Goal: Information Seeking & Learning: Learn about a topic

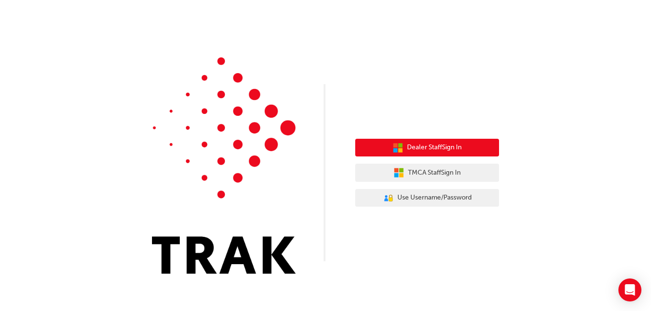
click at [477, 142] on button "Dealer Staff Sign In" at bounding box center [427, 148] width 144 height 18
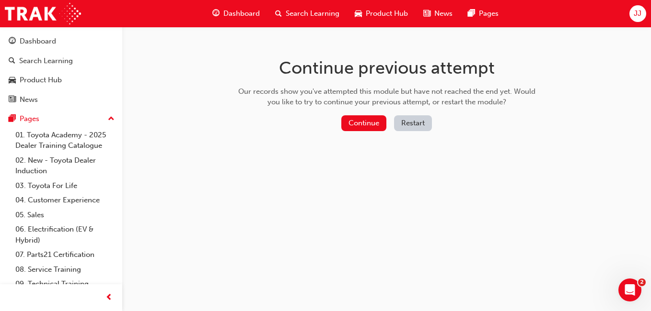
click at [415, 115] on button "Restart" at bounding box center [413, 123] width 38 height 16
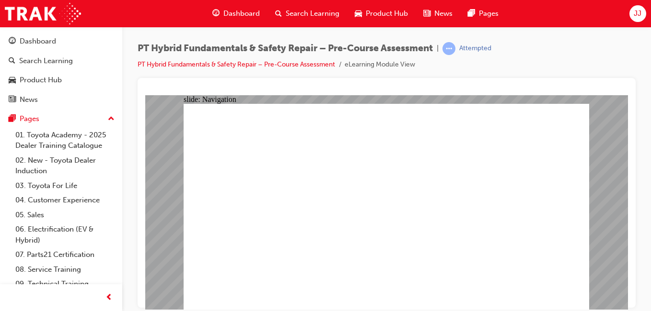
click at [367, 67] on li "eLearning Module View" at bounding box center [379, 64] width 70 height 11
radio input "true"
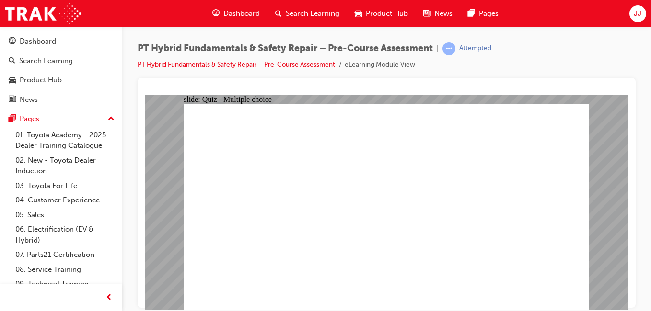
drag, startPoint x: 286, startPoint y: 217, endPoint x: 290, endPoint y: 222, distance: 6.4
radio input "true"
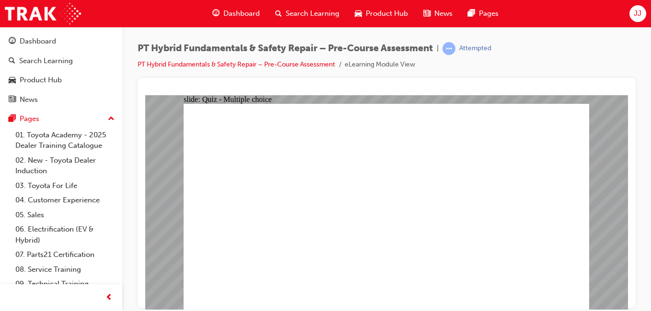
radio input "true"
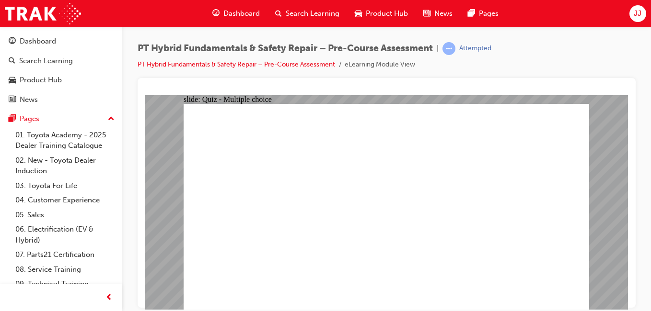
drag, startPoint x: 263, startPoint y: 199, endPoint x: 292, endPoint y: 203, distance: 29.9
checkbox input "true"
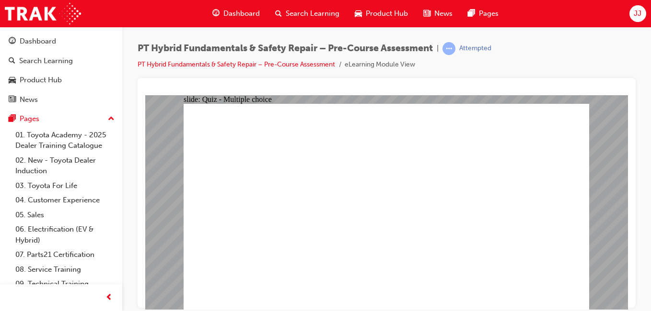
checkbox input "true"
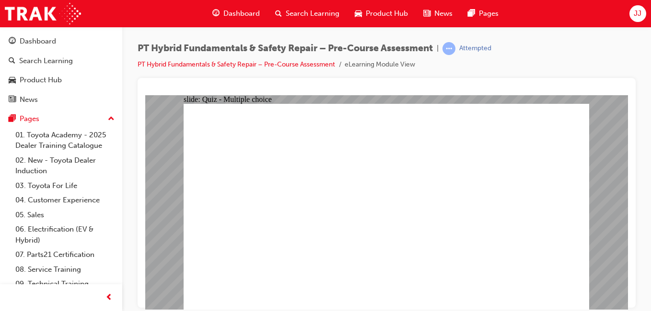
radio input "true"
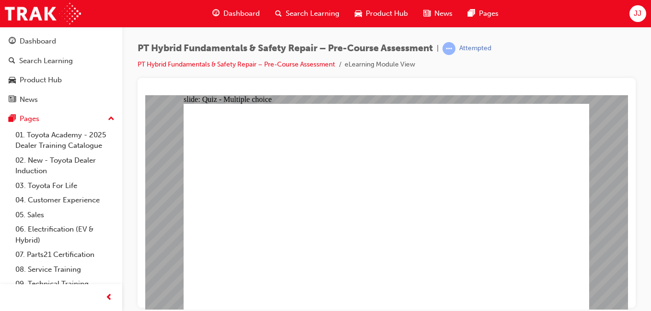
radio input "true"
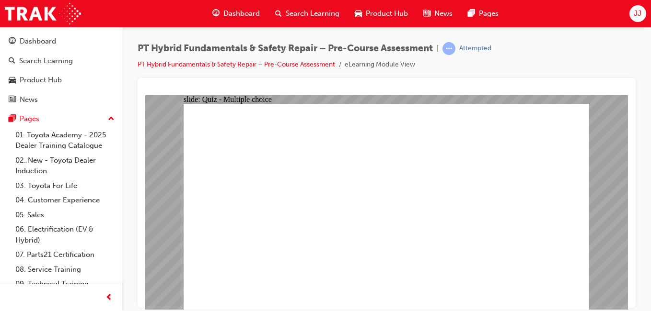
click at [326, 67] on link "PT Hybrid Fundamentals & Safety Repair – Pre-Course Assessment" at bounding box center [236, 64] width 197 height 8
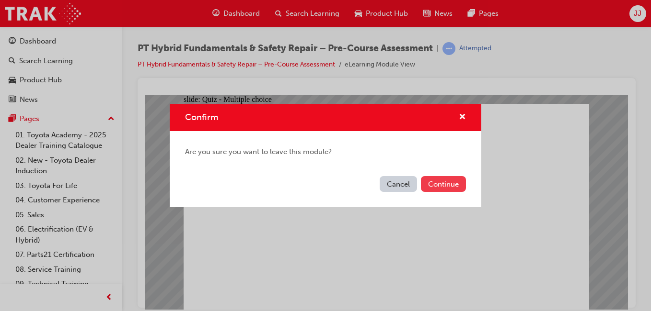
click at [452, 185] on button "Continue" at bounding box center [443, 184] width 45 height 16
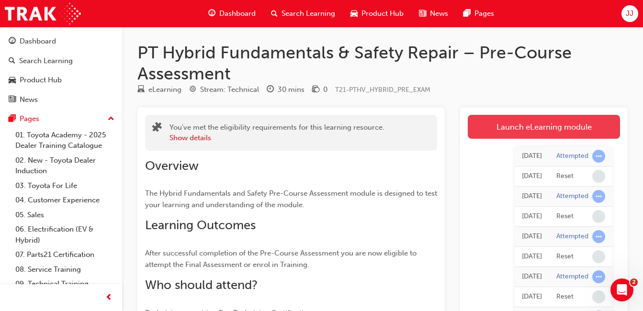
click at [518, 123] on link "Launch eLearning module" at bounding box center [544, 127] width 152 height 24
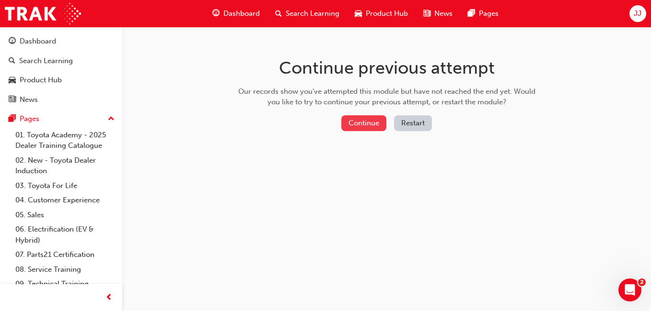
click at [350, 122] on button "Continue" at bounding box center [363, 123] width 45 height 16
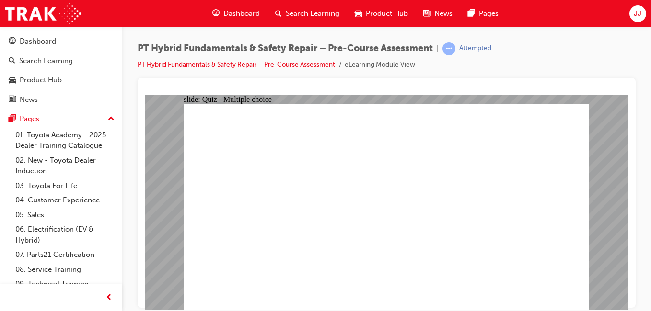
click at [84, 47] on div "Dashboard" at bounding box center [61, 41] width 105 height 12
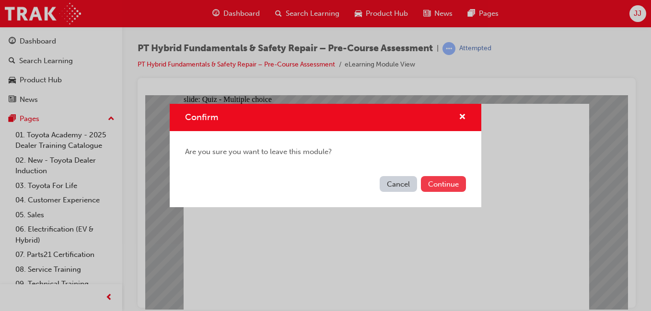
click at [443, 192] on button "Continue" at bounding box center [443, 184] width 45 height 16
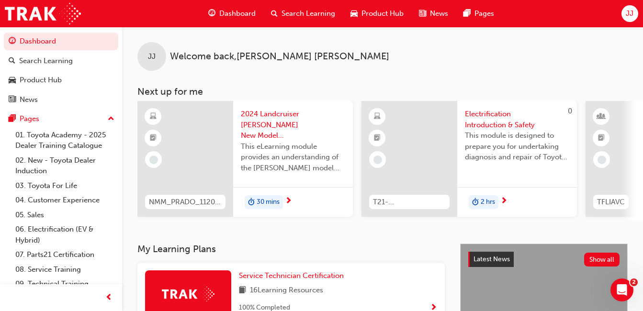
scroll to position [164, 0]
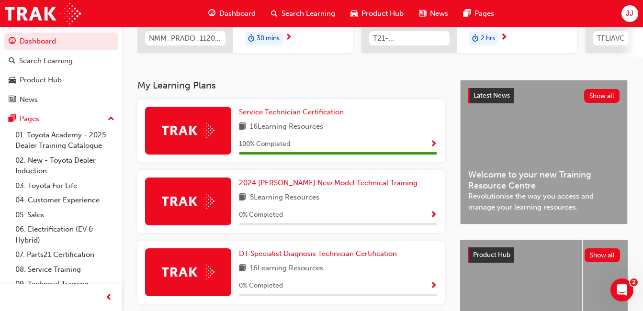
click at [184, 144] on div at bounding box center [188, 131] width 86 height 48
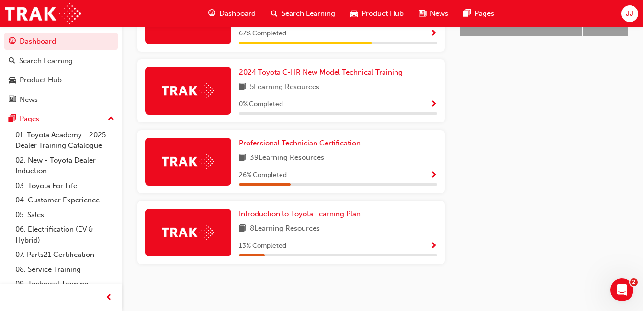
scroll to position [491, 0]
click at [286, 145] on span "Professional Technician Certification" at bounding box center [300, 143] width 122 height 9
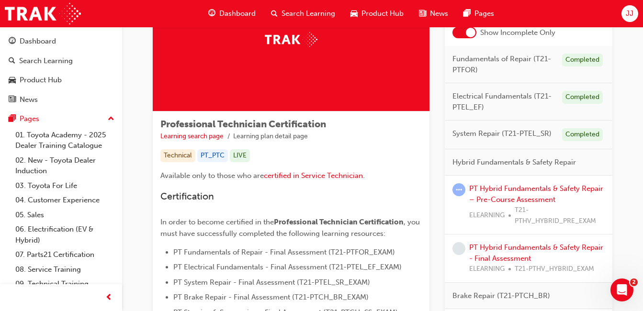
scroll to position [86, 0]
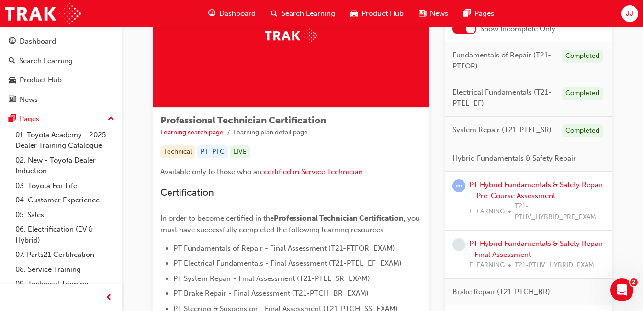
click at [532, 194] on link "PT Hybrid Fundamentals & Safety Repair – Pre-Course Assessment" at bounding box center [537, 191] width 134 height 20
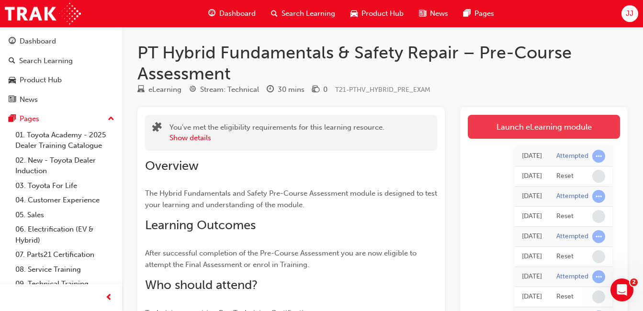
click at [562, 124] on link "Launch eLearning module" at bounding box center [544, 127] width 152 height 24
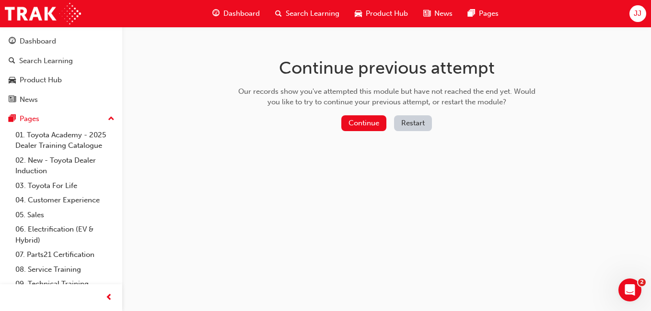
click at [412, 129] on button "Restart" at bounding box center [413, 123] width 38 height 16
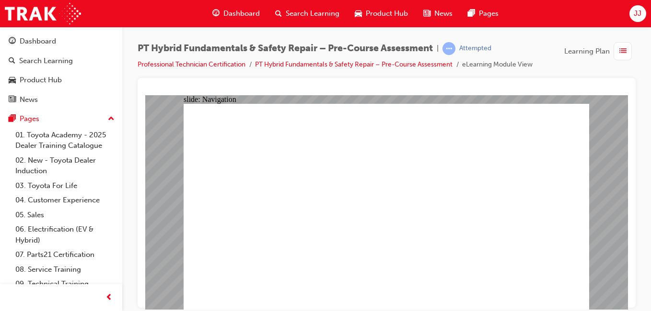
radio input "true"
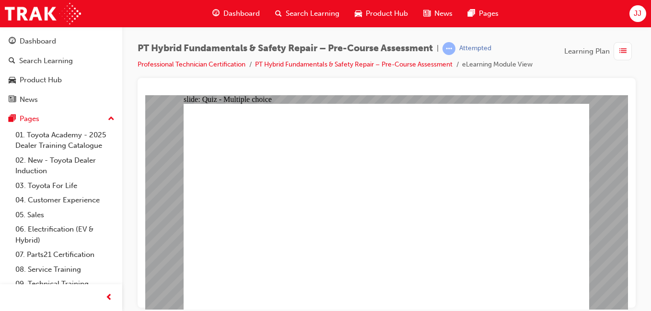
radio input "true"
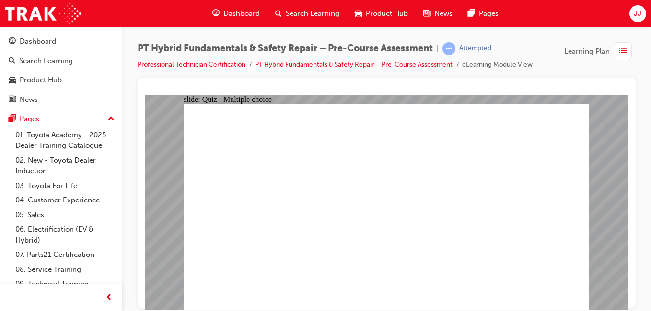
radio input "true"
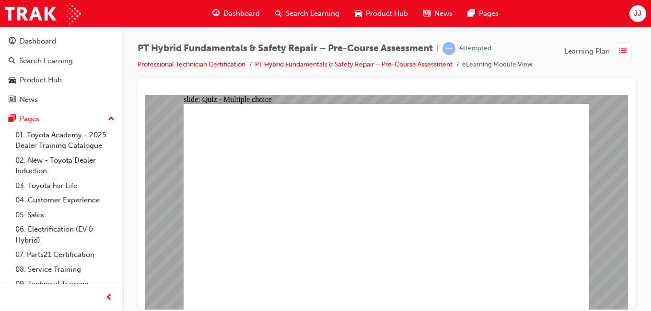
checkbox input "true"
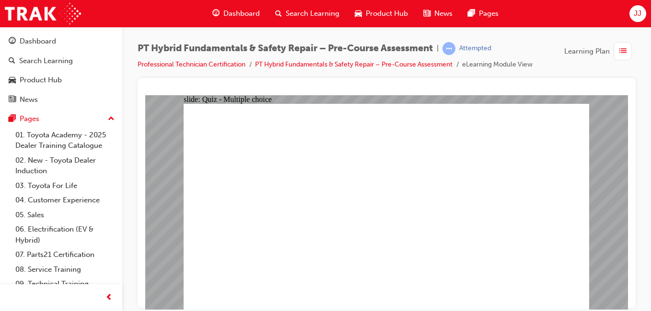
checkbox input "true"
radio input "true"
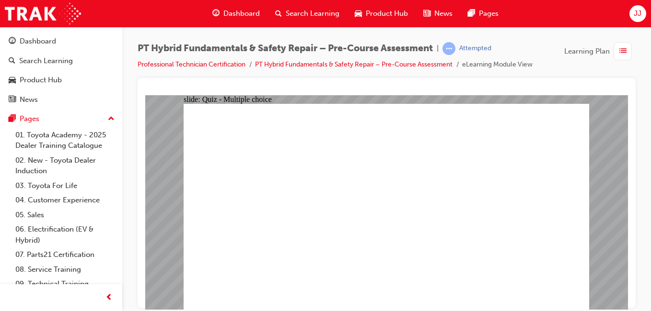
radio input "true"
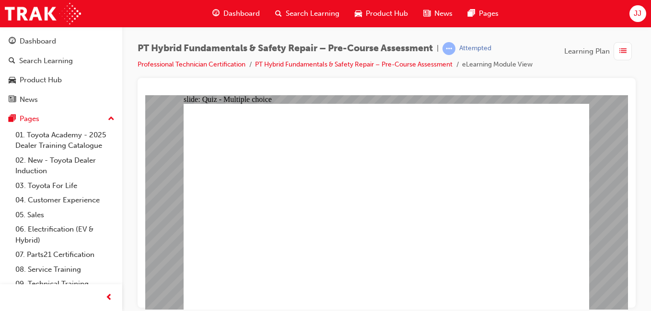
radio input "true"
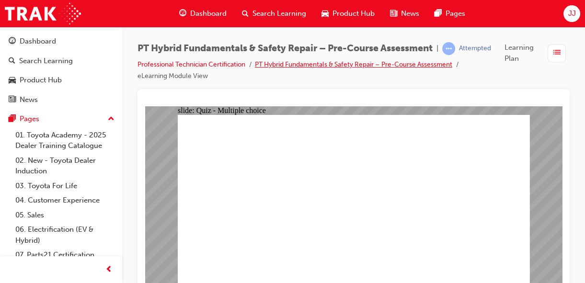
click at [413, 63] on link "PT Hybrid Fundamentals & Safety Repair – Pre-Course Assessment" at bounding box center [353, 64] width 197 height 8
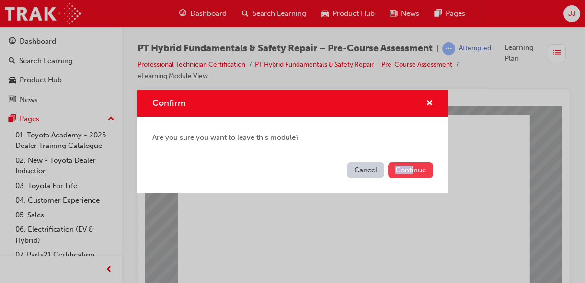
drag, startPoint x: 412, startPoint y: 161, endPoint x: 413, endPoint y: 167, distance: 6.2
click at [413, 167] on div "Cancel Continue" at bounding box center [292, 176] width 311 height 35
click at [413, 167] on button "Continue" at bounding box center [410, 170] width 45 height 16
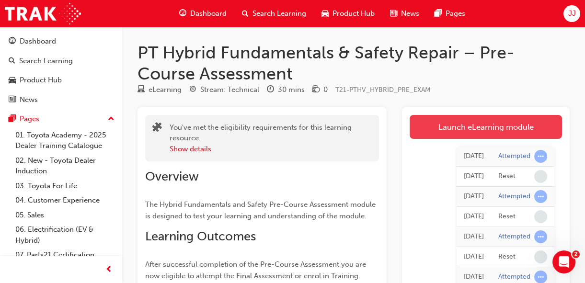
click at [440, 118] on link "Launch eLearning module" at bounding box center [486, 127] width 152 height 24
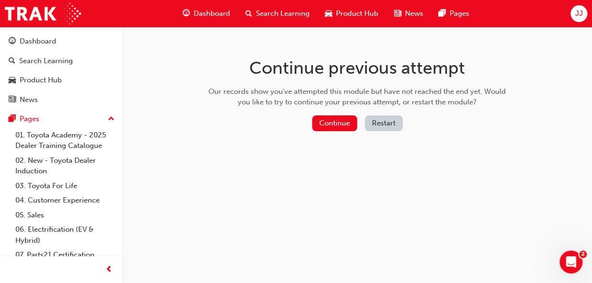
click at [380, 117] on button "Restart" at bounding box center [384, 123] width 38 height 16
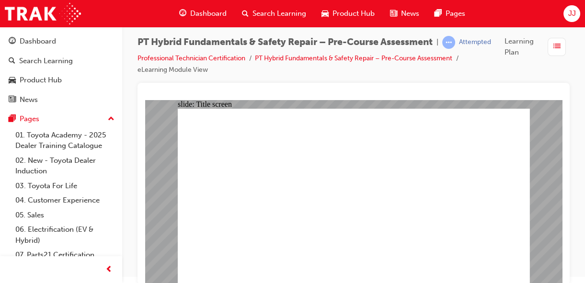
scroll to position [10, 0]
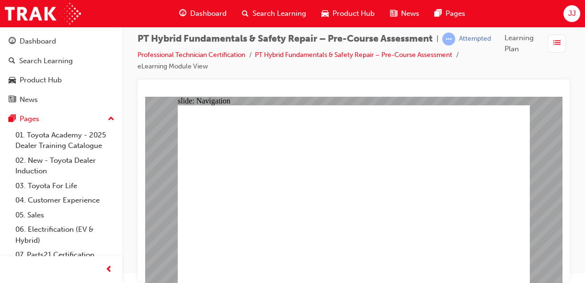
radio input "true"
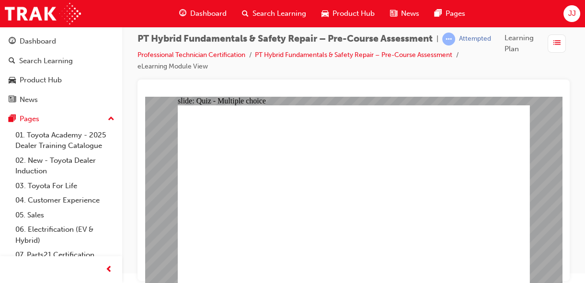
radio input "true"
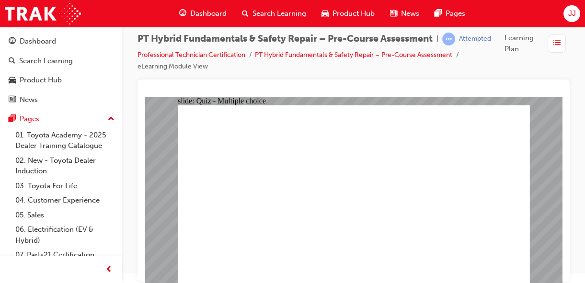
radio input "true"
checkbox input "true"
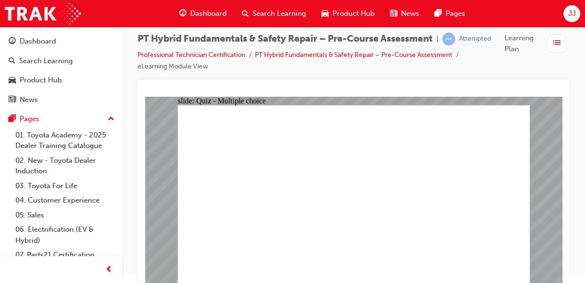
checkbox input "true"
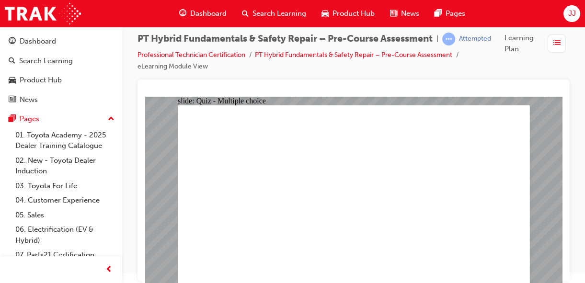
drag, startPoint x: 258, startPoint y: 266, endPoint x: 266, endPoint y: 274, distance: 11.2
radio input "true"
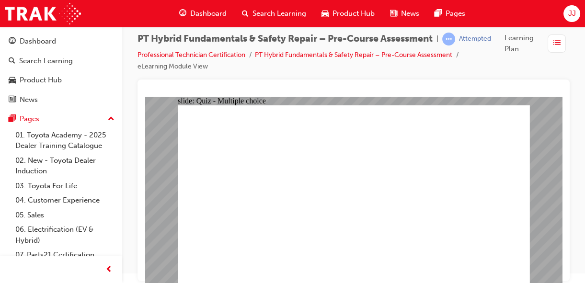
radio input "true"
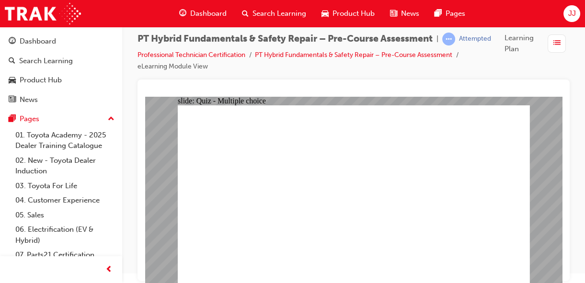
radio input "true"
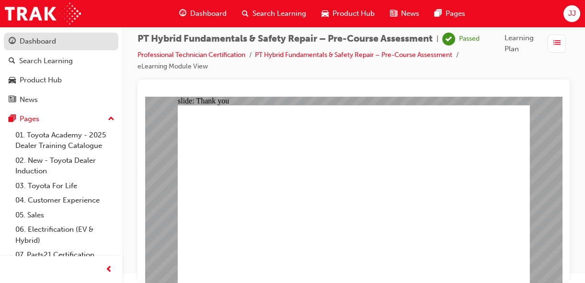
click at [66, 38] on div "Dashboard" at bounding box center [61, 41] width 105 height 12
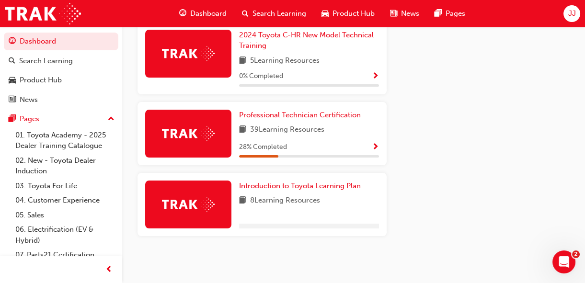
scroll to position [545, 0]
click at [296, 115] on span "Professional Technician Certification" at bounding box center [300, 115] width 122 height 9
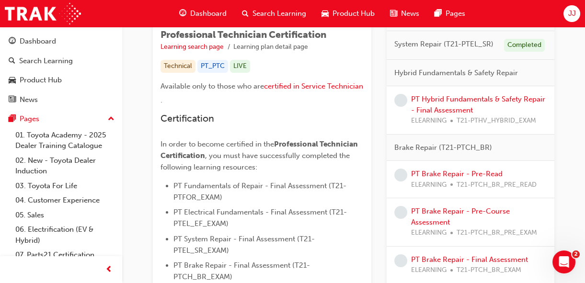
scroll to position [169, 0]
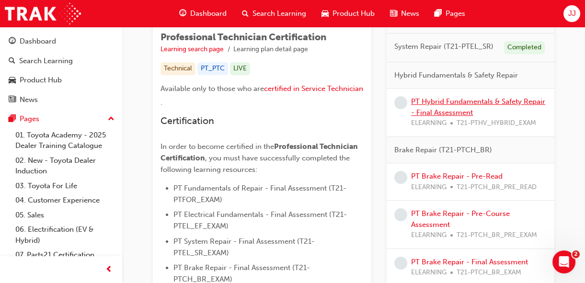
click at [440, 112] on link "PT Hybrid Fundamentals & Safety Repair - Final Assessment" at bounding box center [478, 107] width 134 height 20
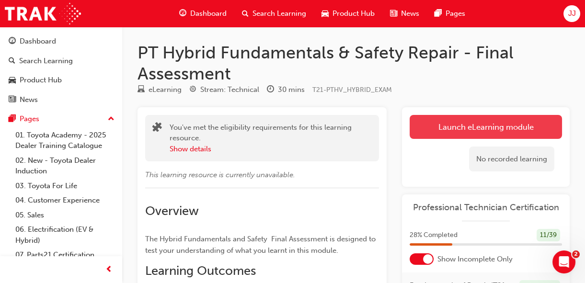
click at [464, 120] on link "Launch eLearning module" at bounding box center [486, 127] width 152 height 24
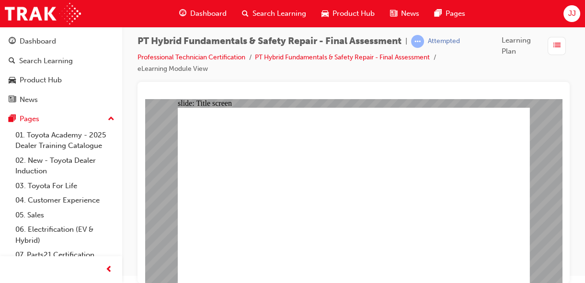
scroll to position [10, 0]
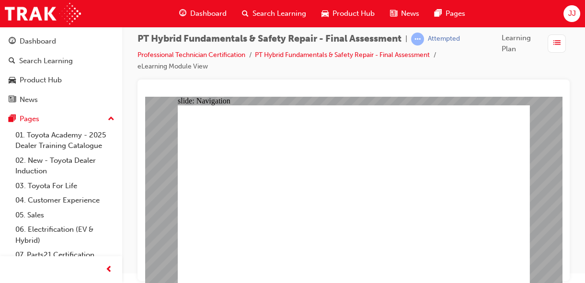
checkbox input "true"
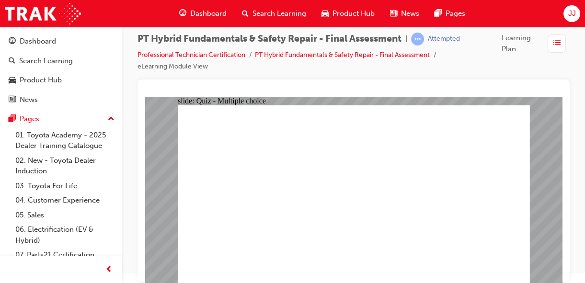
radio input "true"
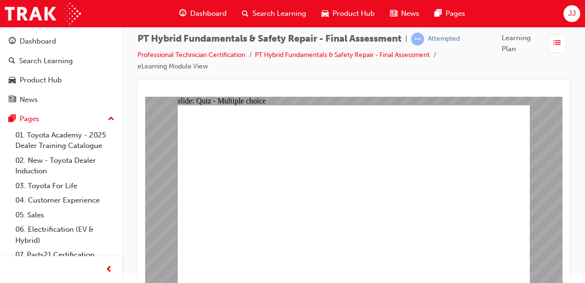
radio input "true"
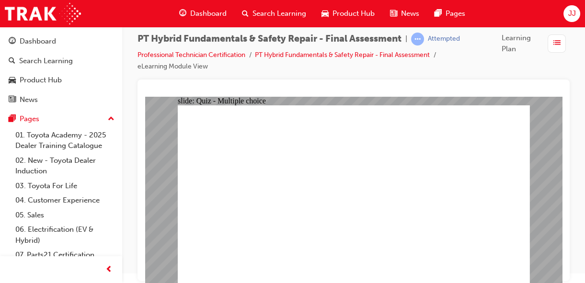
checkbox input "true"
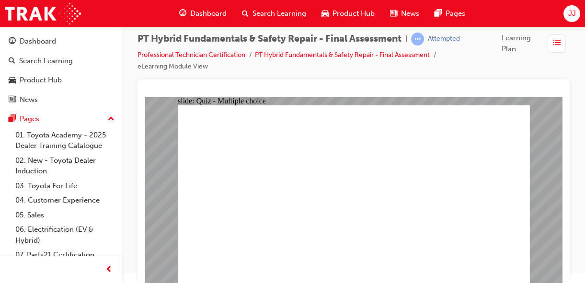
radio input "true"
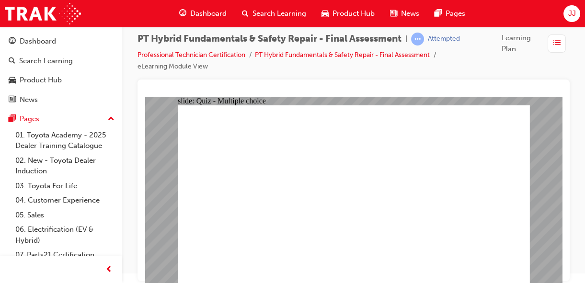
checkbox input "true"
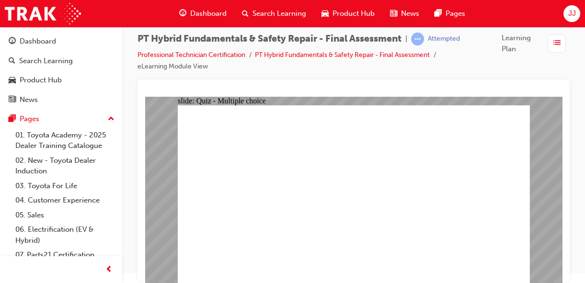
checkbox input "true"
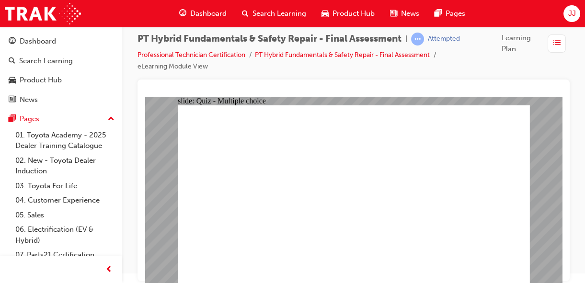
radio input "true"
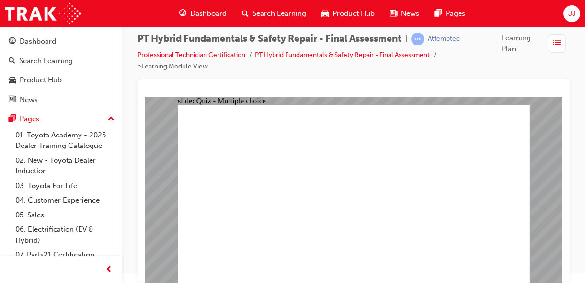
radio input "true"
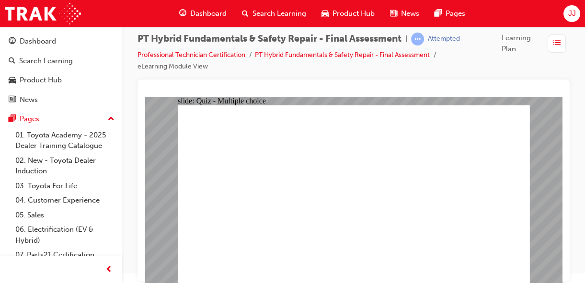
radio input "true"
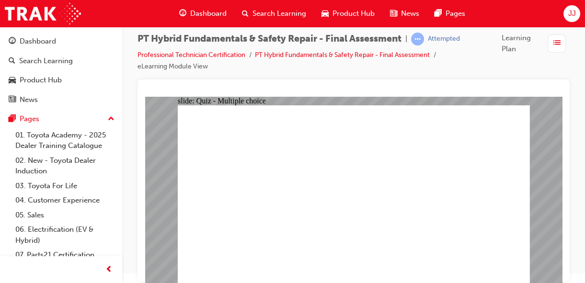
radio input "true"
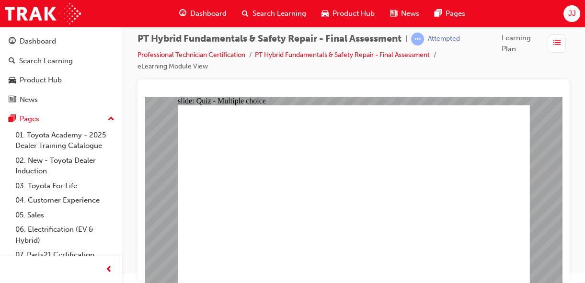
radio input "true"
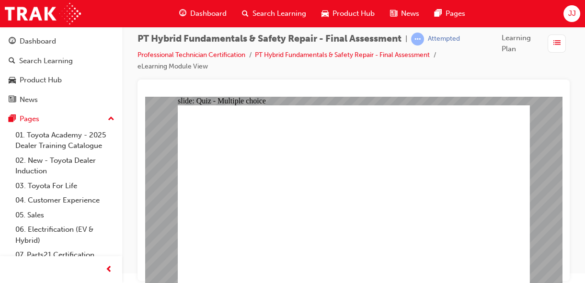
radio input "true"
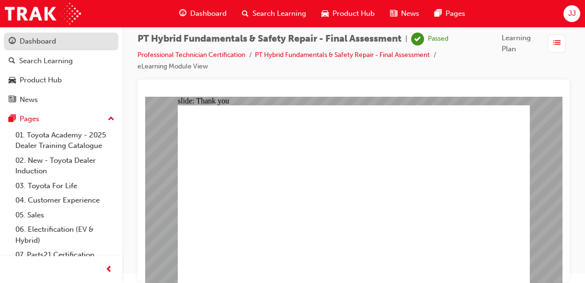
click at [63, 43] on div "Dashboard" at bounding box center [61, 41] width 105 height 12
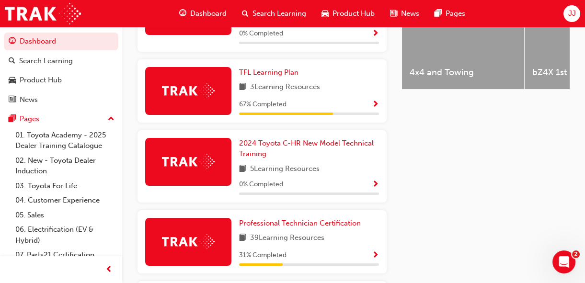
scroll to position [545, 0]
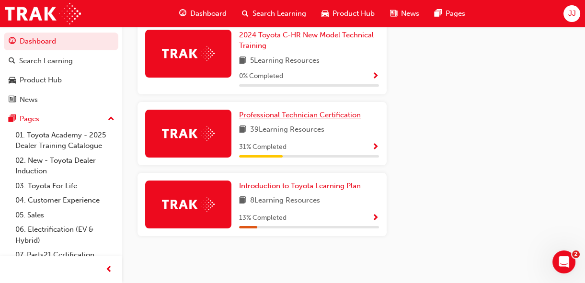
click at [315, 116] on span "Professional Technician Certification" at bounding box center [300, 115] width 122 height 9
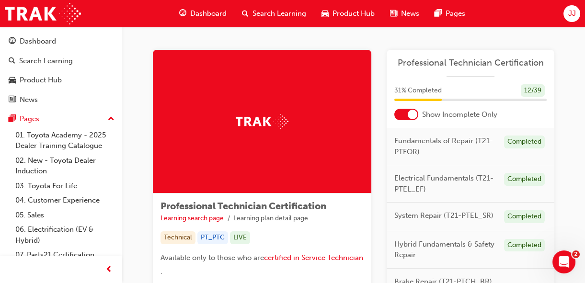
click at [407, 109] on div at bounding box center [406, 114] width 24 height 11
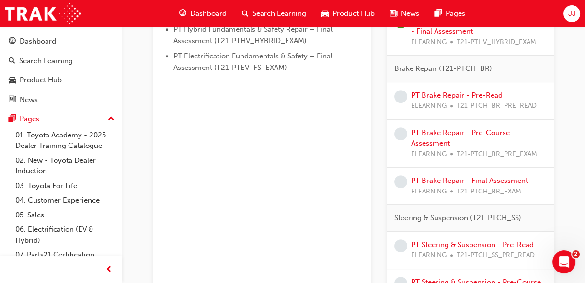
scroll to position [786, 0]
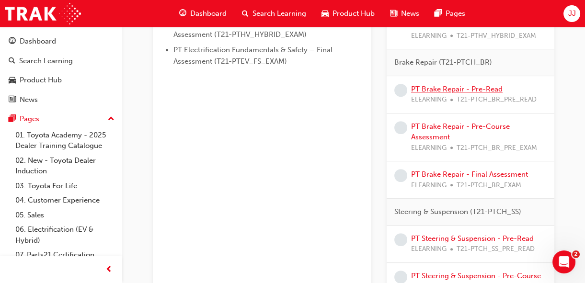
click at [455, 85] on link "PT Brake Repair - Pre-Read" at bounding box center [457, 89] width 92 height 9
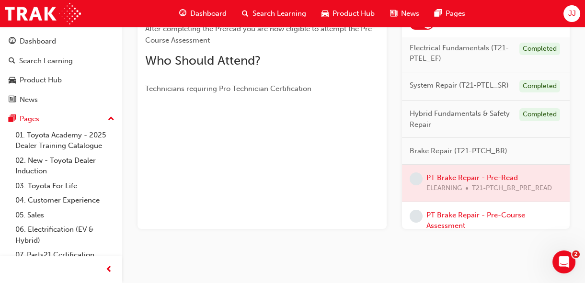
scroll to position [17, 0]
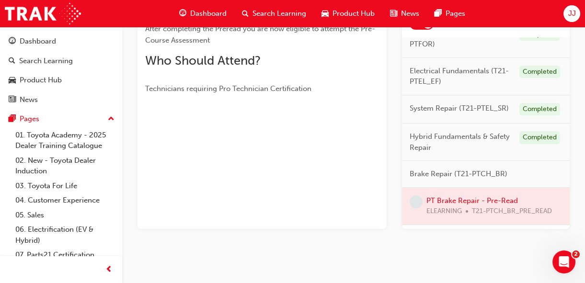
click at [447, 214] on div at bounding box center [486, 206] width 168 height 37
click at [450, 206] on div at bounding box center [486, 206] width 168 height 37
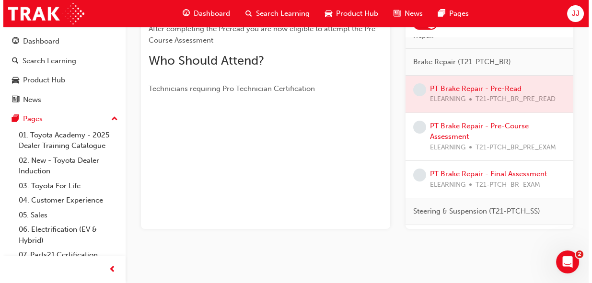
scroll to position [0, 0]
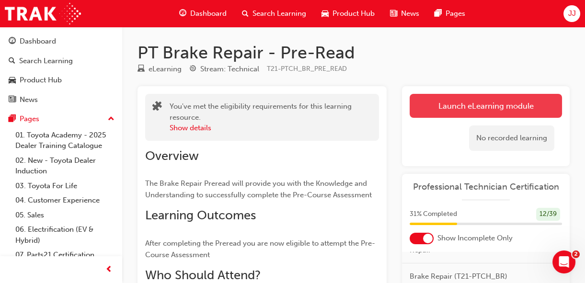
click at [455, 104] on link "Launch eLearning module" at bounding box center [486, 106] width 152 height 24
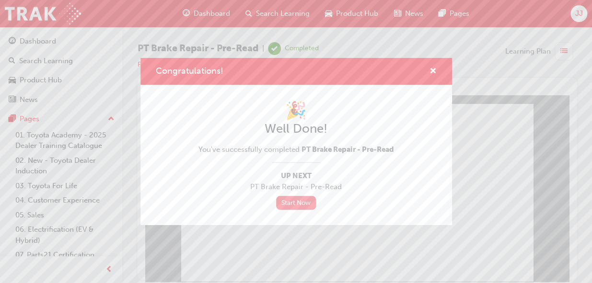
click at [297, 202] on link "Start Now" at bounding box center [296, 203] width 40 height 14
click at [298, 203] on link "Start Now" at bounding box center [296, 203] width 40 height 14
click at [290, 200] on link "Start Now" at bounding box center [296, 203] width 40 height 14
click at [436, 70] on span "cross-icon" at bounding box center [432, 72] width 7 height 9
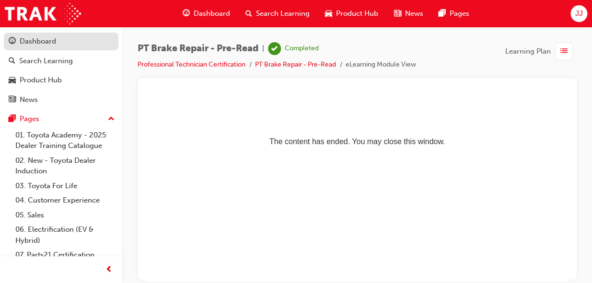
click at [45, 36] on div "Dashboard" at bounding box center [38, 41] width 36 height 11
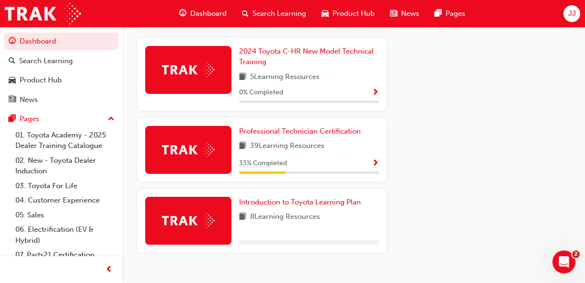
scroll to position [545, 0]
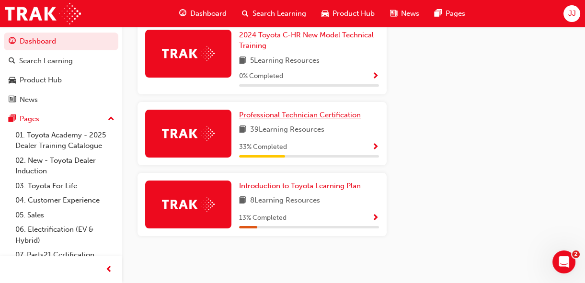
click at [286, 112] on span "Professional Technician Certification" at bounding box center [300, 115] width 122 height 9
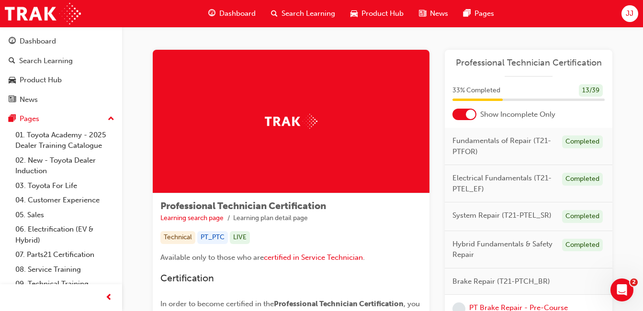
click at [469, 117] on div at bounding box center [471, 115] width 10 height 10
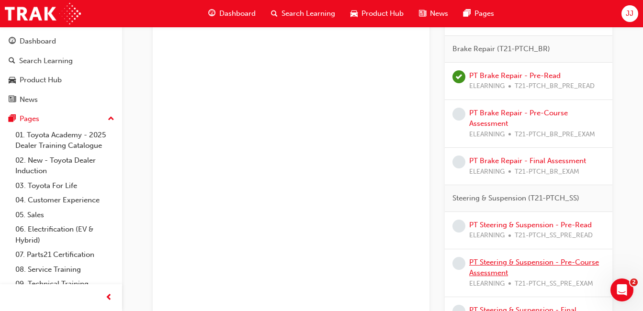
scroll to position [792, 0]
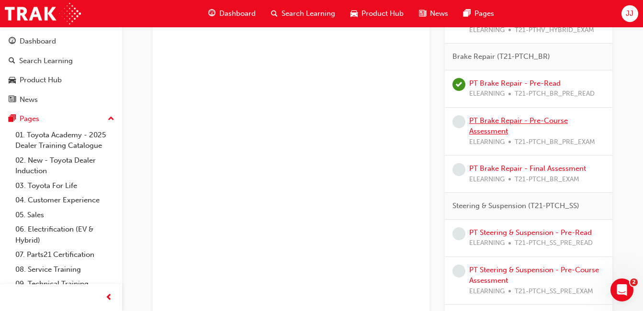
click at [493, 122] on link "PT Brake Repair - Pre-Course Assessment" at bounding box center [519, 126] width 99 height 20
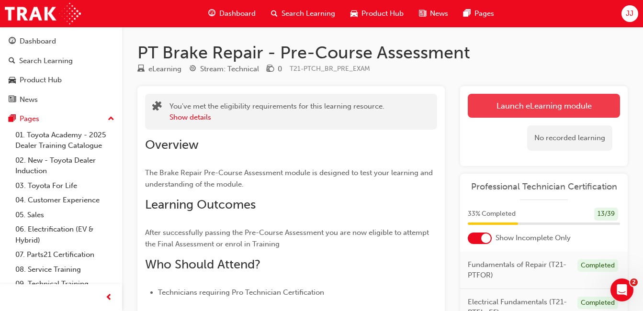
click at [514, 99] on link "Launch eLearning module" at bounding box center [544, 106] width 152 height 24
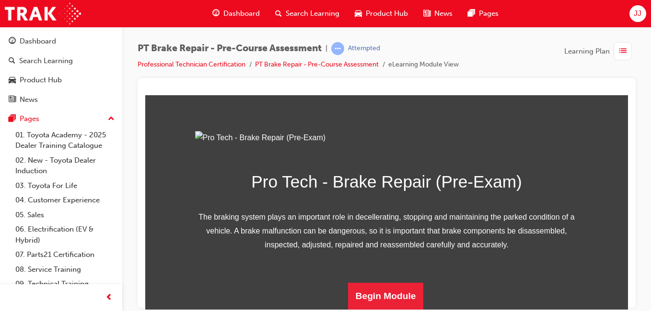
scroll to position [159, 0]
click at [397, 300] on button "Begin Module" at bounding box center [386, 296] width 76 height 27
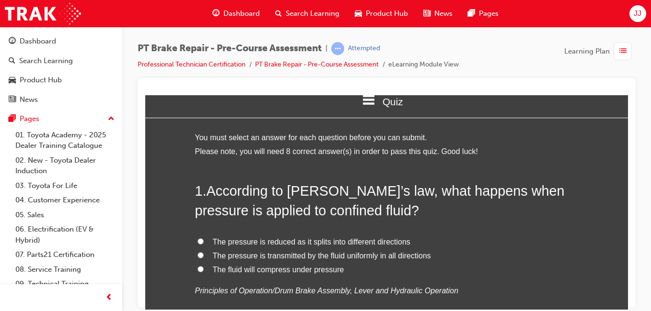
scroll to position [34, 0]
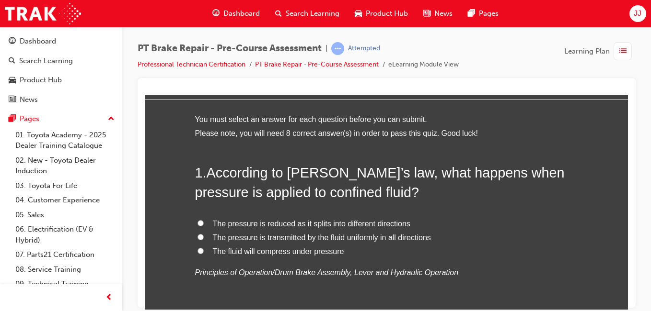
click at [197, 234] on input "The pressure is transmitted by the fluid uniformly in all directions" at bounding box center [200, 237] width 6 height 6
radio input "true"
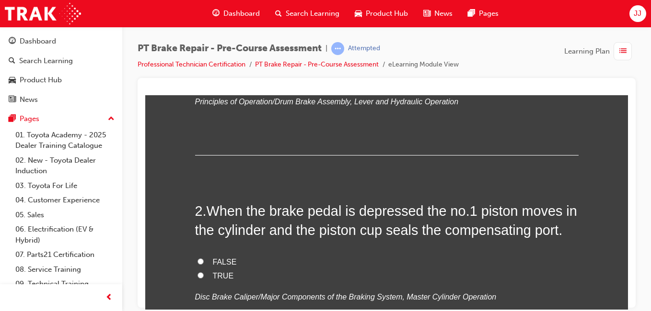
scroll to position [205, 0]
click at [200, 275] on label "TRUE" at bounding box center [386, 276] width 383 height 14
click at [200, 275] on input "TRUE" at bounding box center [200, 275] width 6 height 6
radio input "true"
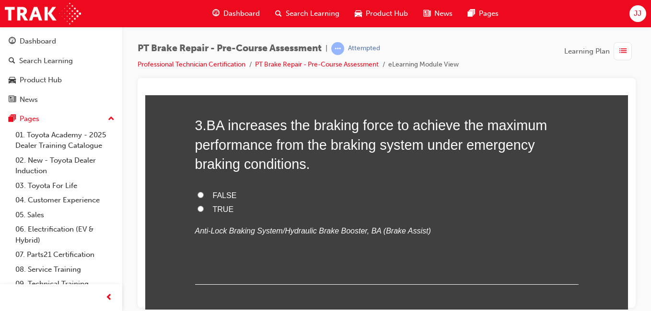
scroll to position [481, 0]
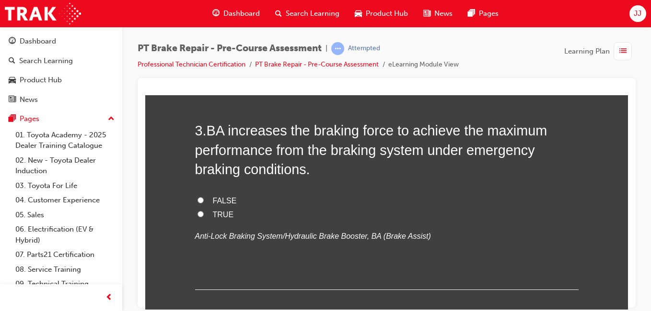
click at [197, 214] on input "TRUE" at bounding box center [200, 214] width 6 height 6
radio input "true"
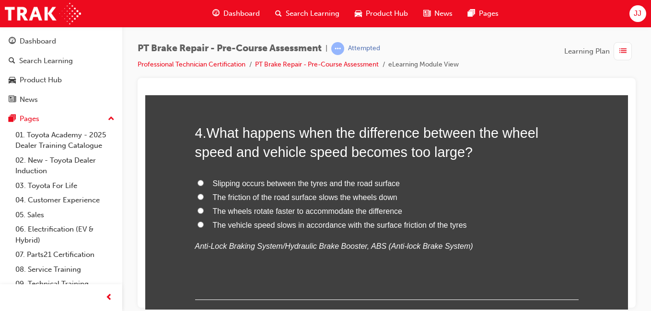
scroll to position [704, 0]
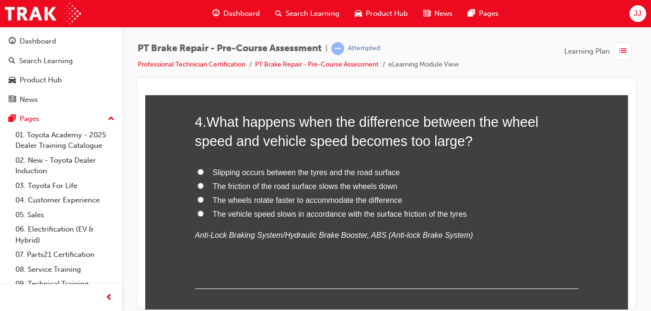
click at [198, 171] on input "Slipping occurs between the tyres and the road surface" at bounding box center [200, 172] width 6 height 6
radio input "true"
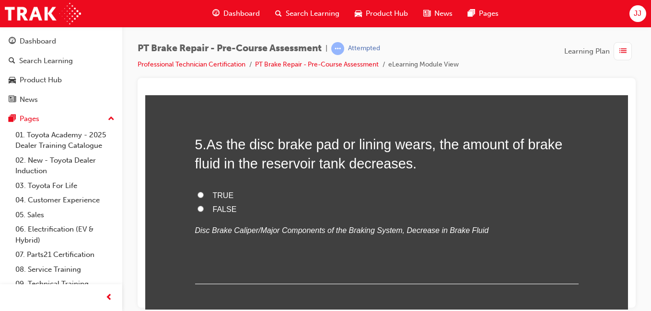
scroll to position [920, 0]
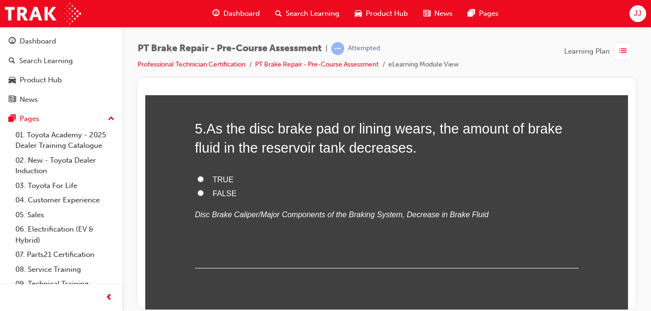
click at [205, 173] on label "TRUE" at bounding box center [386, 180] width 383 height 14
click at [204, 176] on input "TRUE" at bounding box center [200, 179] width 6 height 6
radio input "true"
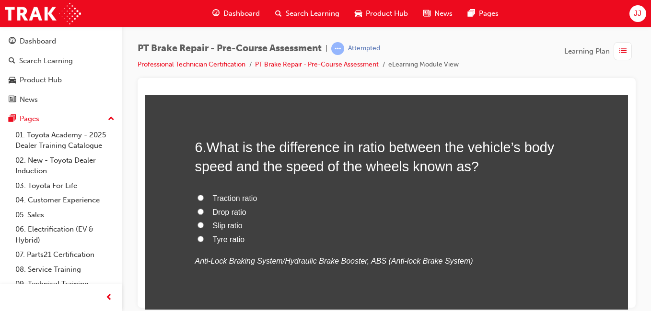
scroll to position [1096, 0]
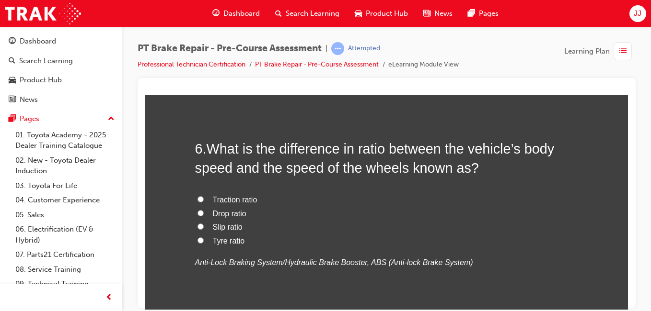
click at [225, 223] on span "Slip ratio" at bounding box center [228, 227] width 30 height 8
click at [204, 223] on input "Slip ratio" at bounding box center [200, 226] width 6 height 6
radio input "true"
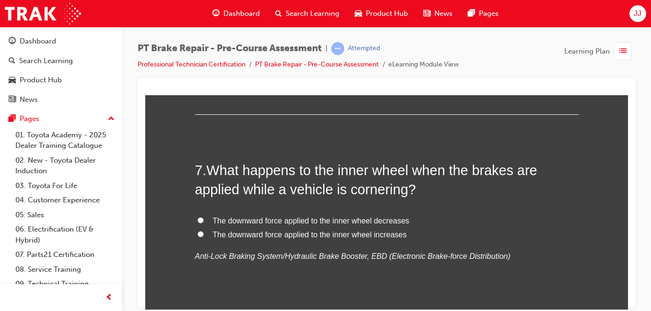
scroll to position [1297, 0]
click at [199, 219] on input "The downward force applied to the inner wheel decreases" at bounding box center [200, 221] width 6 height 6
radio input "true"
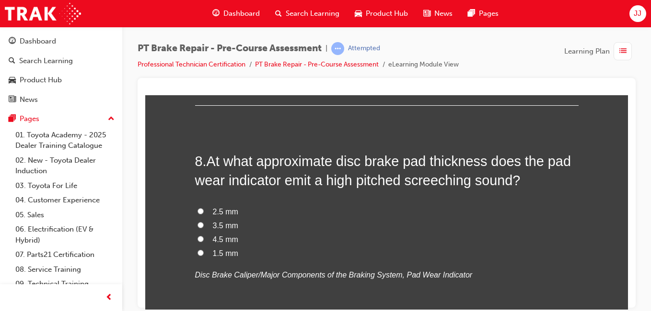
scroll to position [1503, 0]
click at [197, 212] on input "2.5 mm" at bounding box center [200, 210] width 6 height 6
radio input "true"
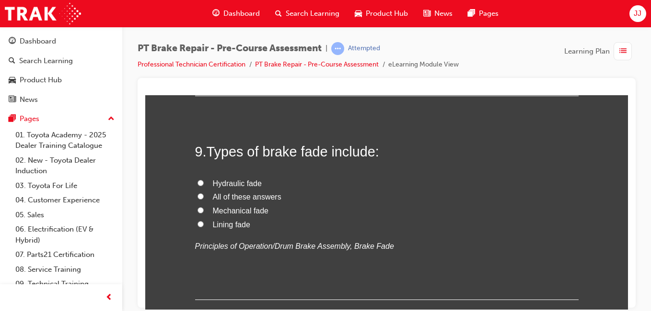
scroll to position [1737, 0]
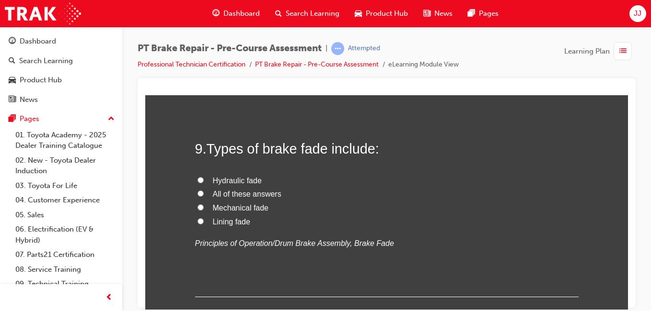
click at [221, 195] on span "All of these answers" at bounding box center [247, 194] width 69 height 8
click at [204, 195] on input "All of these answers" at bounding box center [200, 193] width 6 height 6
radio input "true"
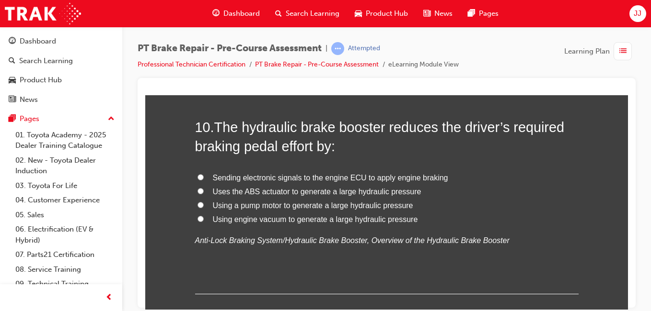
scroll to position [1961, 0]
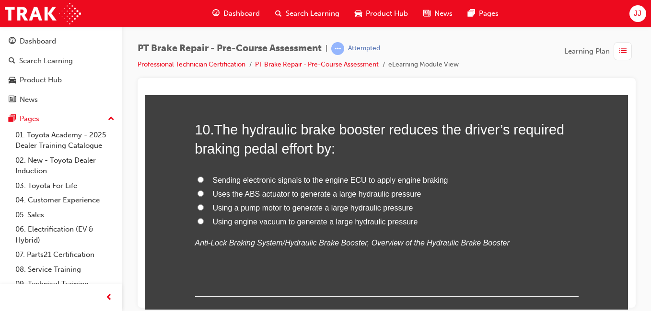
click at [198, 220] on input "Using engine vacuum to generate a large hydraulic pressure" at bounding box center [200, 221] width 6 height 6
radio input "true"
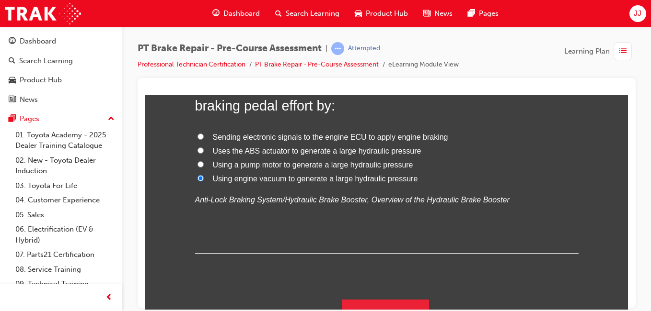
scroll to position [2020, 0]
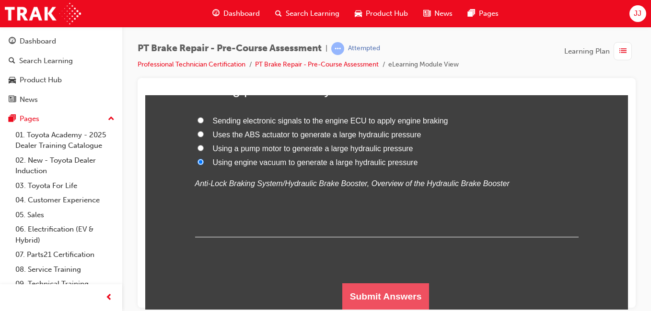
click at [363, 292] on button "Submit Answers" at bounding box center [385, 296] width 87 height 27
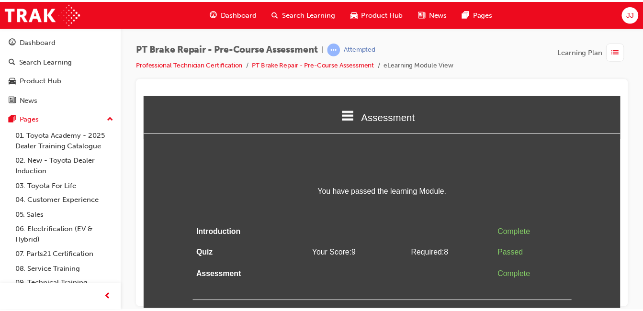
scroll to position [0, 0]
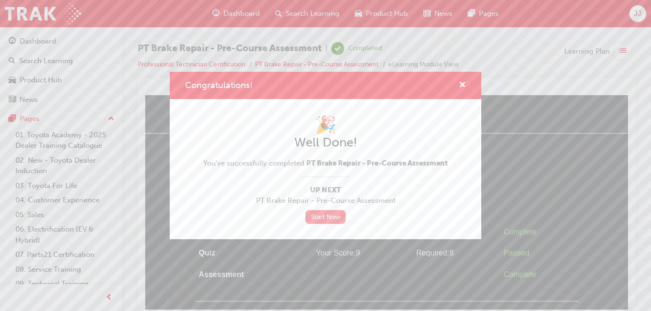
click at [324, 211] on link "Start Now" at bounding box center [325, 217] width 40 height 14
click at [462, 85] on span "cross-icon" at bounding box center [462, 85] width 7 height 9
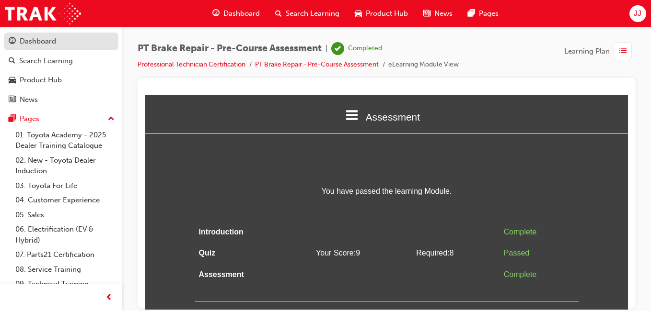
click at [47, 43] on div "Dashboard" at bounding box center [38, 41] width 36 height 11
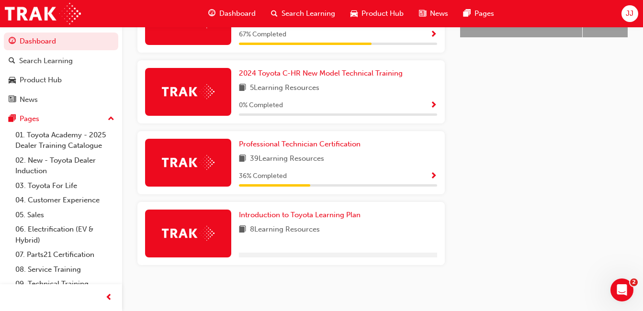
scroll to position [491, 0]
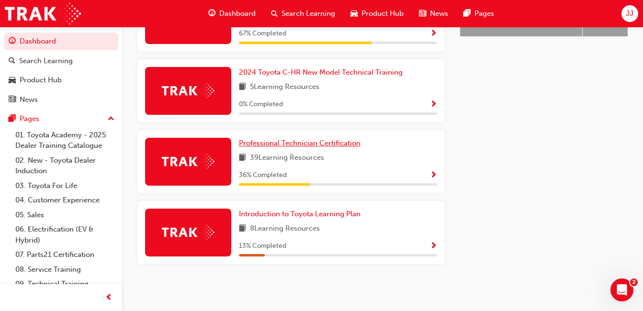
click at [302, 142] on span "Professional Technician Certification" at bounding box center [300, 143] width 122 height 9
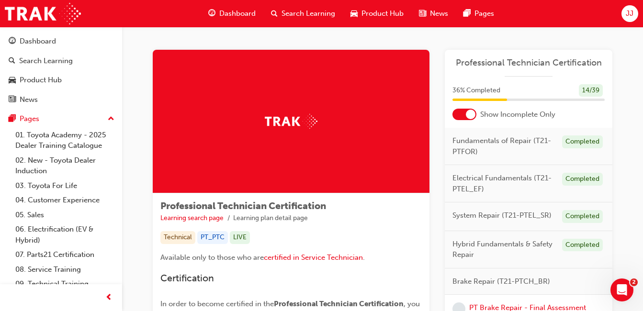
click at [465, 118] on div at bounding box center [465, 114] width 24 height 11
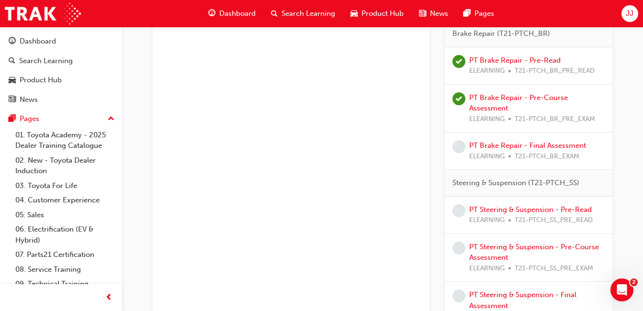
scroll to position [808, 0]
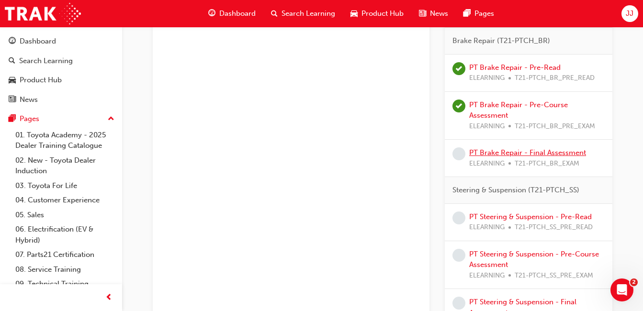
click at [529, 152] on link "PT Brake Repair - Final Assessment" at bounding box center [528, 153] width 117 height 9
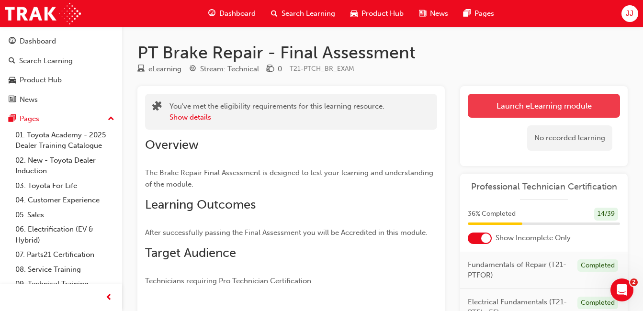
click at [502, 105] on link "Launch eLearning module" at bounding box center [544, 106] width 152 height 24
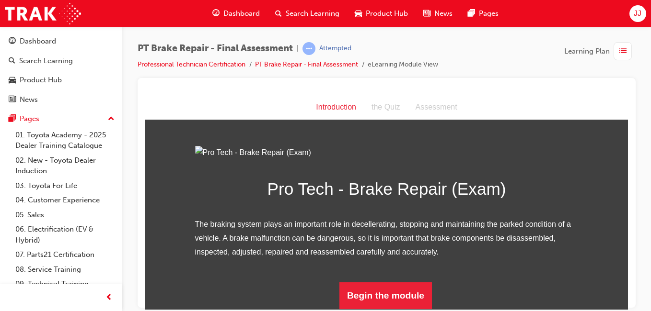
scroll to position [105, 0]
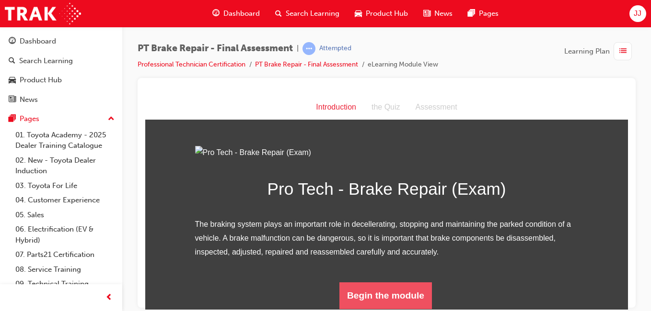
click at [382, 295] on button "Begin the module" at bounding box center [385, 295] width 92 height 27
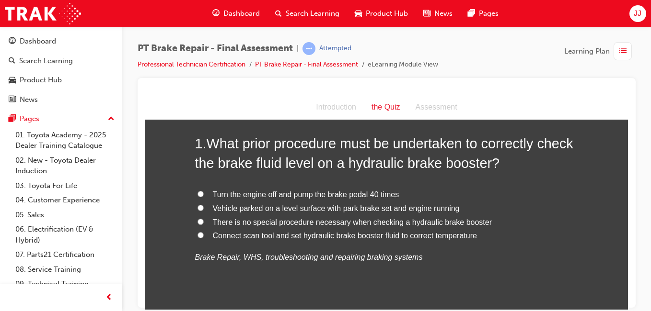
scroll to position [52, 0]
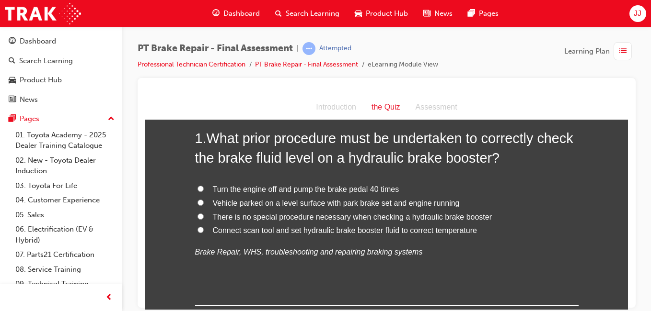
click at [197, 200] on input "Vehicle parked on a level surface with park brake set and engine running" at bounding box center [200, 202] width 6 height 6
radio input "true"
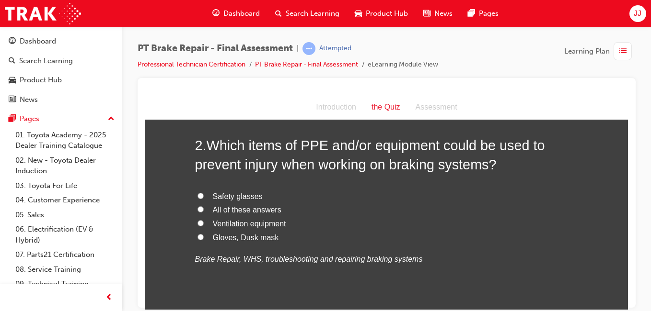
scroll to position [264, 0]
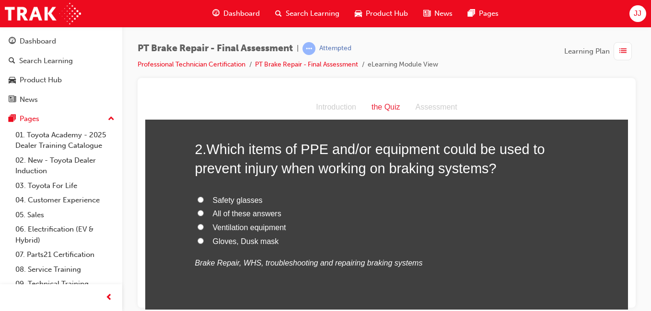
click at [246, 210] on span "All of these answers" at bounding box center [247, 213] width 69 height 8
click at [204, 210] on input "All of these answers" at bounding box center [200, 213] width 6 height 6
radio input "true"
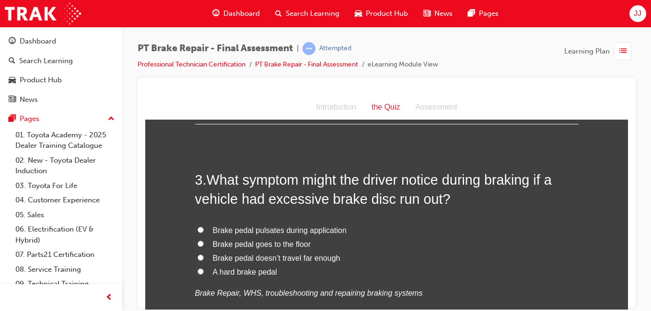
scroll to position [462, 0]
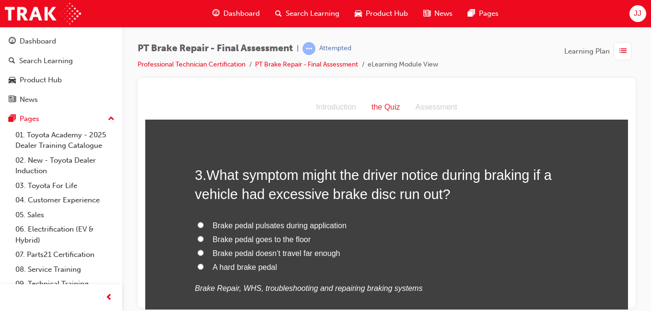
click at [215, 227] on span "Brake pedal pulsates during application" at bounding box center [280, 225] width 134 height 8
click at [204, 227] on input "Brake pedal pulsates during application" at bounding box center [200, 225] width 6 height 6
radio input "true"
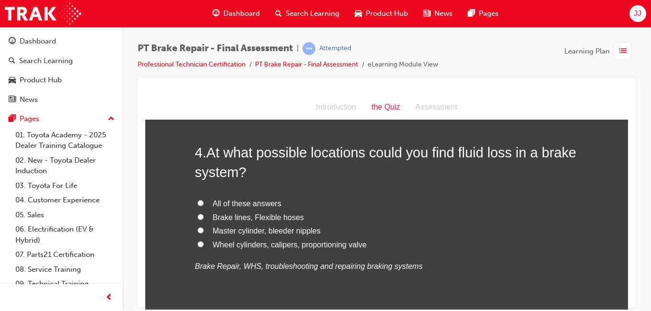
scroll to position [719, 0]
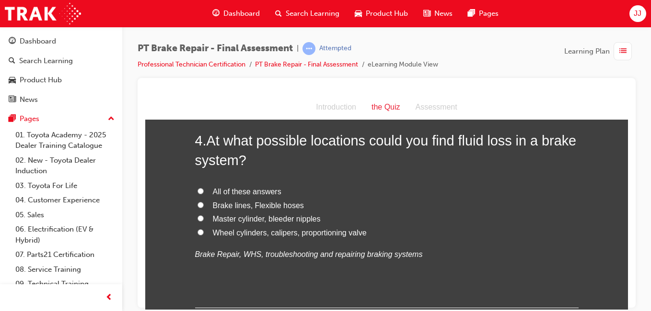
click at [200, 192] on label "All of these answers" at bounding box center [386, 192] width 383 height 14
click at [200, 192] on input "All of these answers" at bounding box center [200, 191] width 6 height 6
radio input "true"
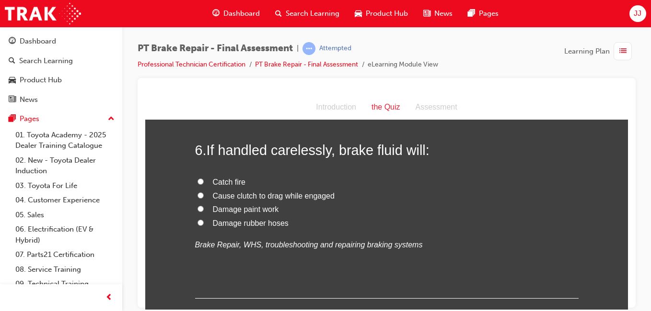
scroll to position [1155, 0]
click at [197, 208] on input "Damage paint work" at bounding box center [200, 209] width 6 height 6
radio input "true"
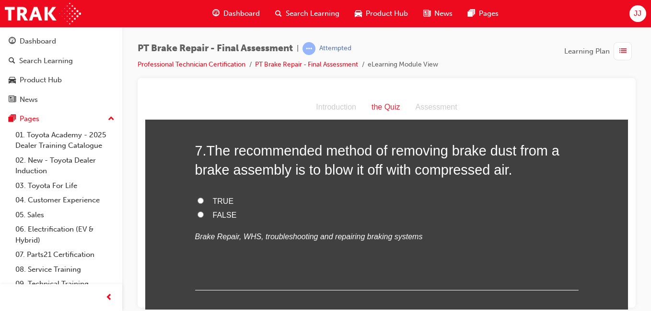
scroll to position [1360, 0]
click at [201, 215] on label "FALSE" at bounding box center [386, 214] width 383 height 14
click at [201, 215] on input "FALSE" at bounding box center [200, 213] width 6 height 6
radio input "true"
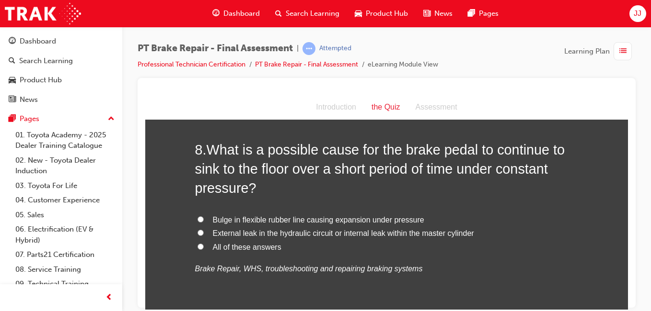
scroll to position [1554, 0]
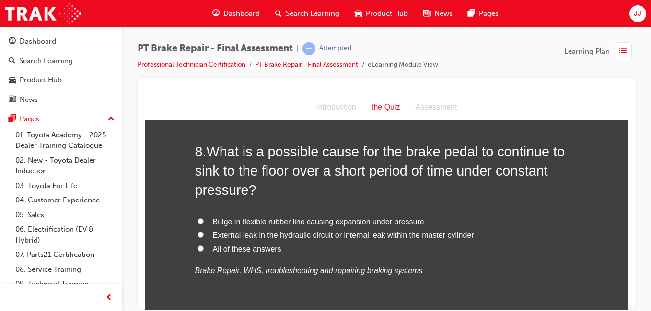
click at [243, 249] on span "All of these answers" at bounding box center [247, 249] width 69 height 8
click at [204, 249] on input "All of these answers" at bounding box center [200, 248] width 6 height 6
radio input "true"
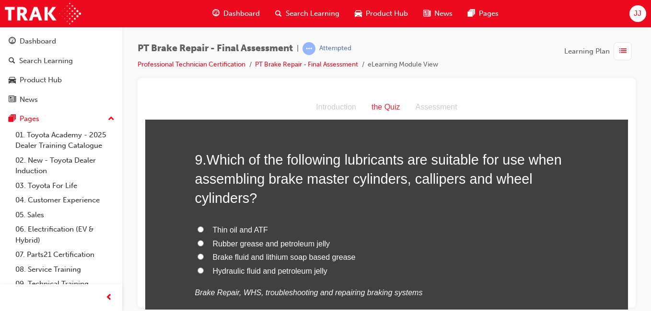
scroll to position [1778, 0]
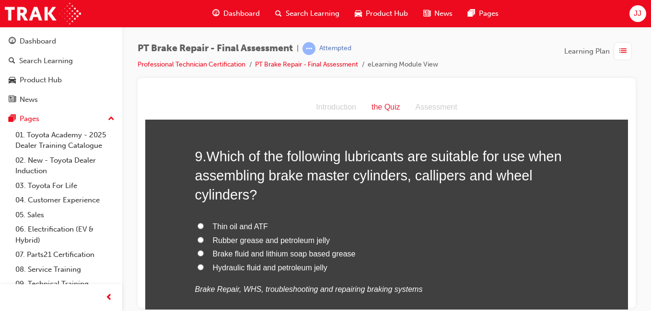
click at [195, 236] on label "Rubber grease and petroleum jelly" at bounding box center [386, 241] width 383 height 14
click at [197, 237] on input "Rubber grease and petroleum jelly" at bounding box center [200, 240] width 6 height 6
radio input "true"
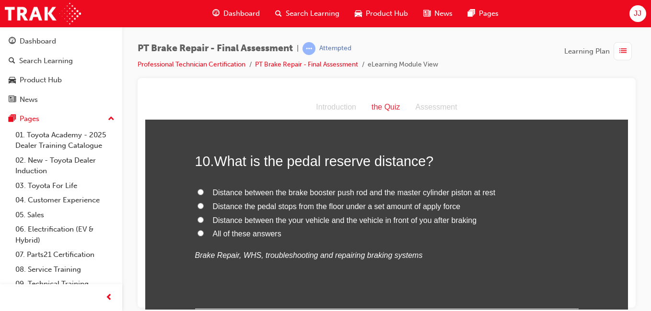
scroll to position [2027, 0]
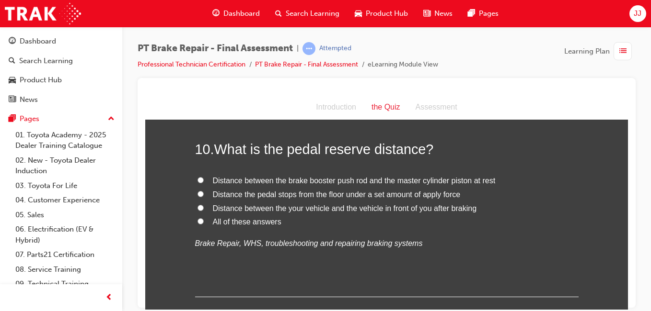
click at [339, 181] on span "Distance between the brake booster push rod and the master cylinder piston at r…" at bounding box center [354, 180] width 283 height 8
click at [204, 181] on input "Distance between the brake booster push rod and the master cylinder piston at r…" at bounding box center [200, 180] width 6 height 6
radio input "true"
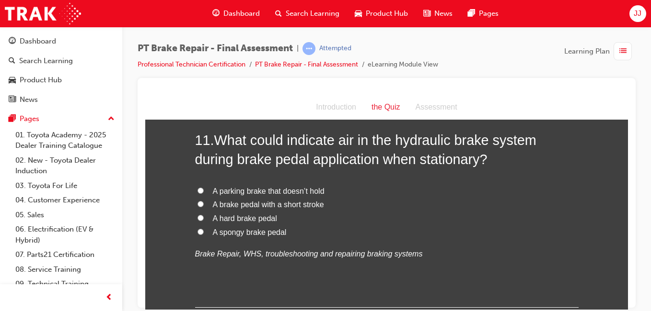
scroll to position [2239, 0]
click at [266, 236] on span "A spongy brake pedal" at bounding box center [250, 233] width 74 height 8
click at [204, 235] on input "A spongy brake pedal" at bounding box center [200, 232] width 6 height 6
radio input "true"
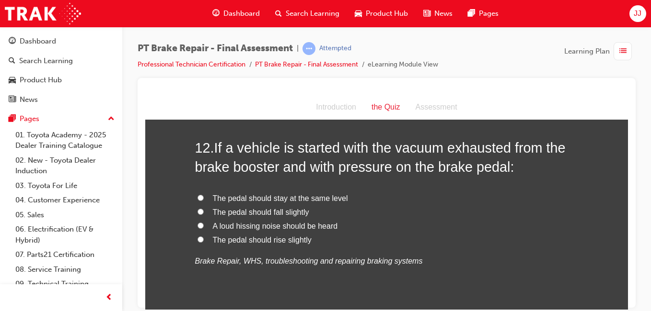
scroll to position [2456, 0]
click at [293, 210] on span "The pedal should fall slightly" at bounding box center [261, 211] width 96 height 8
click at [204, 210] on input "The pedal should fall slightly" at bounding box center [200, 211] width 6 height 6
radio input "true"
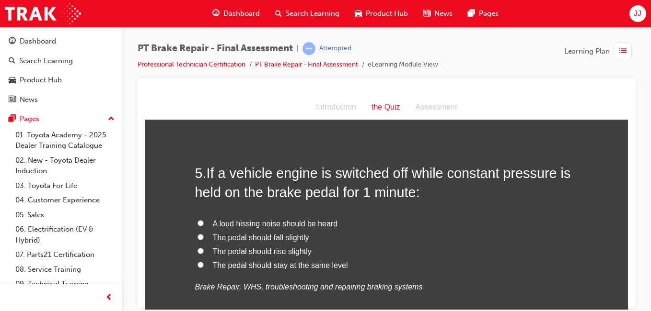
scroll to position [914, 0]
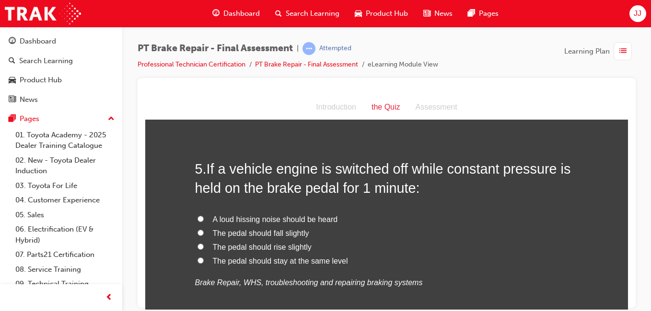
click at [259, 249] on span "The pedal should rise slightly" at bounding box center [262, 247] width 99 height 8
click at [204, 249] on input "The pedal should rise slightly" at bounding box center [200, 246] width 6 height 6
radio input "true"
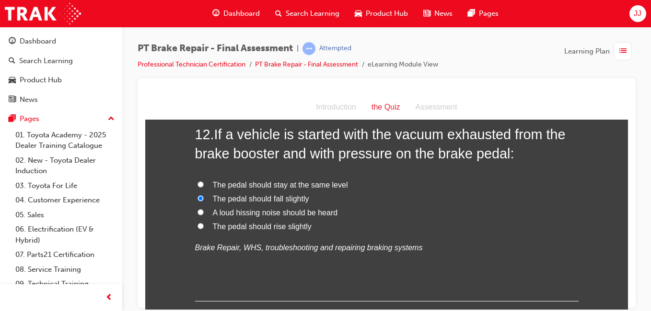
scroll to position [2533, 0]
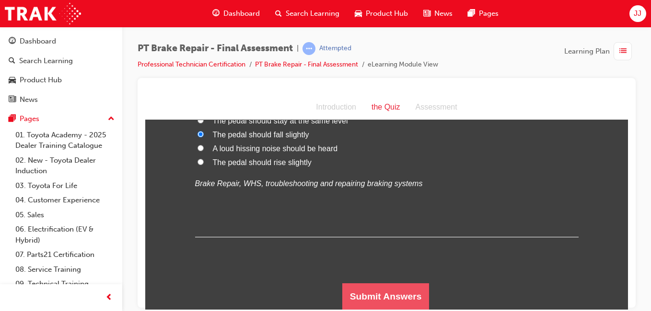
click at [356, 283] on button "Submit Answers" at bounding box center [385, 296] width 87 height 27
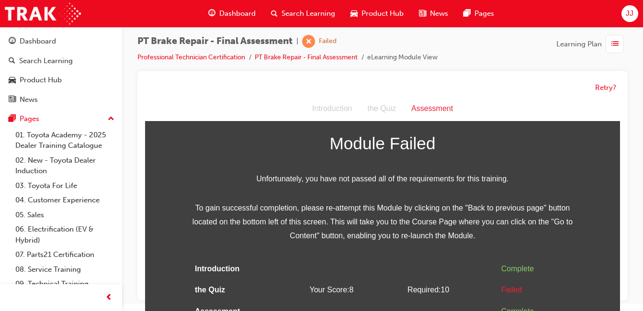
scroll to position [36, 0]
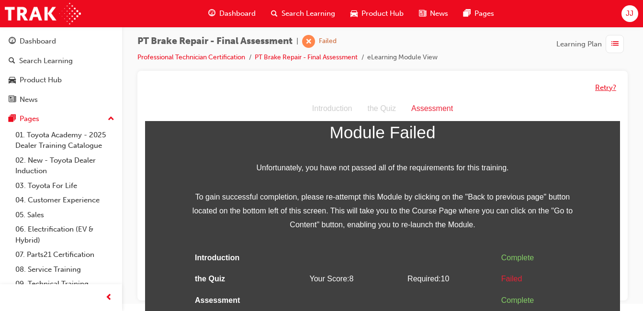
click at [612, 86] on button "Retry?" at bounding box center [606, 87] width 21 height 11
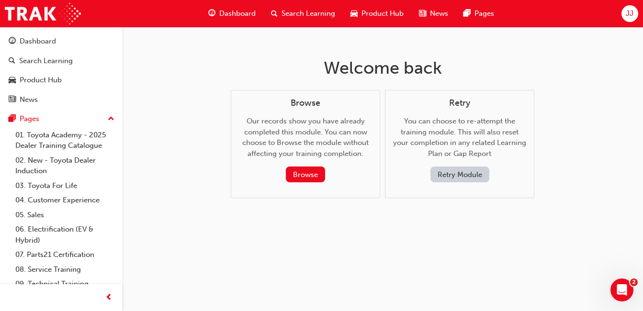
scroll to position [0, 0]
click at [457, 177] on button "Retry Module" at bounding box center [463, 175] width 59 height 16
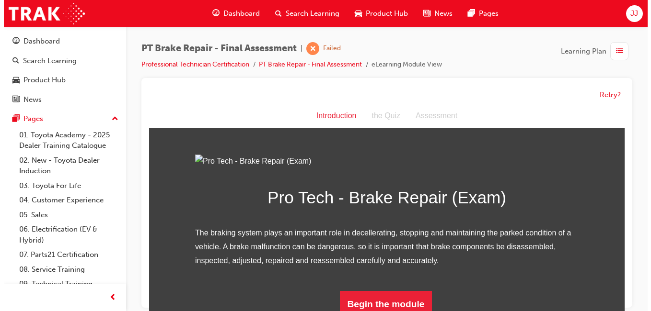
scroll to position [105, 0]
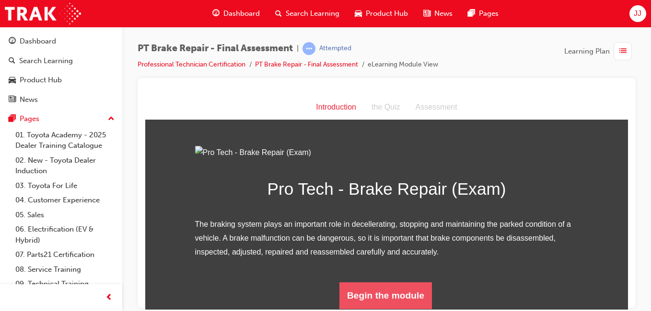
click at [378, 298] on button "Begin the module" at bounding box center [385, 295] width 92 height 27
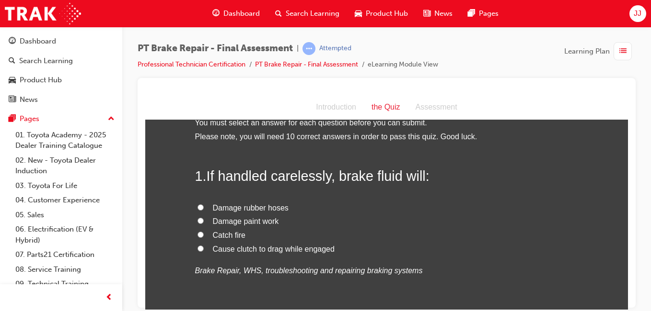
scroll to position [0, 0]
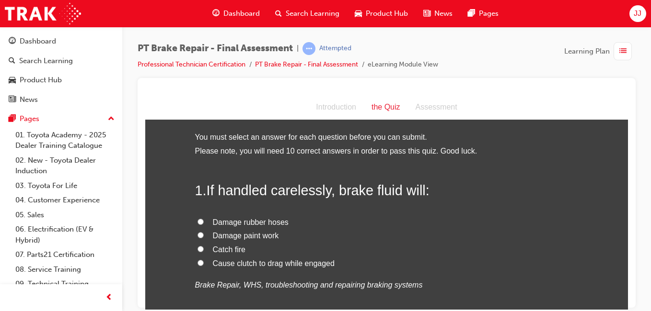
click at [227, 237] on span "Damage paint work" at bounding box center [246, 235] width 66 height 8
click at [204, 237] on input "Damage paint work" at bounding box center [200, 235] width 6 height 6
radio input "true"
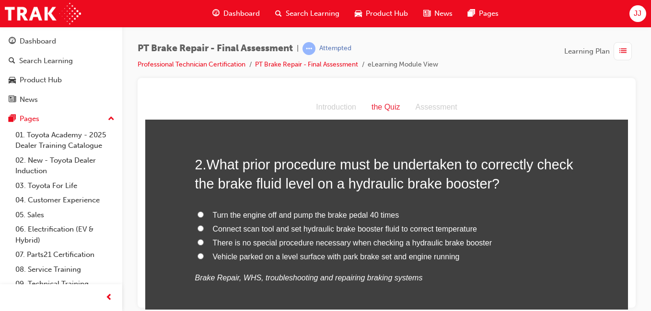
scroll to position [235, 0]
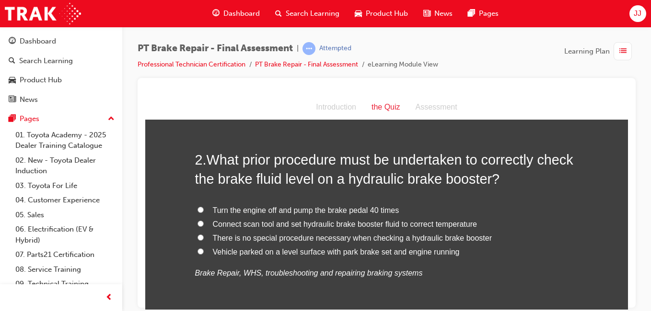
click at [244, 202] on div "2 . What prior procedure must be undertaken to correctly check the brake fluid …" at bounding box center [386, 238] width 383 height 177
click at [195, 206] on label "Turn the engine off and pump the brake pedal 40 times" at bounding box center [386, 211] width 383 height 14
click at [197, 207] on input "Turn the engine off and pump the brake pedal 40 times" at bounding box center [200, 210] width 6 height 6
radio input "true"
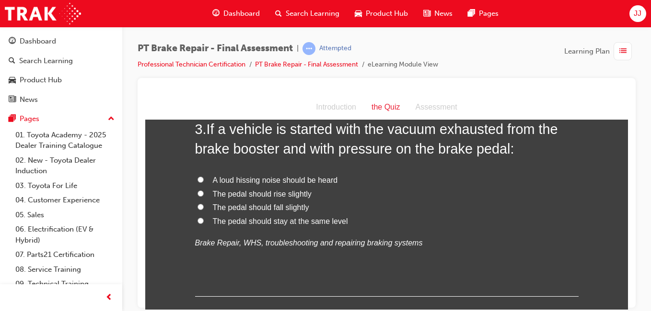
scroll to position [481, 0]
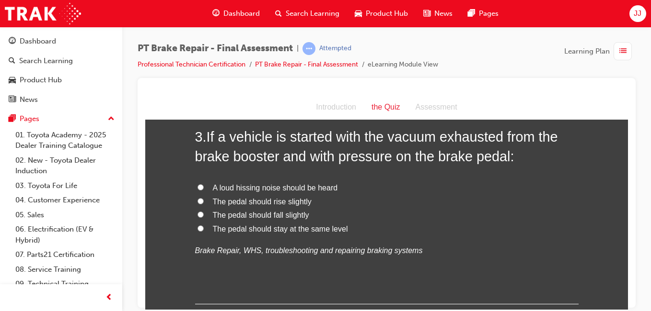
click at [266, 211] on span "The pedal should fall slightly" at bounding box center [261, 215] width 96 height 8
click at [204, 211] on input "The pedal should fall slightly" at bounding box center [200, 214] width 6 height 6
radio input "true"
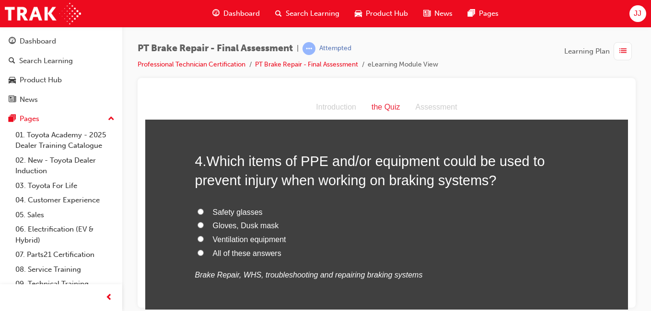
scroll to position [682, 0]
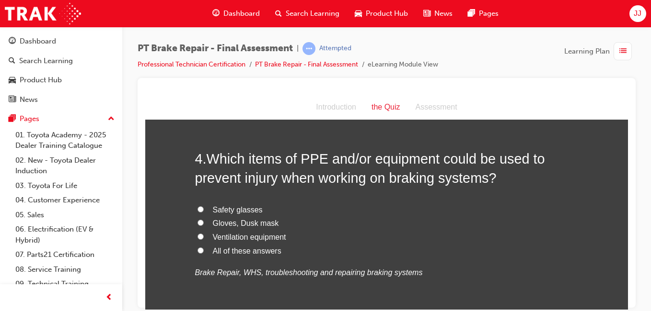
click at [239, 250] on span "All of these answers" at bounding box center [247, 251] width 69 height 8
click at [204, 250] on input "All of these answers" at bounding box center [200, 250] width 6 height 6
radio input "true"
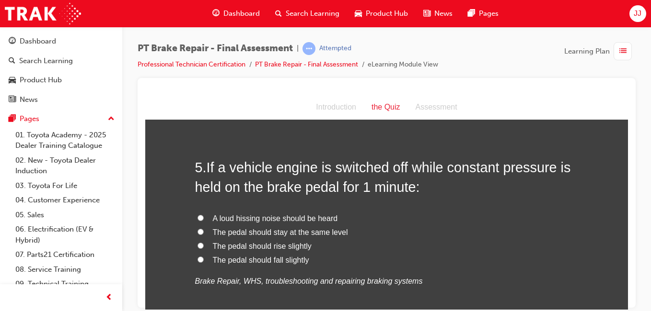
scroll to position [898, 0]
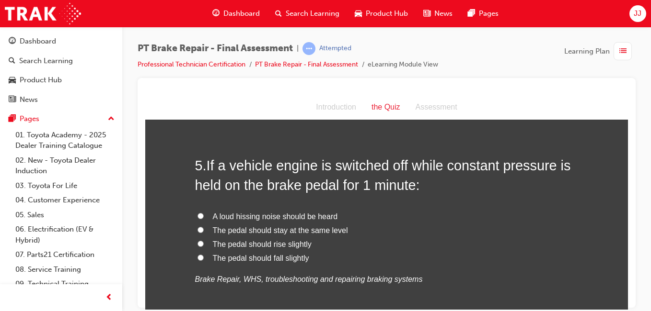
click at [221, 230] on span "The pedal should stay at the same level" at bounding box center [280, 230] width 135 height 8
click at [204, 230] on input "The pedal should stay at the same level" at bounding box center [200, 230] width 6 height 6
radio input "true"
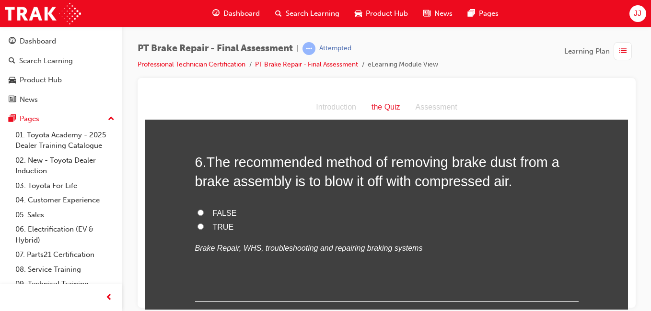
scroll to position [1122, 0]
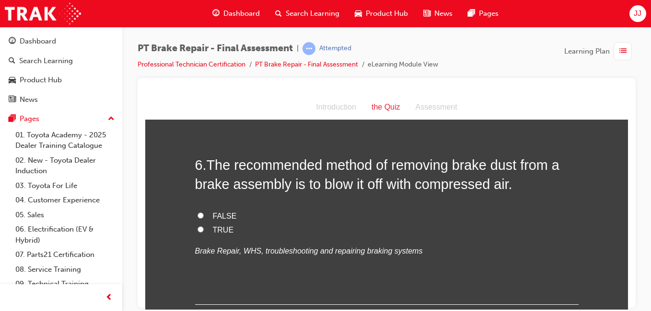
click at [213, 215] on span "FALSE" at bounding box center [225, 216] width 24 height 8
click at [204, 215] on input "FALSE" at bounding box center [200, 215] width 6 height 6
radio input "true"
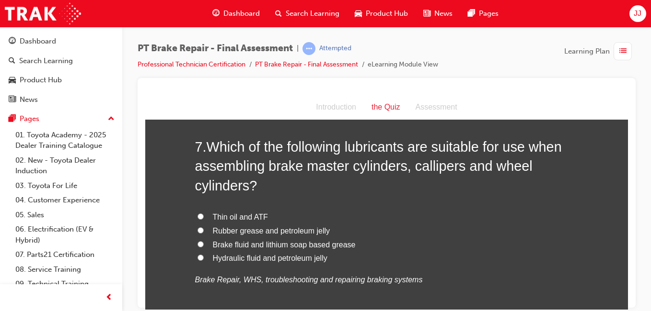
scroll to position [1331, 0]
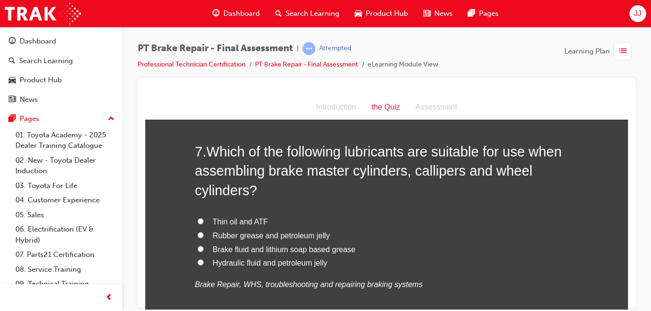
click at [256, 250] on span "Brake fluid and lithium soap based grease" at bounding box center [284, 249] width 143 height 8
click at [204, 250] on input "Brake fluid and lithium soap based grease" at bounding box center [200, 249] width 6 height 6
radio input "true"
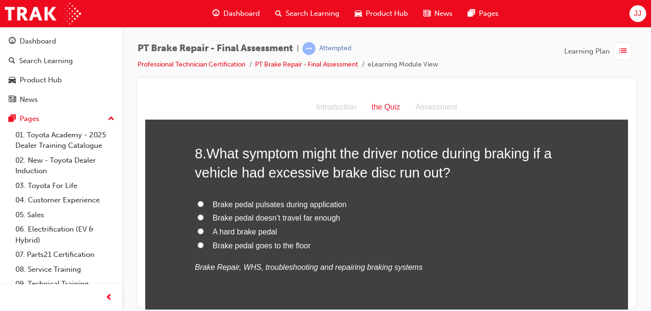
scroll to position [1572, 0]
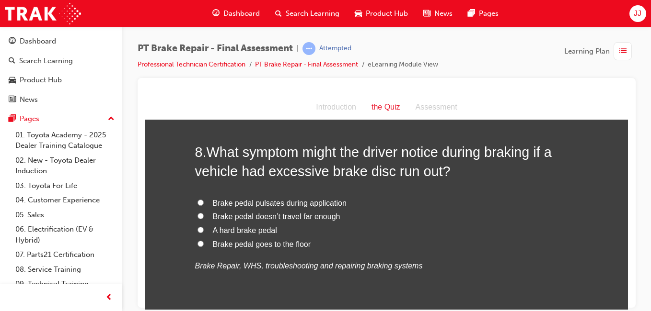
click at [257, 204] on span "Brake pedal pulsates during application" at bounding box center [280, 203] width 134 height 8
click at [204, 204] on input "Brake pedal pulsates during application" at bounding box center [200, 202] width 6 height 6
radio input "true"
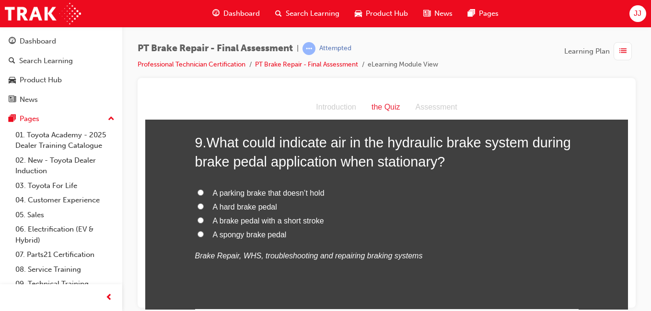
scroll to position [1800, 0]
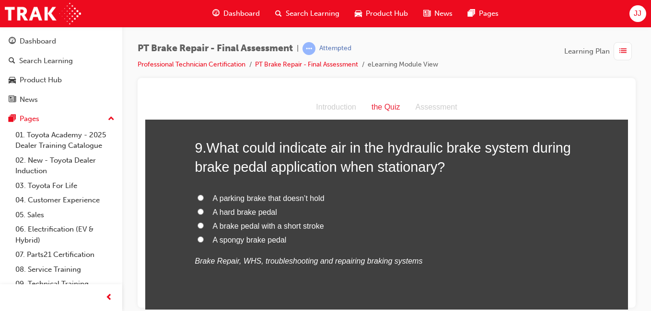
click at [253, 239] on span "A spongy brake pedal" at bounding box center [250, 240] width 74 height 8
click at [204, 239] on input "A spongy brake pedal" at bounding box center [200, 239] width 6 height 6
radio input "true"
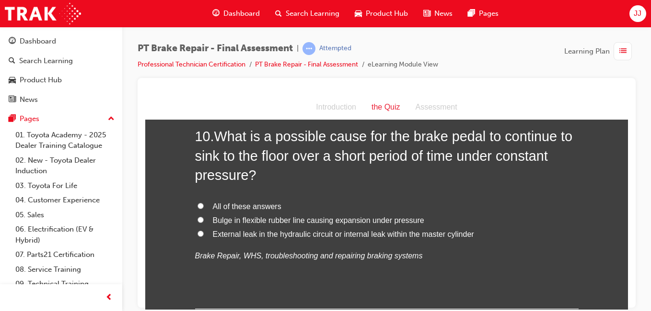
scroll to position [2061, 0]
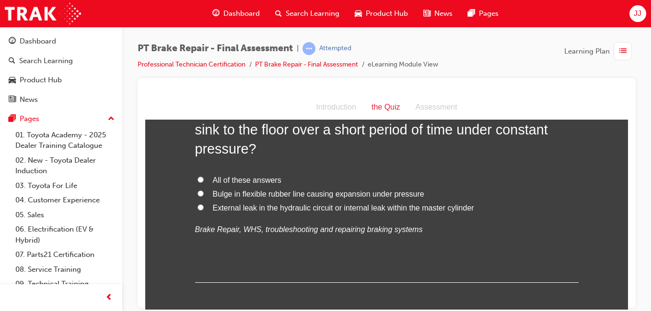
click at [237, 180] on span "All of these answers" at bounding box center [247, 180] width 69 height 8
click at [204, 180] on input "All of these answers" at bounding box center [200, 179] width 6 height 6
radio input "true"
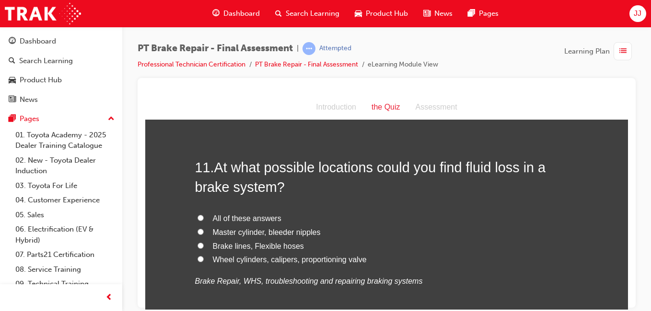
scroll to position [2232, 0]
click at [254, 218] on span "All of these answers" at bounding box center [247, 218] width 69 height 8
click at [204, 218] on input "All of these answers" at bounding box center [200, 217] width 6 height 6
radio input "true"
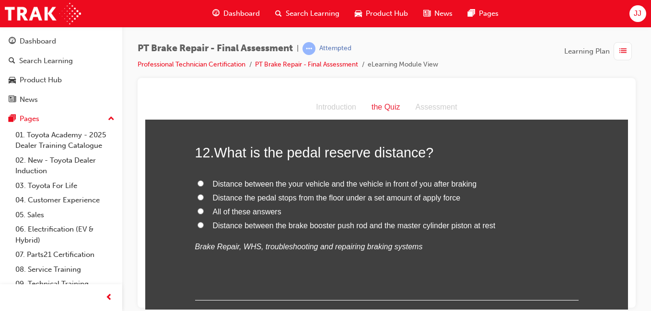
scroll to position [2478, 0]
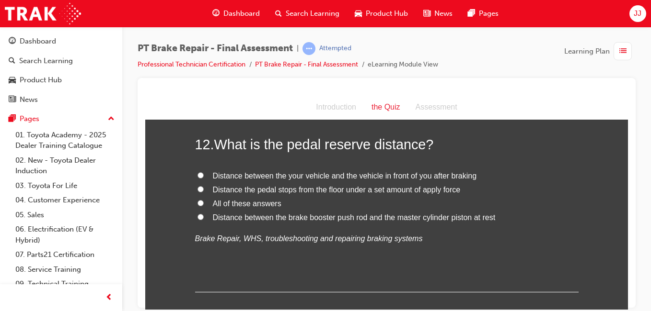
click at [403, 194] on label "Distance the pedal stops from the floor under a set amount of apply force" at bounding box center [386, 190] width 383 height 14
click at [204, 192] on input "Distance the pedal stops from the floor under a set amount of apply force" at bounding box center [200, 189] width 6 height 6
radio input "true"
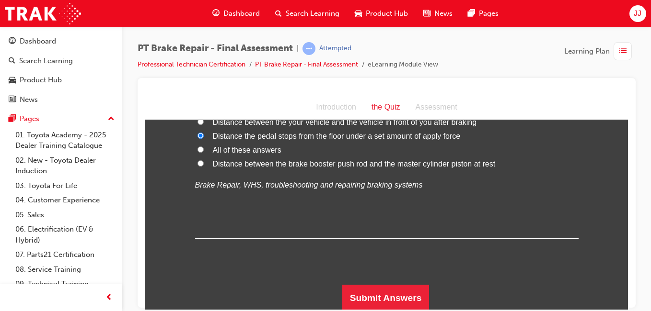
scroll to position [2533, 0]
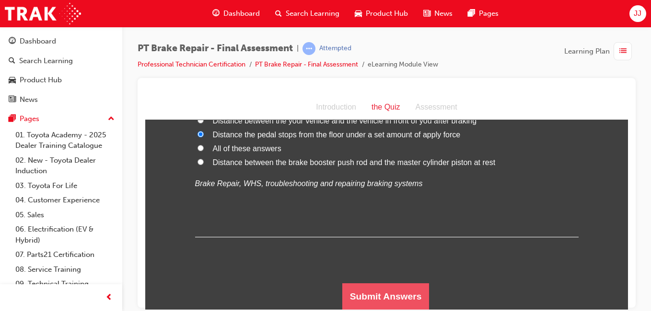
click at [344, 295] on button "Submit Answers" at bounding box center [385, 296] width 87 height 27
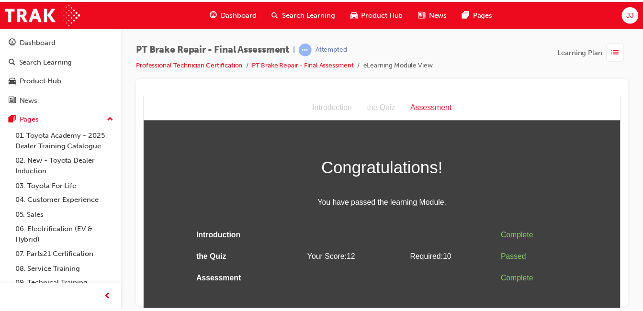
scroll to position [0, 0]
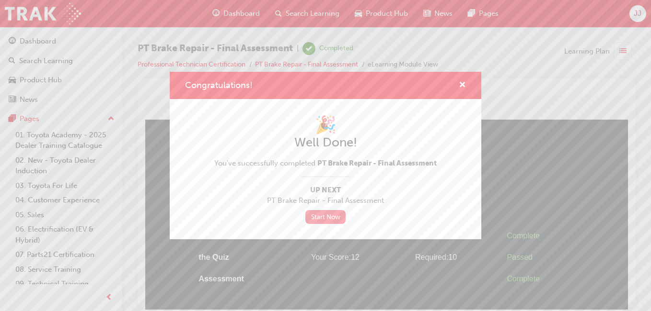
click at [328, 210] on link "Start Now" at bounding box center [325, 217] width 40 height 14
click at [461, 84] on span "cross-icon" at bounding box center [462, 85] width 7 height 9
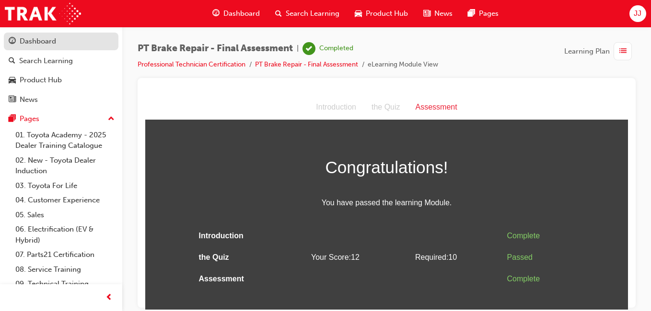
click at [57, 34] on link "Dashboard" at bounding box center [61, 42] width 115 height 18
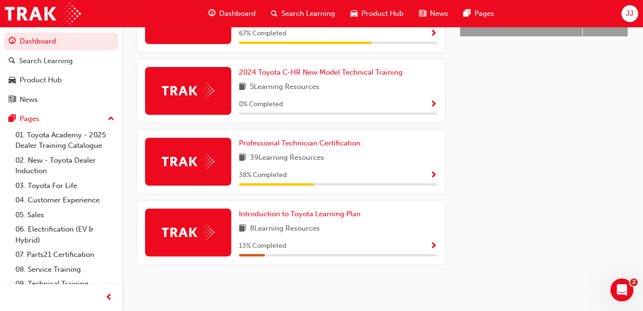
scroll to position [491, 0]
click at [295, 143] on span "Professional Technician Certification" at bounding box center [300, 143] width 122 height 9
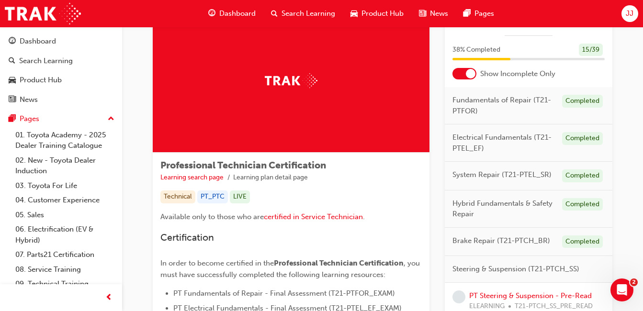
scroll to position [41, 0]
click at [465, 78] on div at bounding box center [465, 73] width 24 height 11
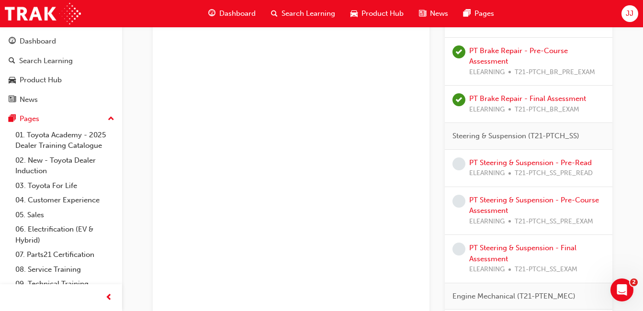
scroll to position [858, 0]
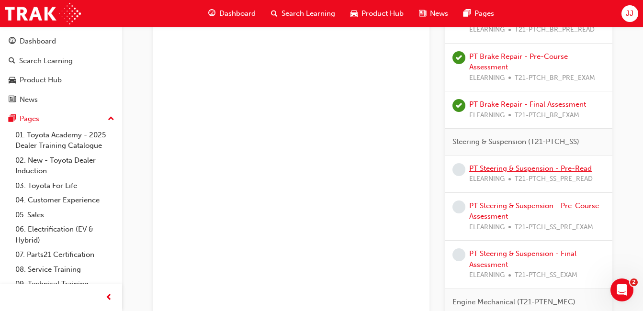
click at [499, 170] on link "PT Steering & Suspension - Pre-Read" at bounding box center [531, 168] width 123 height 9
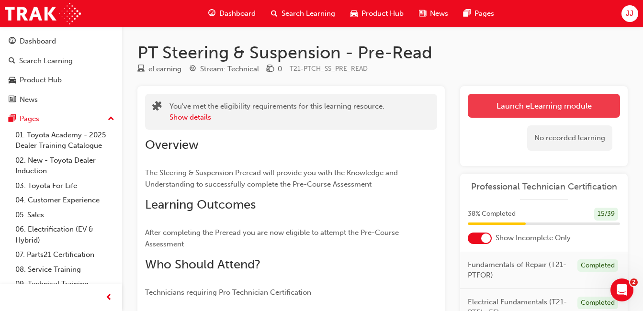
click at [521, 104] on link "Launch eLearning module" at bounding box center [544, 106] width 152 height 24
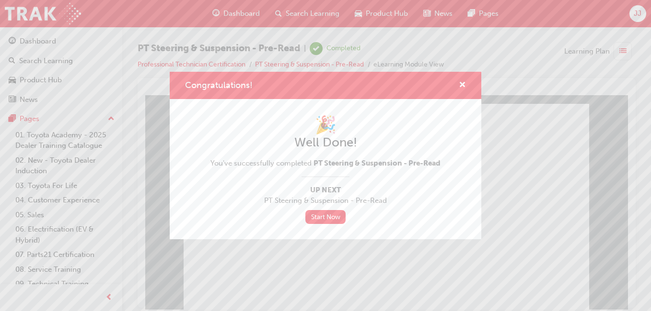
click at [457, 85] on div "Congratulations!" at bounding box center [458, 86] width 15 height 12
click at [462, 82] on span "cross-icon" at bounding box center [462, 85] width 7 height 9
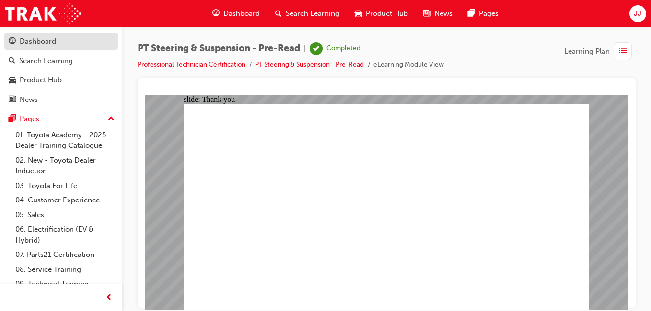
click at [49, 43] on div "Dashboard" at bounding box center [38, 41] width 36 height 11
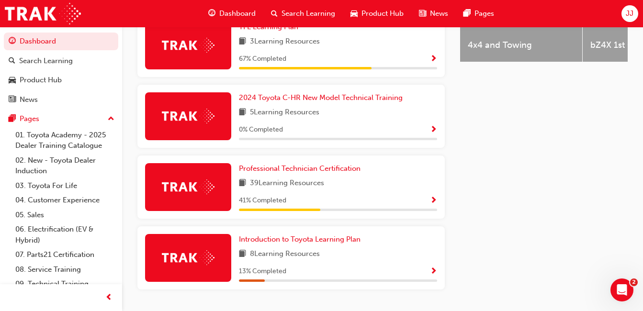
scroll to position [491, 0]
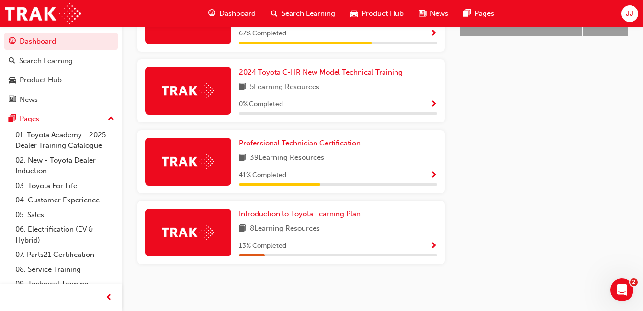
click at [303, 145] on span "Professional Technician Certification" at bounding box center [300, 143] width 122 height 9
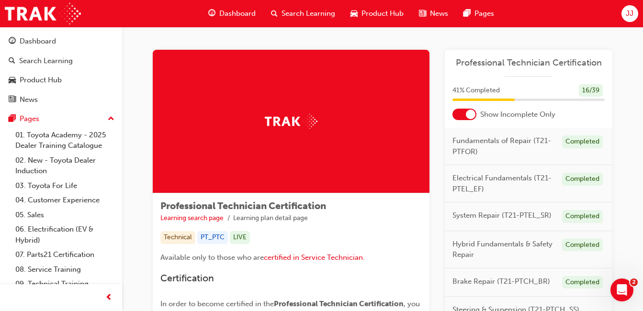
click at [464, 116] on div at bounding box center [465, 114] width 24 height 11
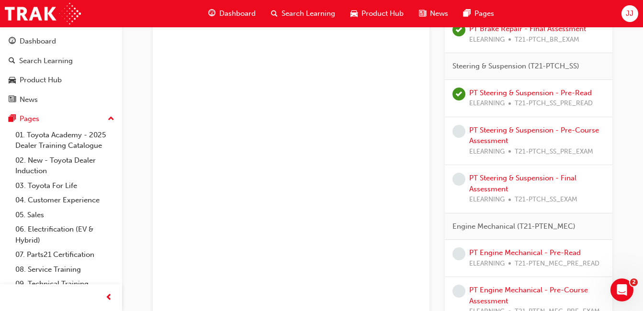
scroll to position [928, 0]
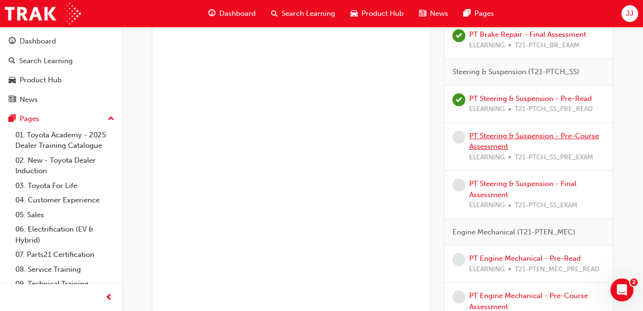
click at [499, 138] on link "PT Steering & Suspension - Pre-Course Assessment" at bounding box center [535, 142] width 130 height 20
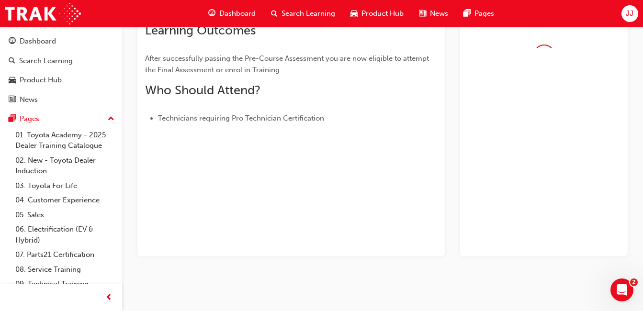
scroll to position [187, 0]
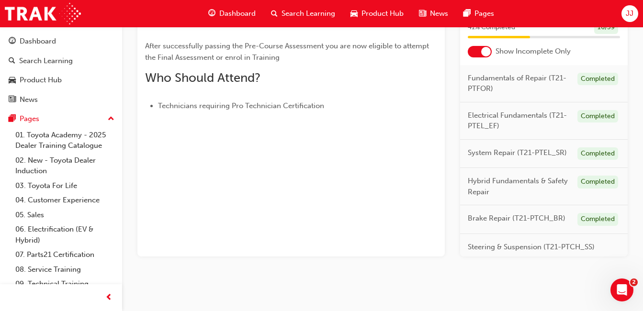
click at [483, 52] on div at bounding box center [487, 52] width 10 height 10
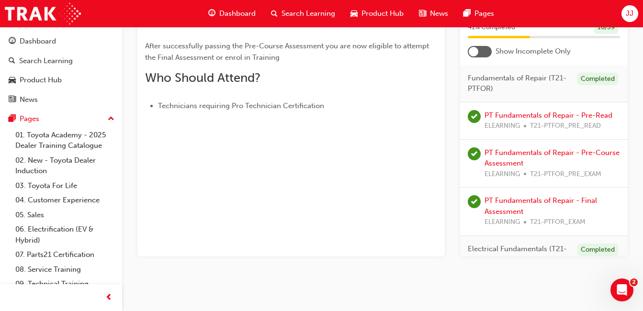
click at [483, 52] on div at bounding box center [480, 51] width 24 height 11
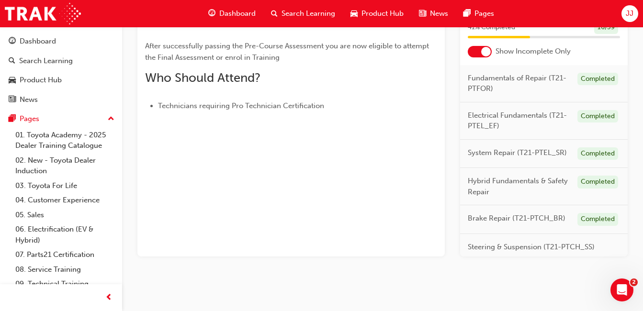
click at [483, 52] on div at bounding box center [487, 52] width 10 height 10
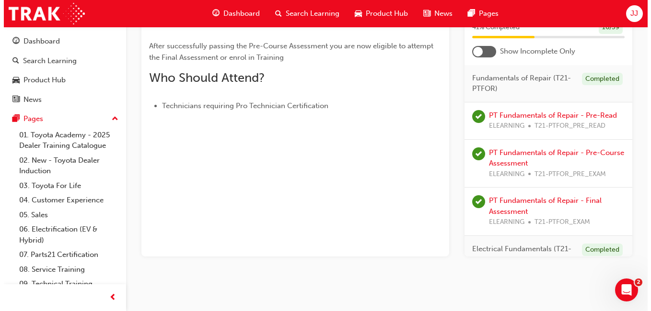
scroll to position [0, 0]
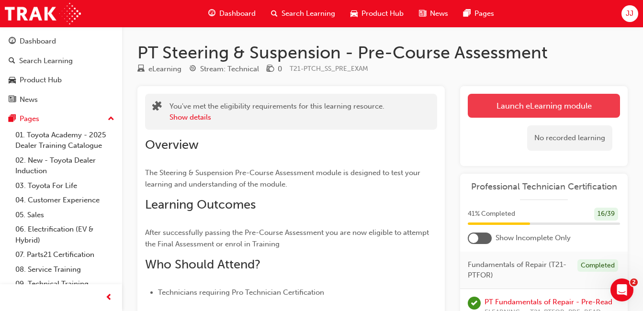
click at [484, 111] on link "Launch eLearning module" at bounding box center [544, 106] width 152 height 24
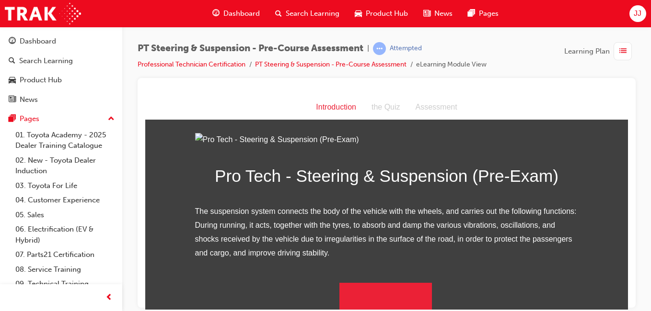
scroll to position [119, 0]
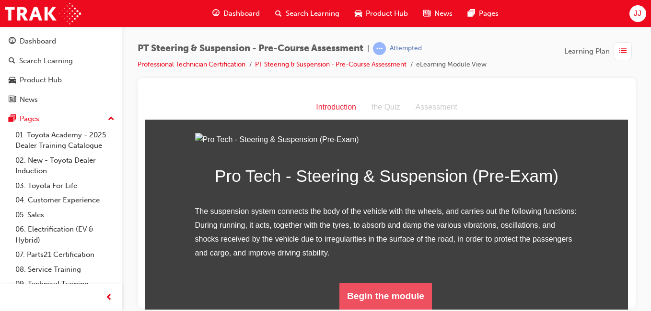
click at [358, 288] on button "Begin the module" at bounding box center [385, 296] width 92 height 27
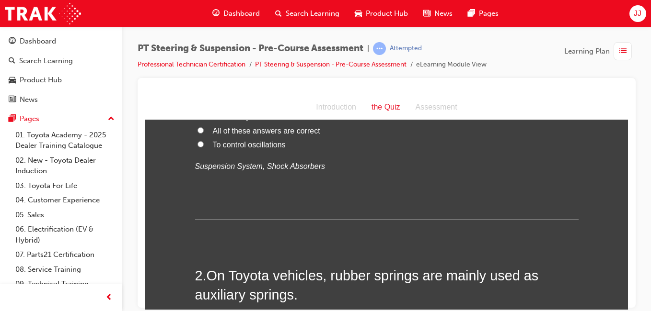
scroll to position [0, 0]
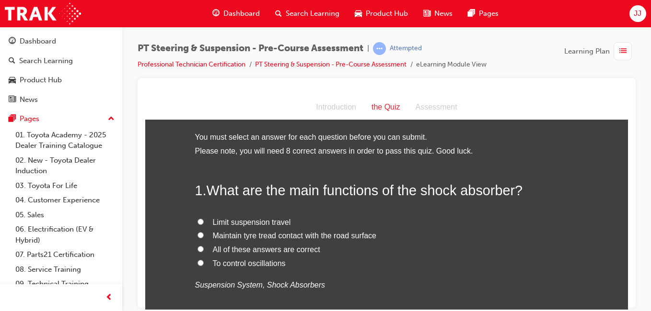
click at [214, 263] on span "To control oscillations" at bounding box center [249, 263] width 73 height 8
click at [204, 263] on input "To control oscillations" at bounding box center [200, 263] width 6 height 6
radio input "true"
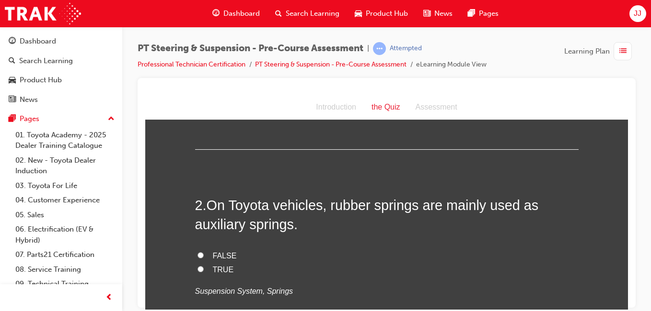
scroll to position [190, 0]
click at [195, 268] on label "TRUE" at bounding box center [386, 269] width 383 height 14
click at [197, 268] on input "TRUE" at bounding box center [200, 268] width 6 height 6
radio input "true"
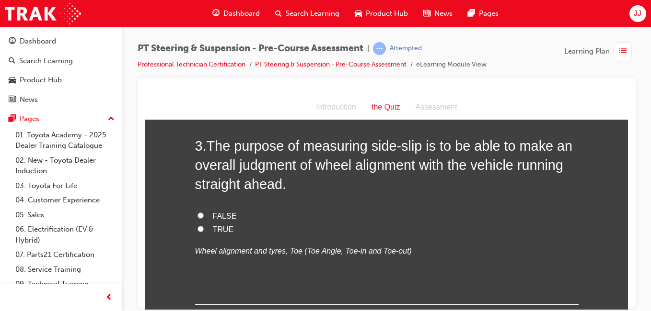
scroll to position [444, 0]
click at [197, 229] on input "TRUE" at bounding box center [200, 229] width 6 height 6
radio input "true"
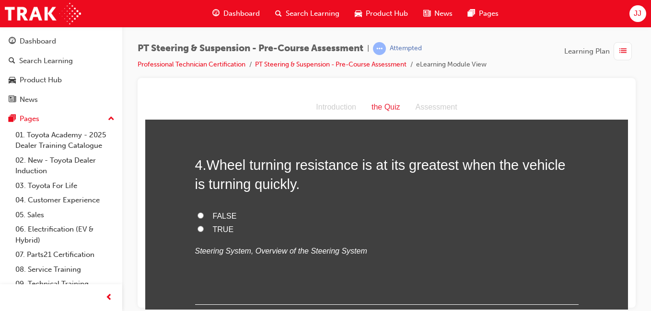
scroll to position [637, 0]
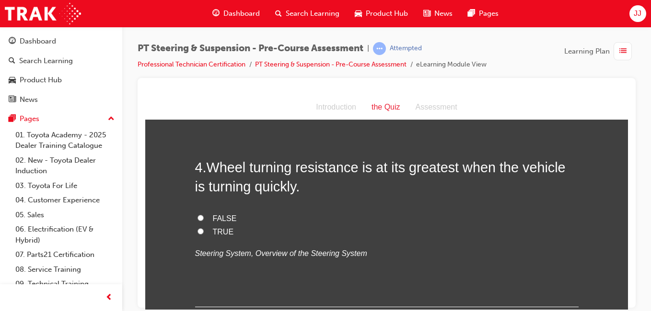
click at [213, 214] on span "FALSE" at bounding box center [225, 218] width 24 height 8
click at [204, 215] on input "FALSE" at bounding box center [200, 218] width 6 height 6
radio input "true"
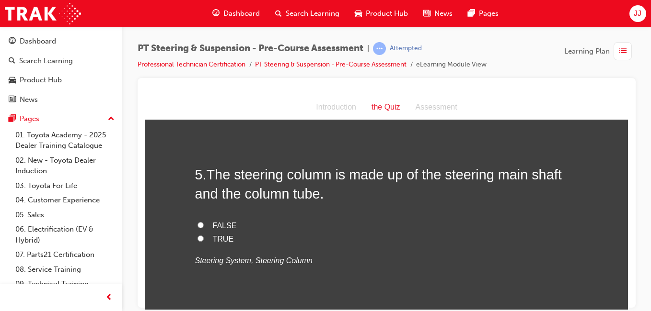
scroll to position [838, 0]
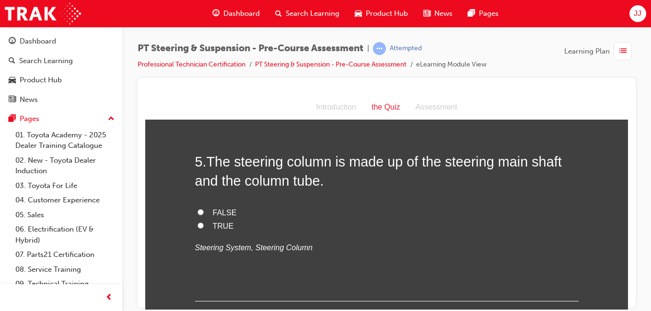
click at [310, 239] on div "FALSE TRUE Steering System, Steering Column" at bounding box center [386, 230] width 383 height 49
click at [198, 225] on input "TRUE" at bounding box center [200, 225] width 6 height 6
radio input "true"
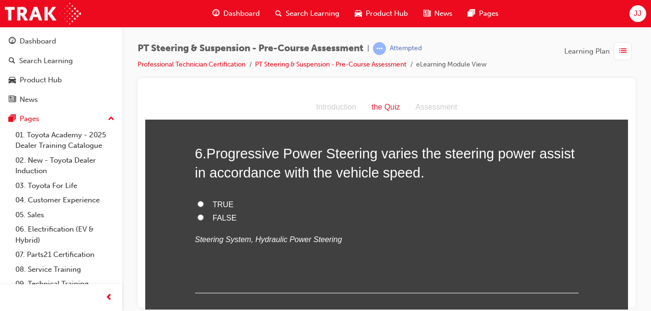
scroll to position [1044, 0]
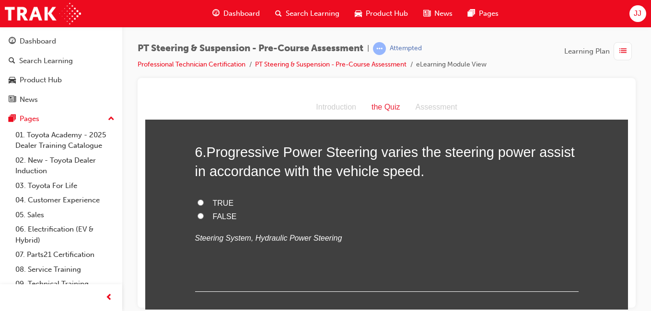
click at [201, 202] on label "TRUE" at bounding box center [386, 203] width 383 height 14
click at [201, 202] on input "TRUE" at bounding box center [200, 202] width 6 height 6
radio input "true"
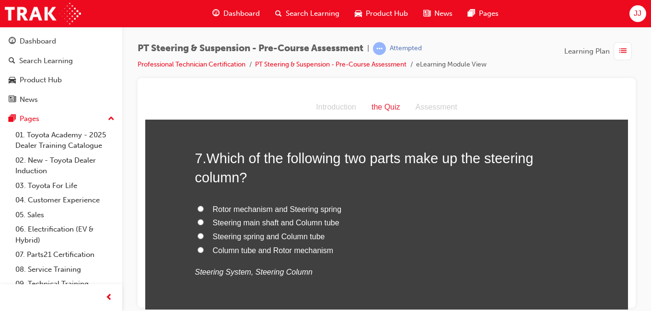
scroll to position [1233, 0]
click at [226, 221] on span "Steering main shaft and Column tube" at bounding box center [276, 222] width 126 height 8
click at [204, 221] on input "Steering main shaft and Column tube" at bounding box center [200, 221] width 6 height 6
radio input "true"
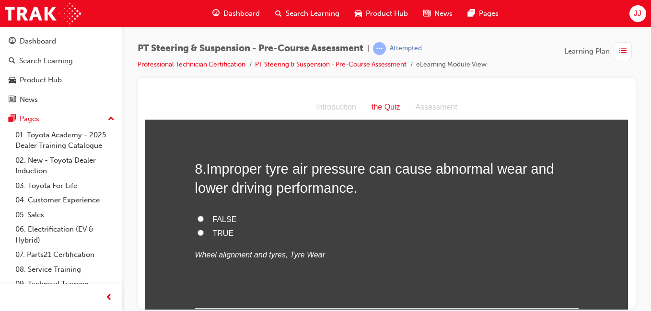
scroll to position [1446, 0]
click at [218, 230] on span "TRUE" at bounding box center [223, 233] width 21 height 8
click at [204, 230] on input "TRUE" at bounding box center [200, 232] width 6 height 6
radio input "true"
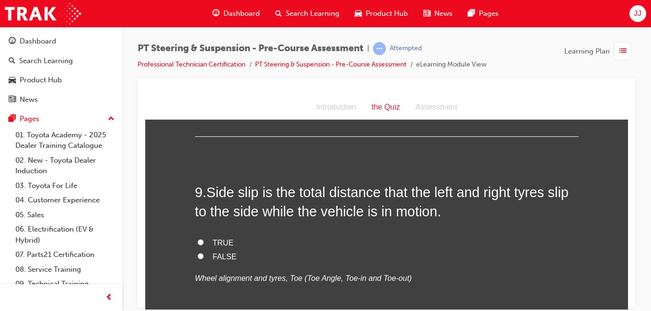
scroll to position [1621, 0]
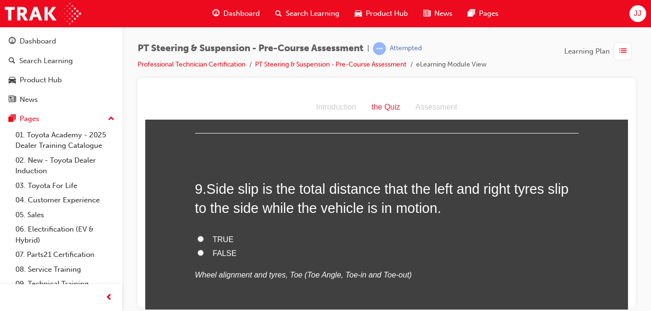
click at [218, 236] on span "TRUE" at bounding box center [223, 239] width 21 height 8
click at [204, 236] on input "TRUE" at bounding box center [200, 239] width 6 height 6
radio input "true"
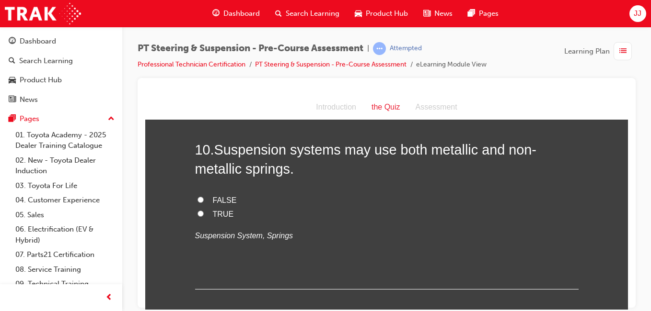
scroll to position [1852, 0]
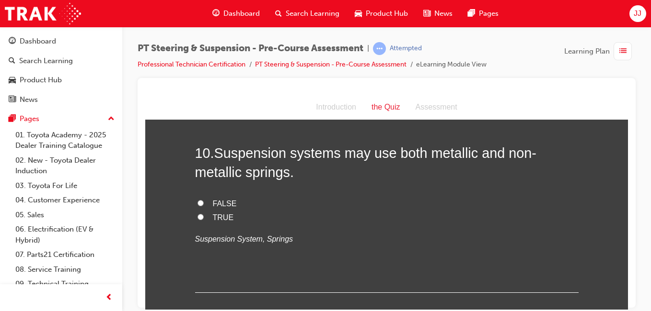
click at [213, 213] on span "TRUE" at bounding box center [223, 217] width 21 height 8
click at [204, 214] on input "TRUE" at bounding box center [200, 217] width 6 height 6
radio input "true"
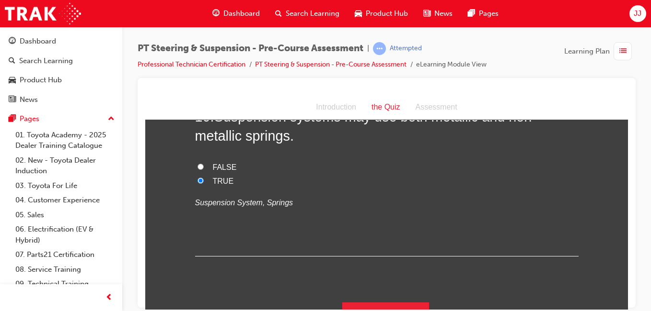
scroll to position [1908, 0]
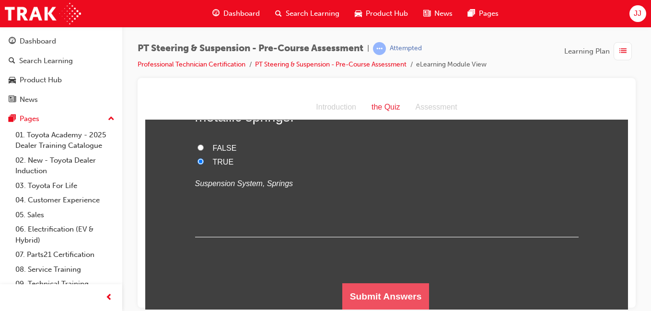
click at [356, 290] on button "Submit Answers" at bounding box center [385, 296] width 87 height 27
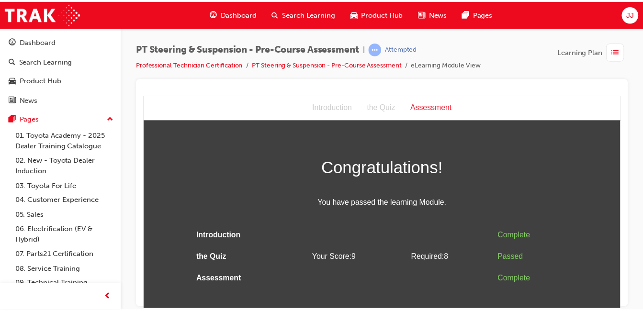
scroll to position [0, 0]
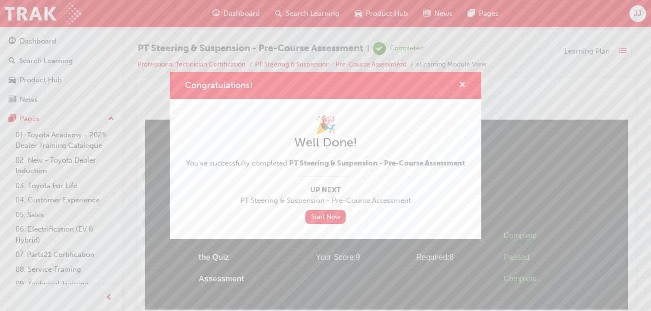
click at [463, 81] on span "cross-icon" at bounding box center [462, 85] width 7 height 9
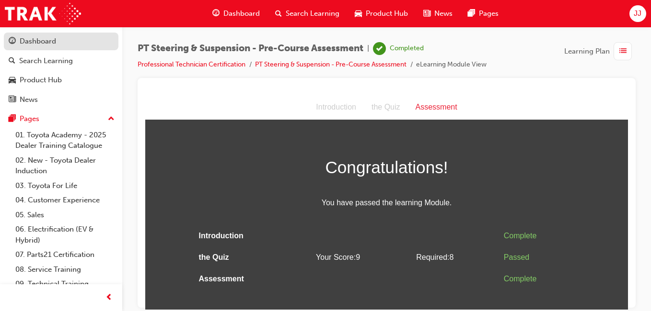
click at [39, 37] on div "Dashboard" at bounding box center [38, 41] width 36 height 11
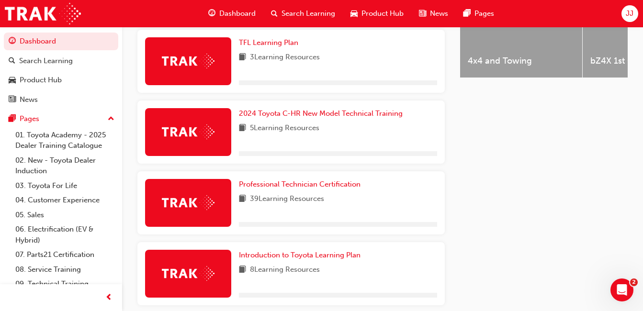
scroll to position [491, 0]
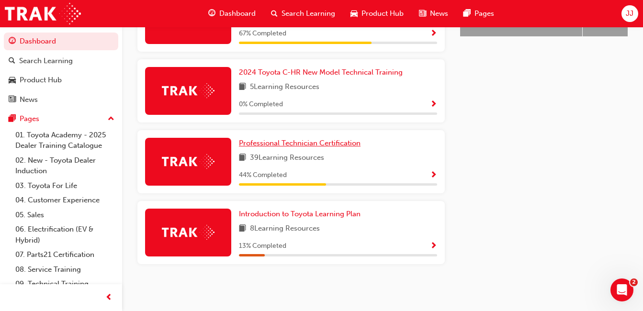
click at [339, 142] on span "Professional Technician Certification" at bounding box center [300, 143] width 122 height 9
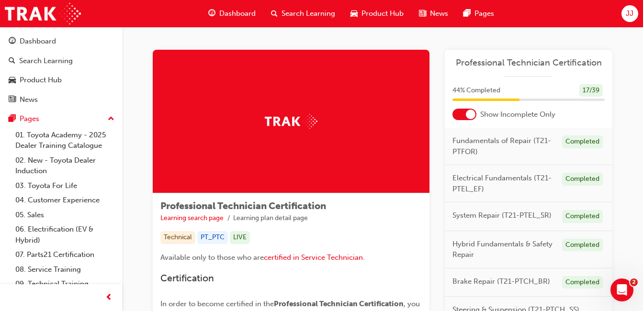
click at [469, 116] on div at bounding box center [471, 115] width 10 height 10
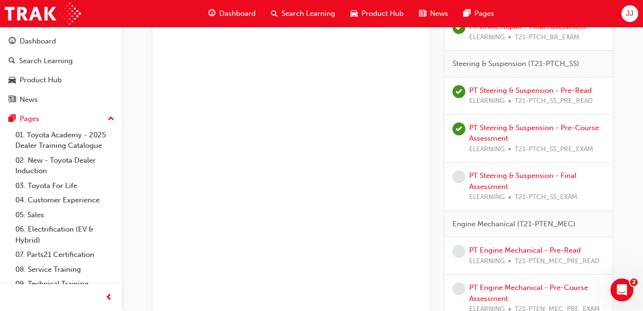
scroll to position [937, 0]
click at [496, 173] on link "PT Steering & Suspension - Final Assessment" at bounding box center [523, 181] width 107 height 20
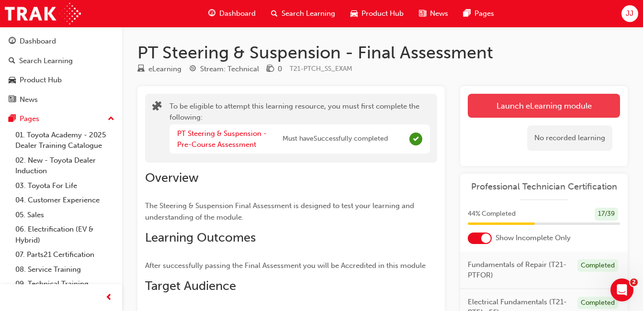
click at [528, 105] on button "Launch eLearning module" at bounding box center [544, 106] width 152 height 24
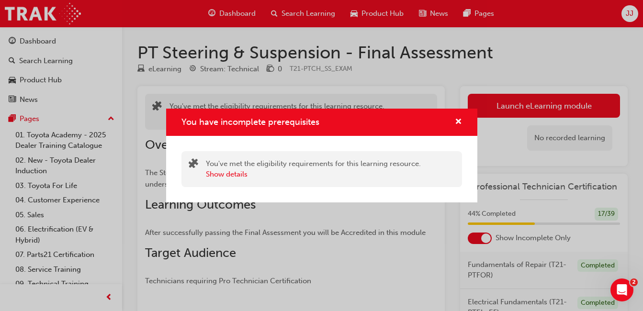
click at [459, 115] on div "You have incomplete prerequisites" at bounding box center [321, 122] width 311 height 27
click at [456, 120] on span "cross-icon" at bounding box center [458, 122] width 7 height 9
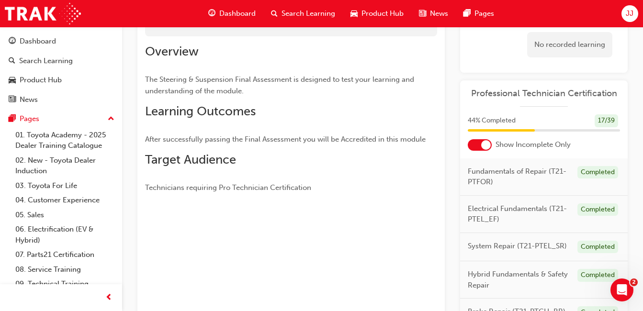
scroll to position [86, 0]
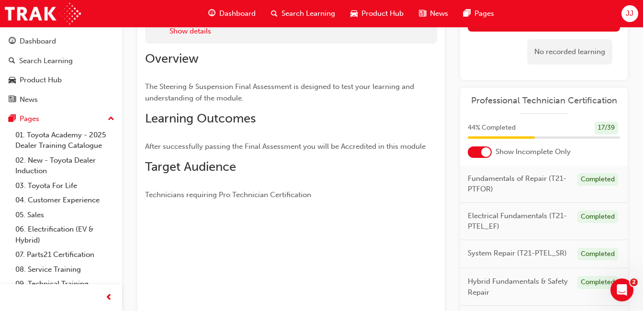
click at [487, 149] on div at bounding box center [487, 153] width 10 height 10
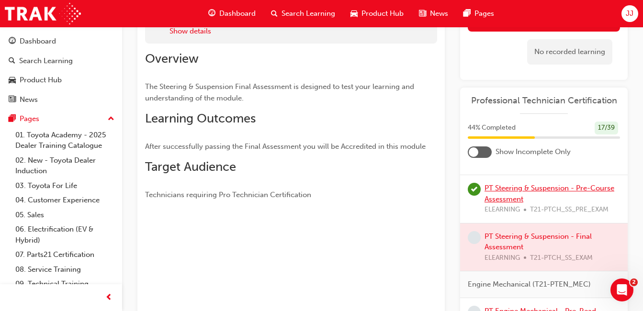
scroll to position [947, 0]
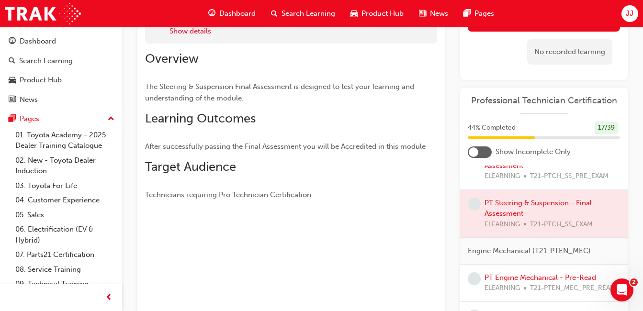
click at [497, 227] on div at bounding box center [544, 214] width 168 height 48
click at [504, 217] on div at bounding box center [544, 214] width 168 height 48
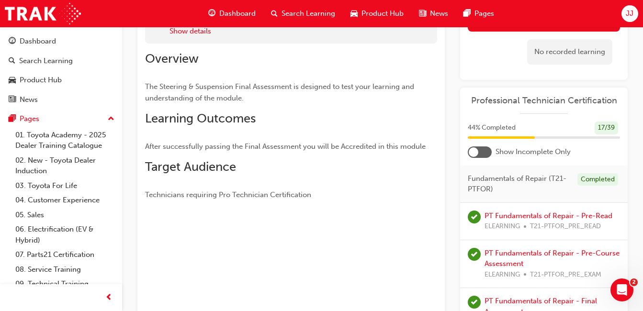
scroll to position [0, 0]
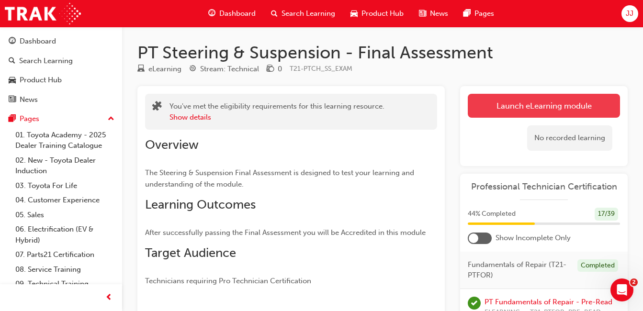
click at [509, 114] on button "Launch eLearning module" at bounding box center [544, 106] width 152 height 24
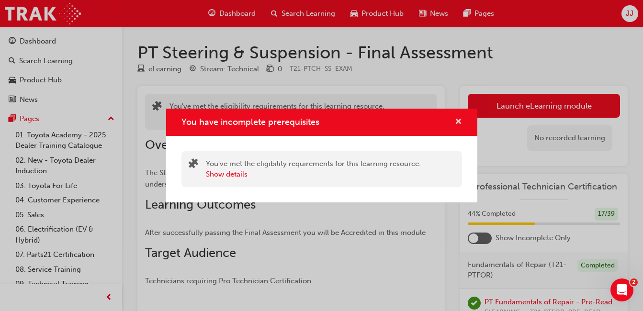
click at [457, 120] on span "cross-icon" at bounding box center [458, 122] width 7 height 9
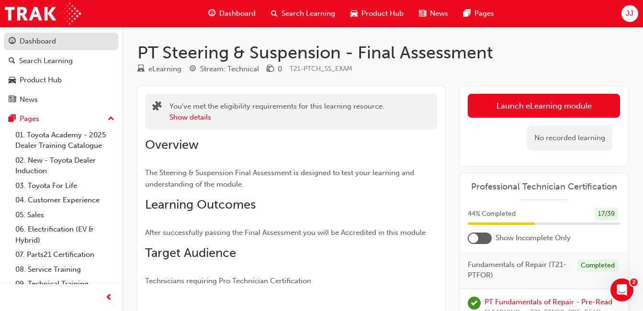
click at [66, 40] on div "Dashboard" at bounding box center [61, 41] width 105 height 12
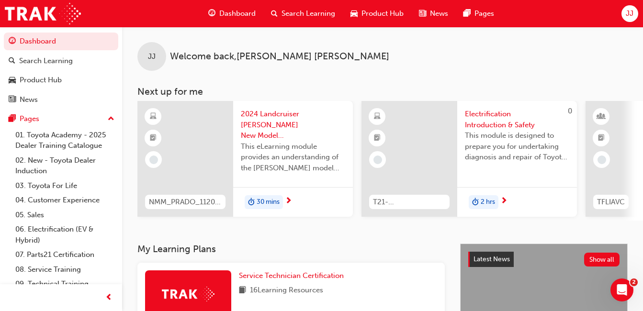
scroll to position [491, 0]
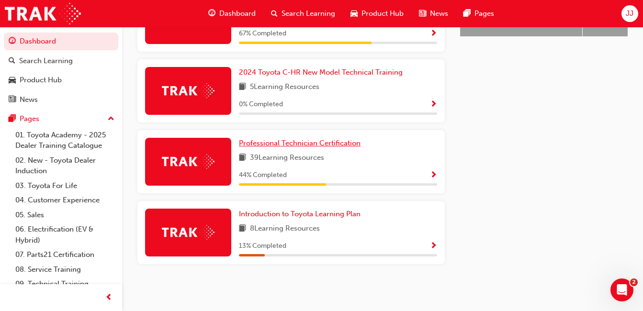
click at [280, 140] on span "Professional Technician Certification" at bounding box center [300, 143] width 122 height 9
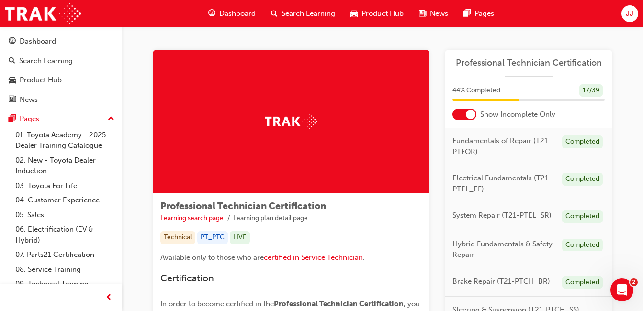
click at [471, 118] on div at bounding box center [471, 115] width 10 height 10
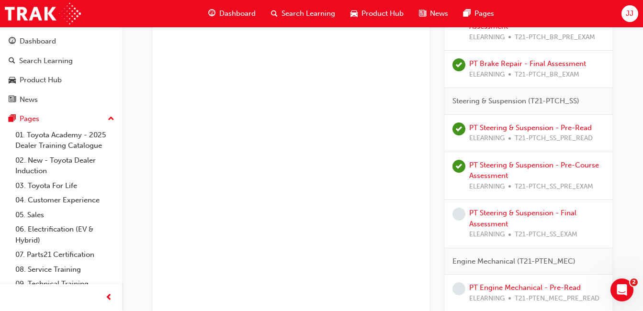
scroll to position [887, 0]
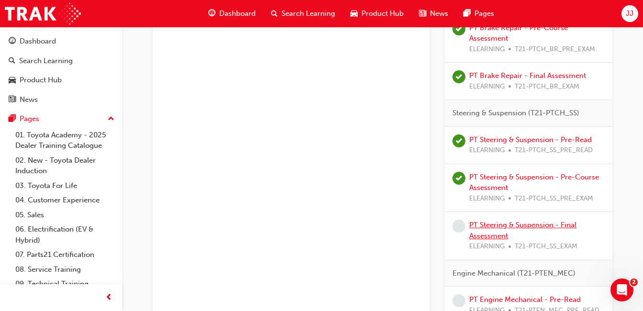
click at [501, 226] on link "PT Steering & Suspension - Final Assessment" at bounding box center [523, 231] width 107 height 20
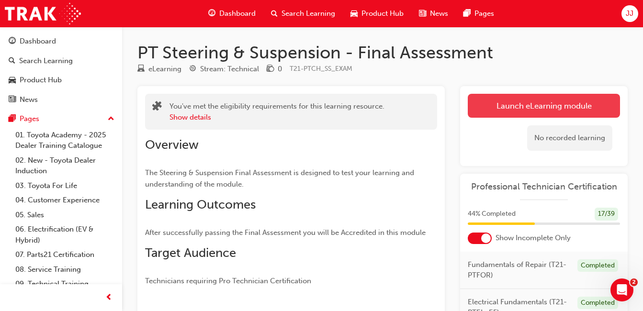
click at [534, 100] on link "Launch eLearning module" at bounding box center [544, 106] width 152 height 24
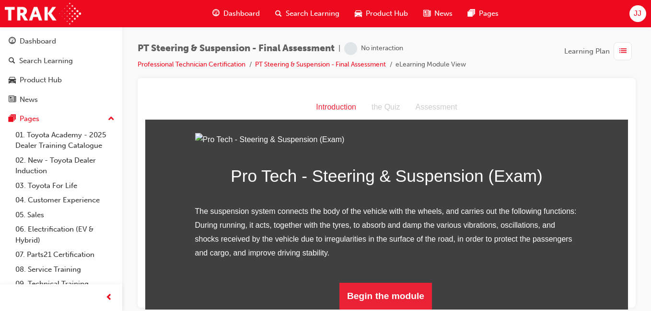
scroll to position [119, 0]
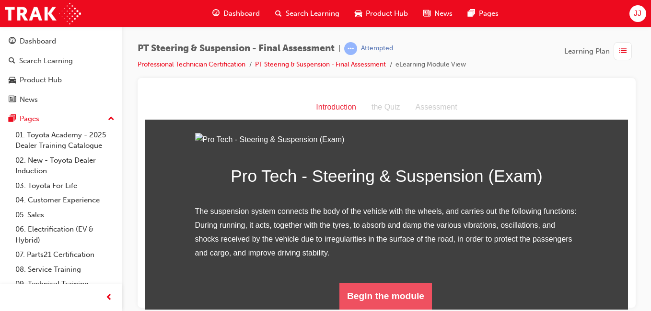
click at [375, 299] on button "Begin the module" at bounding box center [385, 296] width 92 height 27
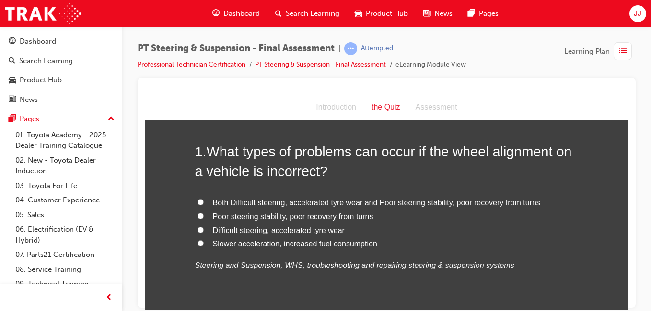
scroll to position [45, 0]
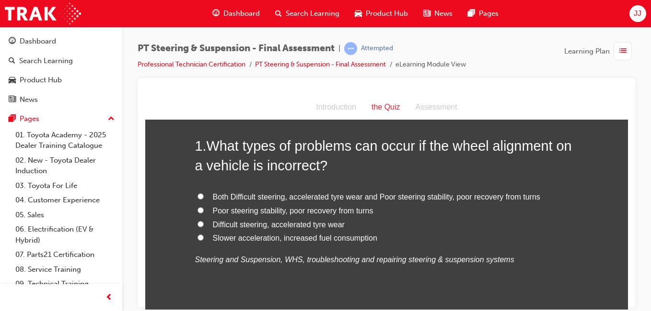
click at [214, 194] on span "Both Difficult steering, accelerated tyre wear and Poor steering stability, poo…" at bounding box center [376, 197] width 327 height 8
click at [204, 194] on input "Both Difficult steering, accelerated tyre wear and Poor steering stability, poo…" at bounding box center [200, 196] width 6 height 6
radio input "true"
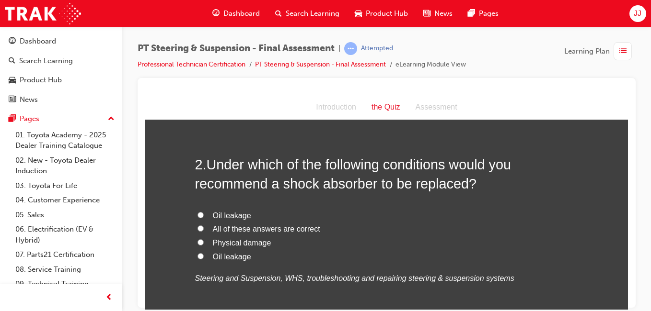
scroll to position [250, 0]
click at [219, 231] on span "All of these answers are correct" at bounding box center [266, 228] width 107 height 8
click at [204, 231] on input "All of these answers are correct" at bounding box center [200, 228] width 6 height 6
radio input "true"
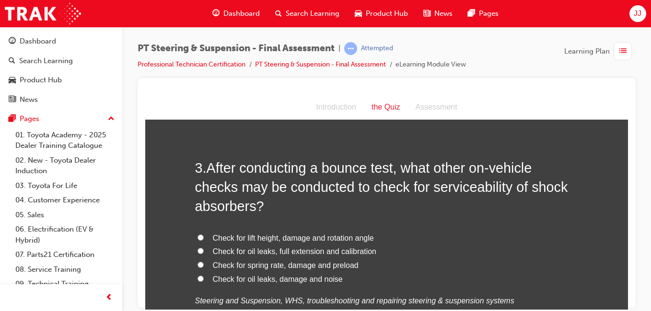
scroll to position [477, 0]
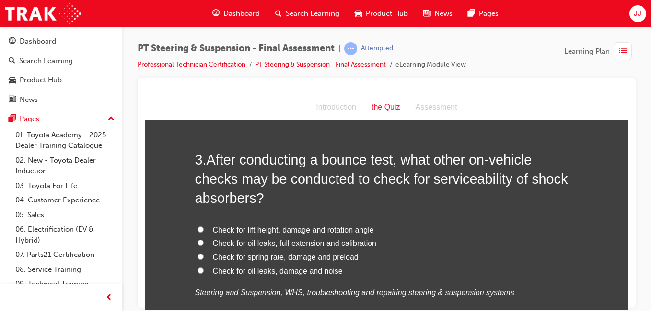
click at [265, 270] on span "Check for oil leaks, damage and noise" at bounding box center [278, 271] width 130 height 8
click at [204, 270] on input "Check for oil leaks, damage and noise" at bounding box center [200, 270] width 6 height 6
radio input "true"
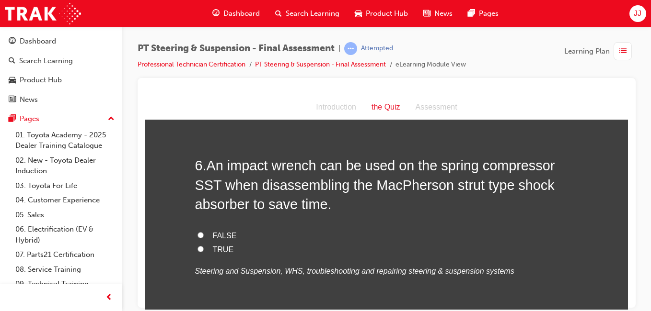
scroll to position [1141, 0]
click at [218, 237] on span "FALSE" at bounding box center [225, 234] width 24 height 8
click at [204, 237] on input "FALSE" at bounding box center [200, 234] width 6 height 6
radio input "true"
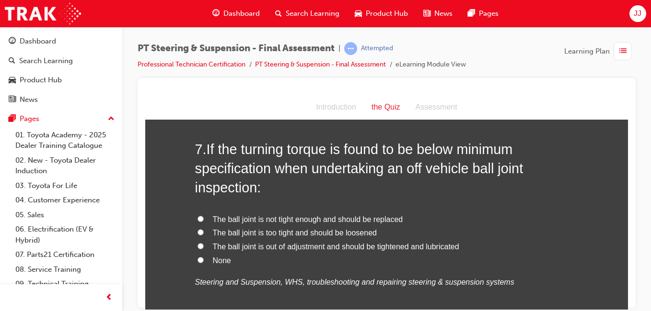
scroll to position [1368, 0]
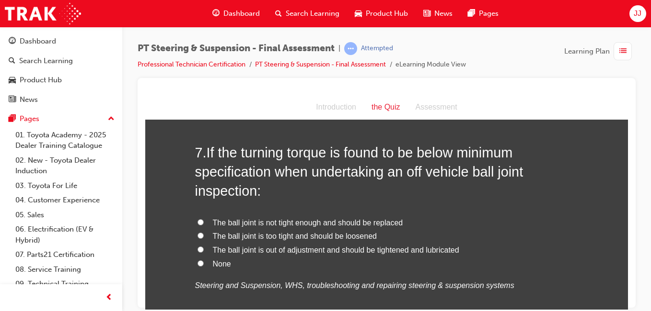
click at [308, 223] on span "The ball joint is not tight enough and should be replaced" at bounding box center [308, 222] width 190 height 8
click at [204, 223] on input "The ball joint is not tight enough and should be replaced" at bounding box center [200, 222] width 6 height 6
radio input "true"
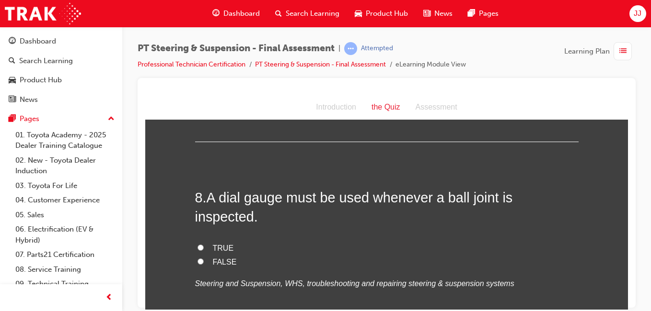
scroll to position [1566, 0]
click at [213, 243] on span "TRUE" at bounding box center [223, 247] width 21 height 8
click at [204, 244] on input "TRUE" at bounding box center [200, 247] width 6 height 6
radio input "true"
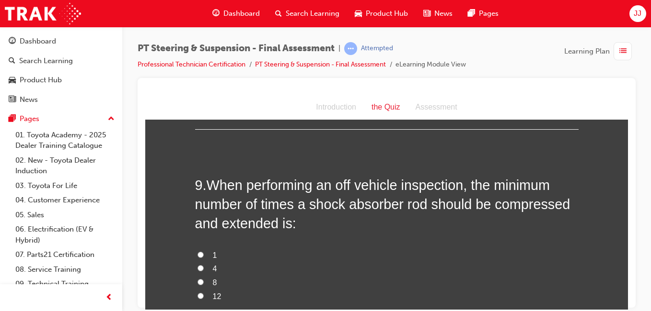
scroll to position [1779, 0]
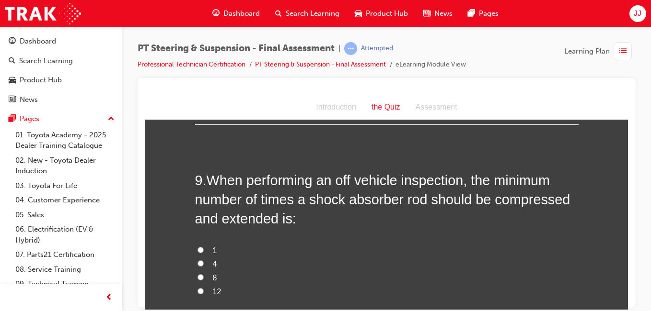
click at [213, 260] on span "4" at bounding box center [215, 264] width 4 height 8
click at [204, 260] on input "4" at bounding box center [200, 263] width 6 height 6
radio input "true"
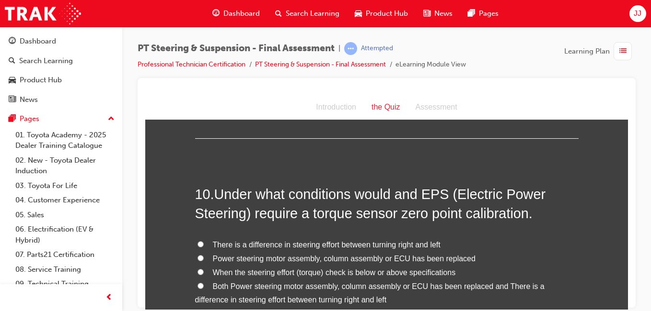
scroll to position [2006, 0]
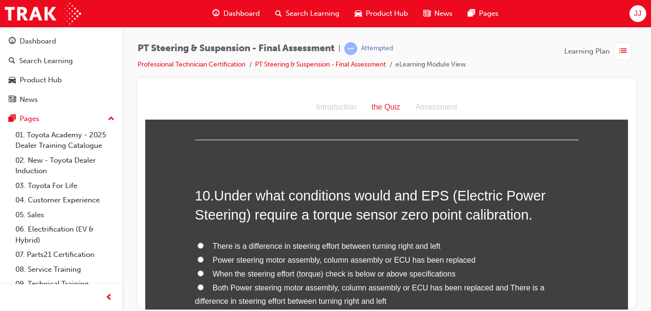
click at [259, 284] on span "Both Power steering motor assembly, column assembly or ECU has been replaced an…" at bounding box center [369, 295] width 349 height 22
click at [204, 284] on input "Both Power steering motor assembly, column assembly or ECU has been replaced an…" at bounding box center [200, 287] width 6 height 6
radio input "true"
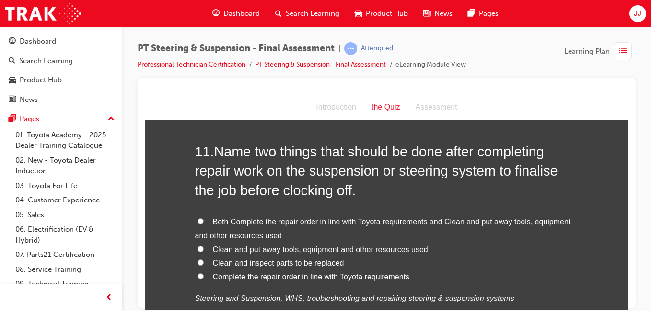
scroll to position [2289, 0]
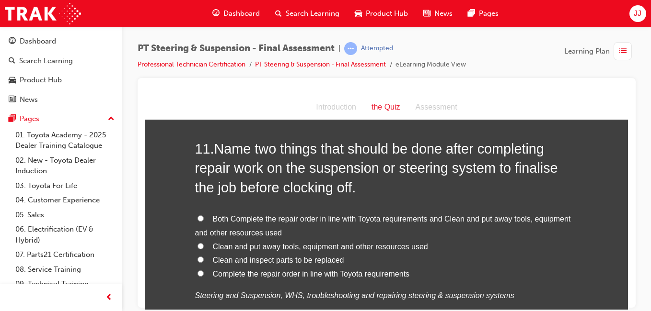
click at [224, 215] on span "Both Complete the repair order in line with Toyota requirements and Clean and p…" at bounding box center [383, 226] width 376 height 22
click at [204, 215] on input "Both Complete the repair order in line with Toyota requirements and Clean and p…" at bounding box center [200, 218] width 6 height 6
radio input "true"
click at [287, 256] on span "Clean and inspect parts to be replaced" at bounding box center [278, 260] width 131 height 8
click at [204, 256] on input "Clean and inspect parts to be replaced" at bounding box center [200, 259] width 6 height 6
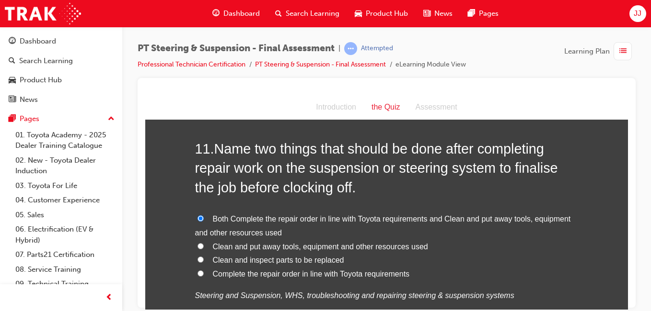
radio input "true"
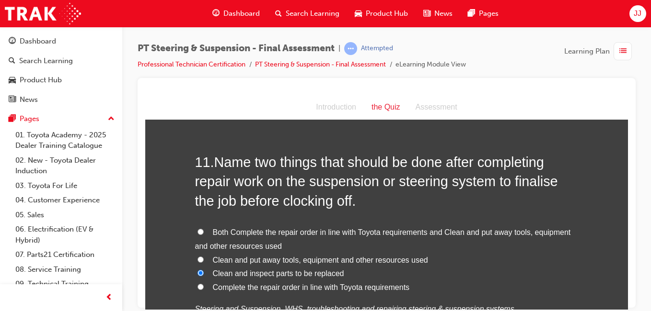
scroll to position [2293, 0]
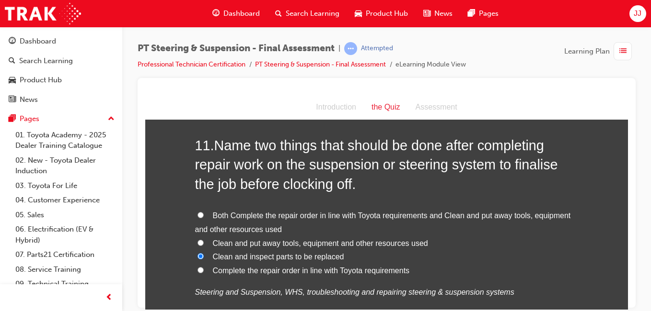
click at [216, 211] on span "Both Complete the repair order in line with Toyota requirements and Clean and p…" at bounding box center [383, 222] width 376 height 22
click at [204, 212] on input "Both Complete the repair order in line with Toyota requirements and Clean and p…" at bounding box center [200, 215] width 6 height 6
radio input "true"
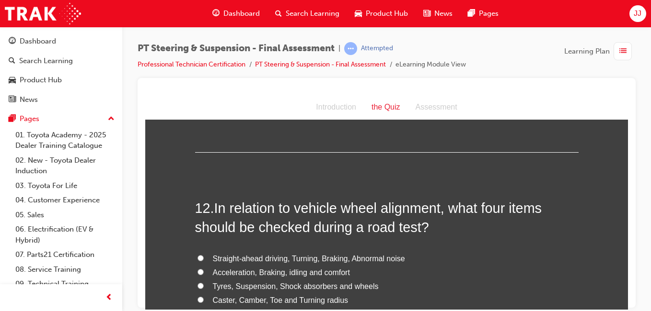
scroll to position [2487, 0]
click at [225, 254] on span "Straight-ahead driving, Turning, Braking, Abnormal noise" at bounding box center [309, 258] width 192 height 8
click at [204, 254] on input "Straight-ahead driving, Turning, Braking, Abnormal noise" at bounding box center [200, 257] width 6 height 6
radio input "true"
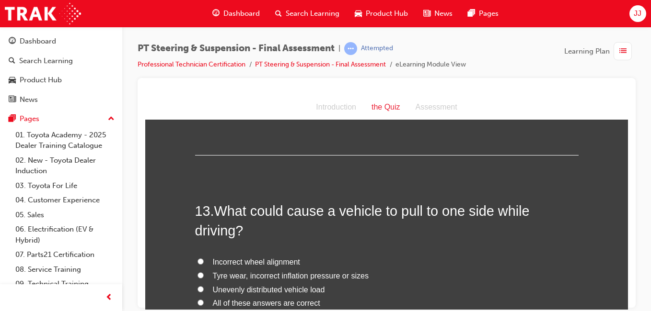
scroll to position [2707, 0]
click at [247, 298] on span "All of these answers are correct" at bounding box center [266, 302] width 107 height 8
click at [204, 299] on input "All of these answers are correct" at bounding box center [200, 302] width 6 height 6
radio input "true"
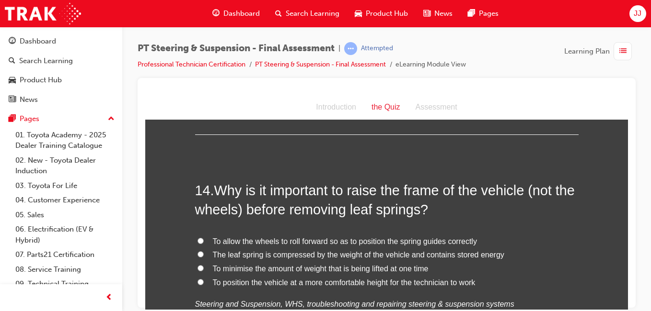
scroll to position [2952, 0]
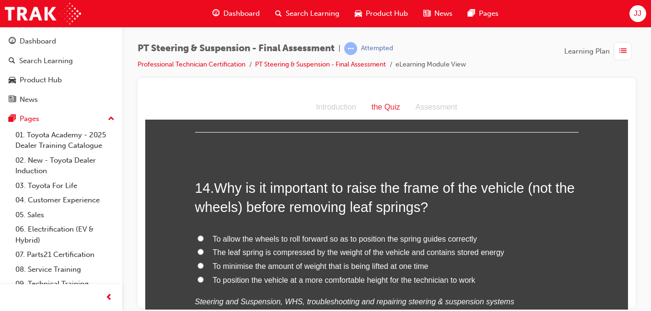
click at [355, 248] on span "The leaf spring is compressed by the weight of the vehicle and contains stored …" at bounding box center [358, 252] width 291 height 8
click at [204, 249] on input "The leaf spring is compressed by the weight of the vehicle and contains stored …" at bounding box center [200, 252] width 6 height 6
radio input "true"
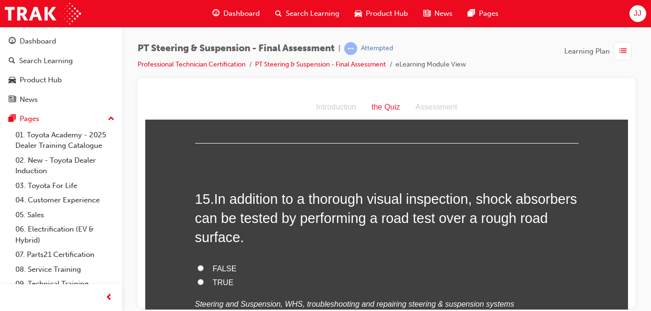
scroll to position [3183, 0]
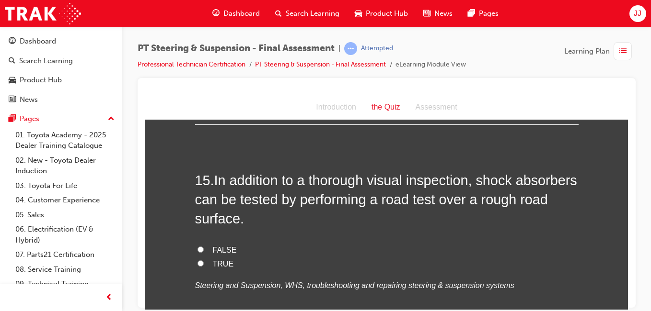
click at [217, 260] on span "TRUE" at bounding box center [223, 264] width 21 height 8
click at [204, 260] on input "TRUE" at bounding box center [200, 263] width 6 height 6
radio input "true"
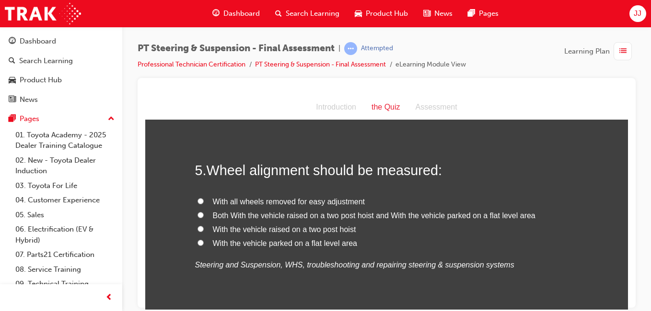
scroll to position [932, 0]
click at [281, 213] on span "Both With the vehicle raised on a two post hoist and With the vehicle parked on…" at bounding box center [374, 215] width 322 height 8
click at [204, 213] on input "Both With the vehicle raised on a two post hoist and With the vehicle parked on…" at bounding box center [200, 214] width 6 height 6
radio input "true"
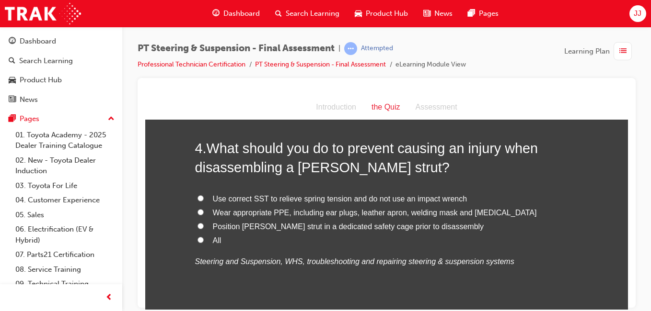
scroll to position [730, 0]
click at [397, 197] on span "Use correct SST to relieve spring tension and do not use an impact wrench" at bounding box center [340, 199] width 254 height 8
click at [204, 197] on input "Use correct SST to relieve spring tension and do not use an impact wrench" at bounding box center [200, 199] width 6 height 6
radio input "true"
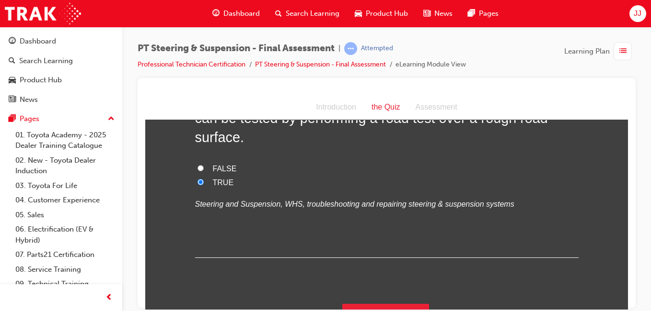
scroll to position [3266, 0]
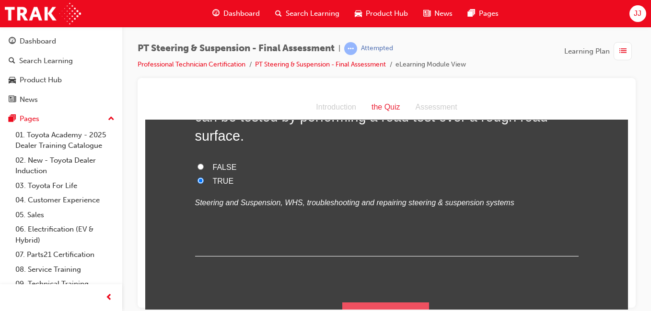
click at [382, 302] on button "Submit Answers" at bounding box center [385, 315] width 87 height 27
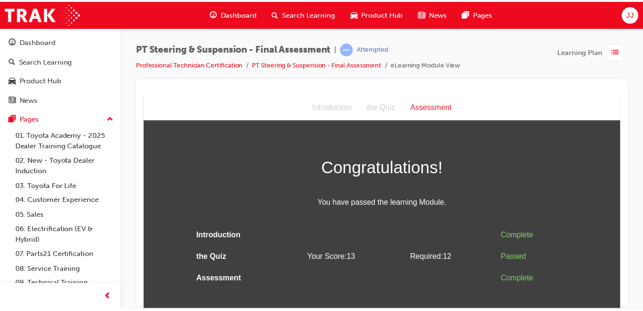
scroll to position [0, 0]
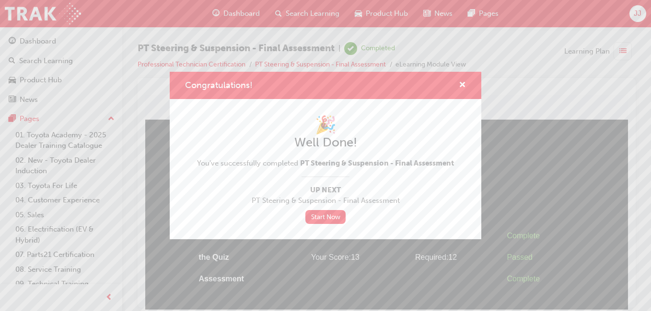
click at [461, 79] on div "Congratulations!" at bounding box center [325, 85] width 311 height 27
click at [461, 81] on span "cross-icon" at bounding box center [462, 85] width 7 height 9
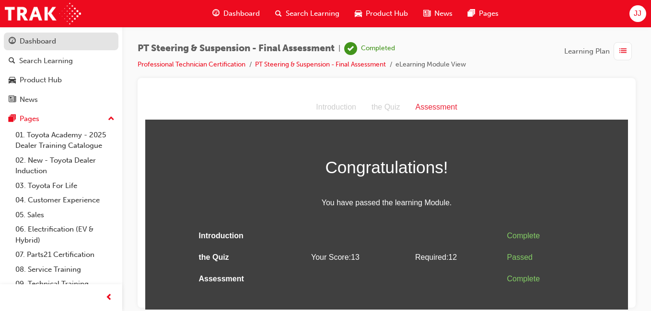
click at [53, 35] on link "Dashboard" at bounding box center [61, 42] width 115 height 18
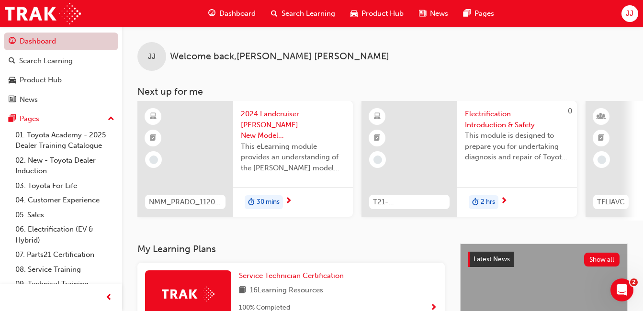
click at [51, 44] on link "Dashboard" at bounding box center [61, 42] width 115 height 18
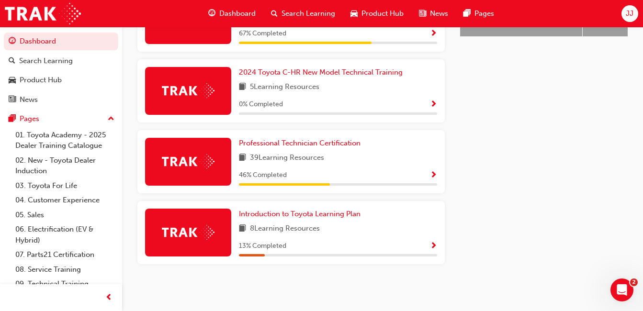
scroll to position [491, 0]
click at [287, 142] on span "Professional Technician Certification" at bounding box center [300, 143] width 122 height 9
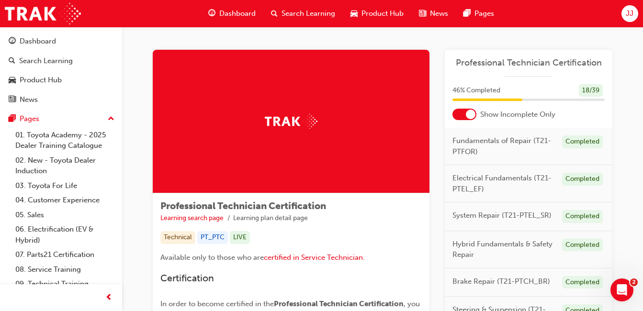
click at [461, 119] on div at bounding box center [465, 114] width 24 height 11
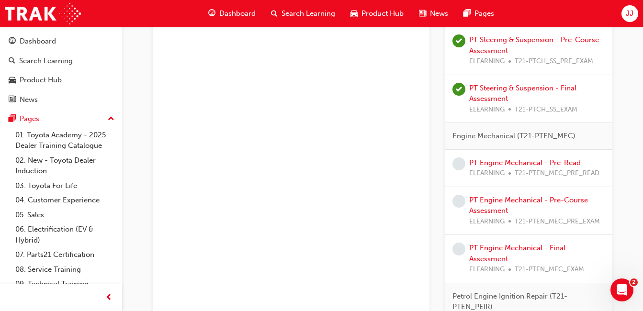
scroll to position [1036, 0]
click at [524, 160] on link "PT Engine Mechanical - Pre-Read" at bounding box center [526, 162] width 112 height 9
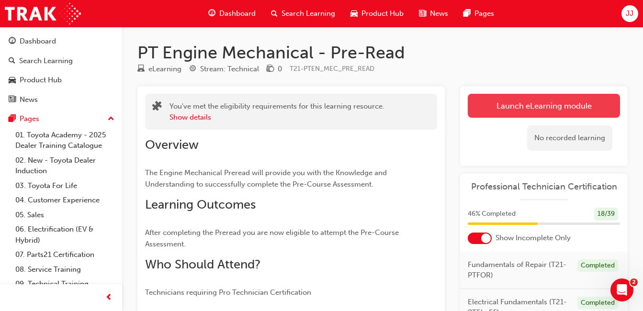
click at [506, 103] on link "Launch eLearning module" at bounding box center [544, 106] width 152 height 24
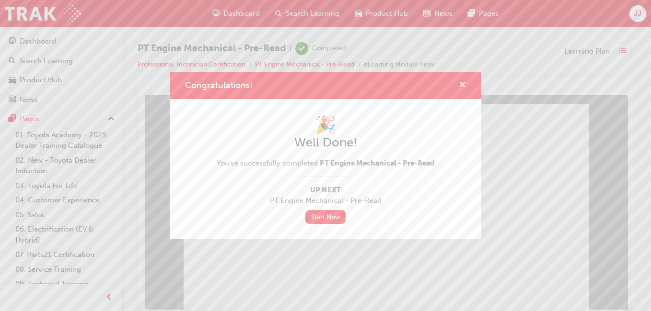
click at [462, 81] on span "cross-icon" at bounding box center [462, 85] width 7 height 9
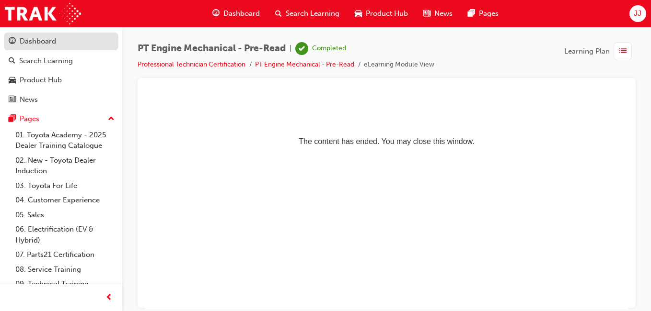
click at [37, 45] on div "Dashboard" at bounding box center [38, 41] width 36 height 11
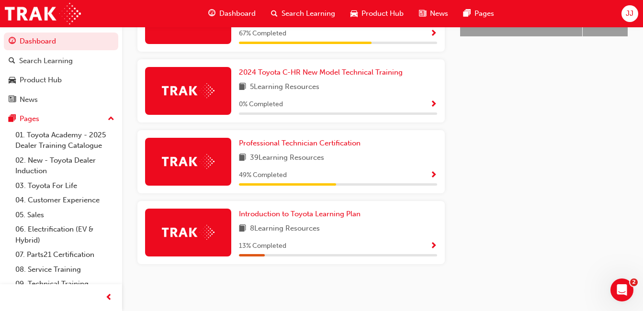
scroll to position [491, 0]
click at [314, 147] on span "Professional Technician Certification" at bounding box center [300, 143] width 122 height 9
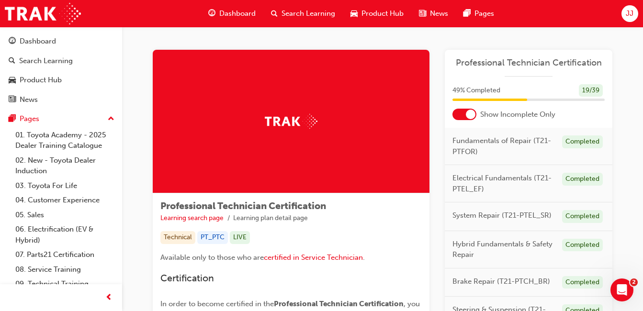
click at [464, 110] on div at bounding box center [465, 114] width 24 height 11
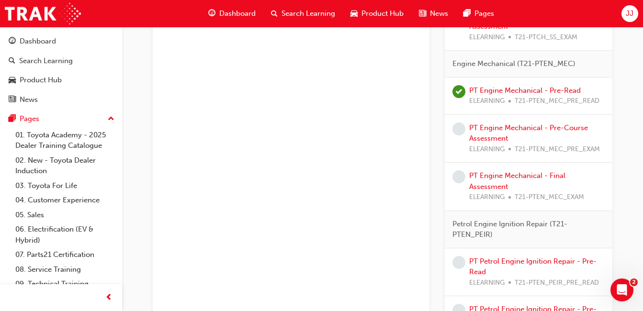
scroll to position [1107, 0]
click at [493, 126] on link "PT Engine Mechanical - Pre-Course Assessment" at bounding box center [529, 134] width 119 height 20
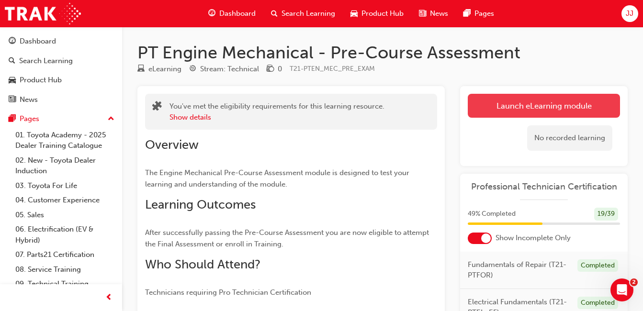
click at [537, 96] on link "Launch eLearning module" at bounding box center [544, 106] width 152 height 24
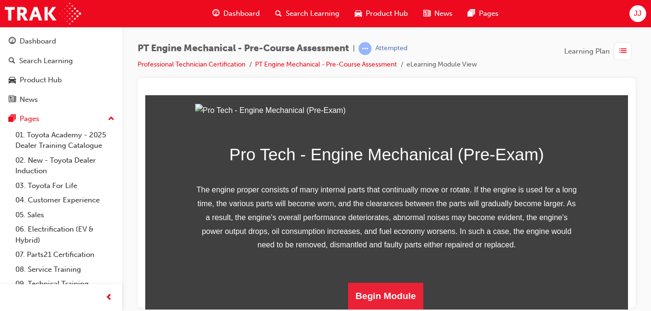
scroll to position [186, 0]
click at [367, 286] on button "Begin Module" at bounding box center [386, 296] width 76 height 27
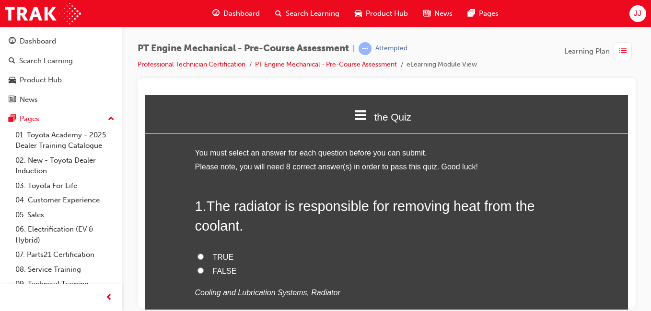
click at [214, 253] on span "TRUE" at bounding box center [223, 257] width 21 height 8
click at [204, 253] on input "TRUE" at bounding box center [200, 256] width 6 height 6
radio input "true"
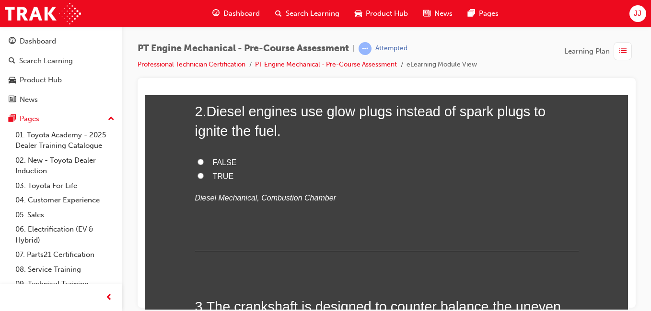
scroll to position [291, 0]
click at [203, 158] on label "FALSE" at bounding box center [386, 162] width 383 height 14
click at [203, 158] on input "FALSE" at bounding box center [200, 161] width 6 height 6
radio input "true"
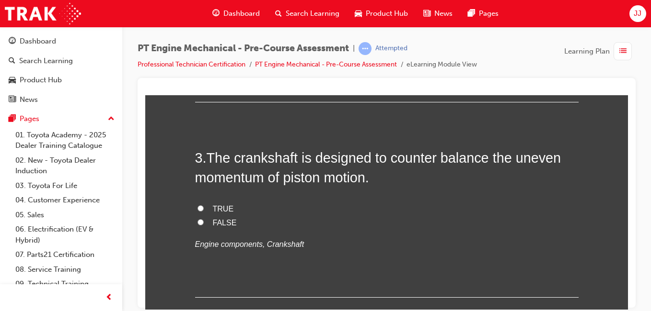
scroll to position [440, 0]
click at [213, 208] on span "TRUE" at bounding box center [223, 208] width 21 height 8
click at [204, 208] on input "TRUE" at bounding box center [200, 208] width 6 height 6
radio input "true"
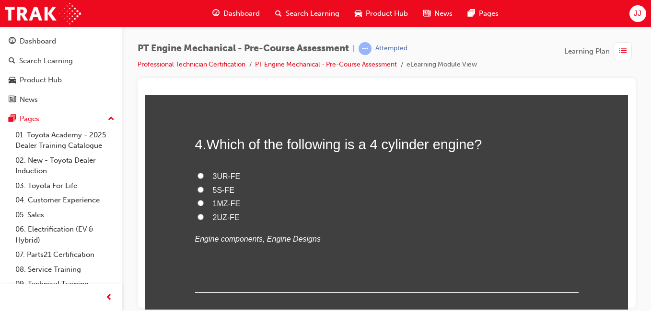
scroll to position [645, 0]
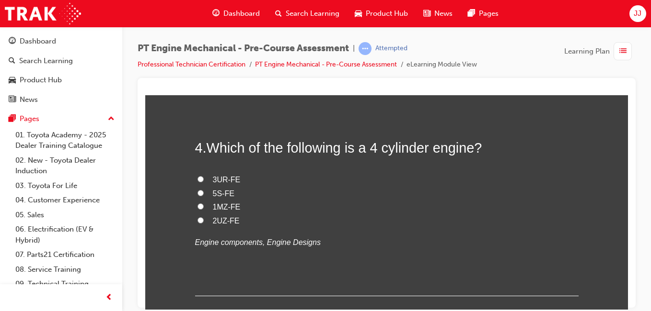
click at [220, 191] on span "5S-FE" at bounding box center [224, 193] width 22 height 8
click at [204, 191] on input "5S-FE" at bounding box center [200, 193] width 6 height 6
radio input "true"
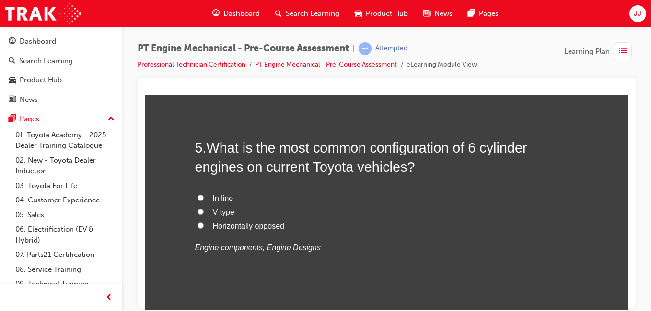
scroll to position [849, 0]
click at [205, 208] on label "V type" at bounding box center [386, 212] width 383 height 14
click at [204, 208] on input "V type" at bounding box center [200, 211] width 6 height 6
radio input "true"
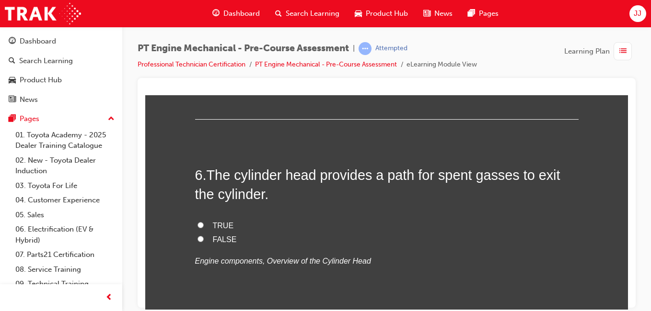
scroll to position [1032, 0]
click at [207, 221] on label "TRUE" at bounding box center [386, 225] width 383 height 14
click at [204, 221] on input "TRUE" at bounding box center [200, 224] width 6 height 6
radio input "true"
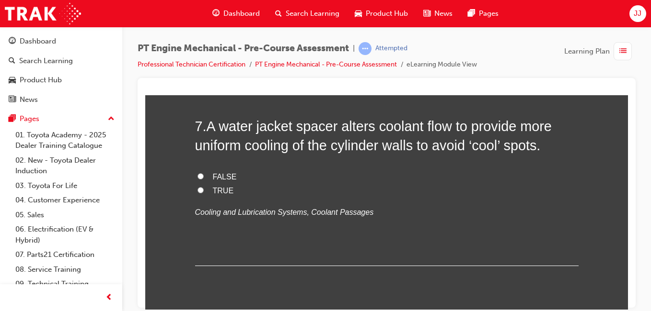
scroll to position [1274, 0]
click at [214, 188] on span "TRUE" at bounding box center [223, 191] width 21 height 8
click at [204, 188] on input "TRUE" at bounding box center [200, 191] width 6 height 6
radio input "true"
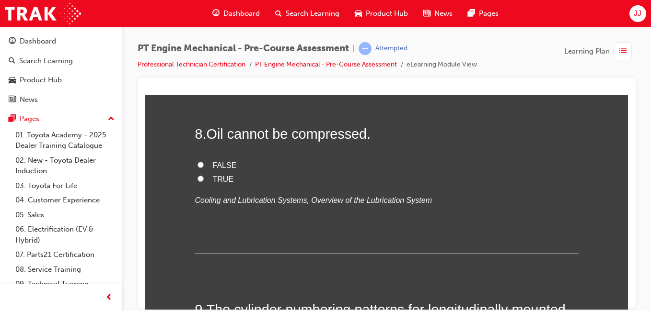
scroll to position [1468, 0]
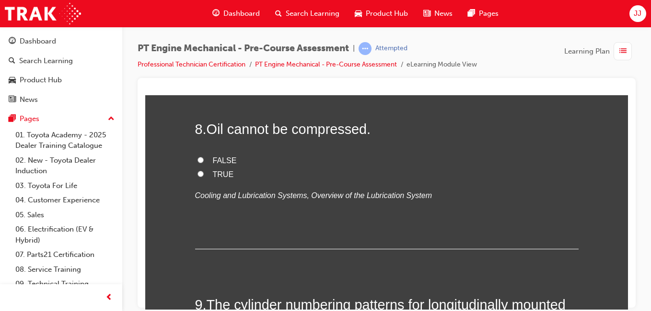
click at [215, 168] on label "TRUE" at bounding box center [386, 175] width 383 height 14
click at [204, 171] on input "TRUE" at bounding box center [200, 174] width 6 height 6
radio input "true"
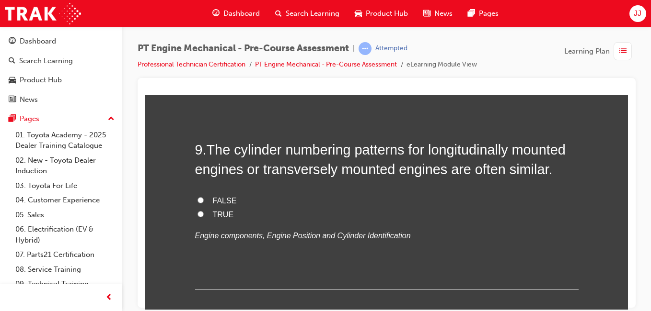
scroll to position [1636, 0]
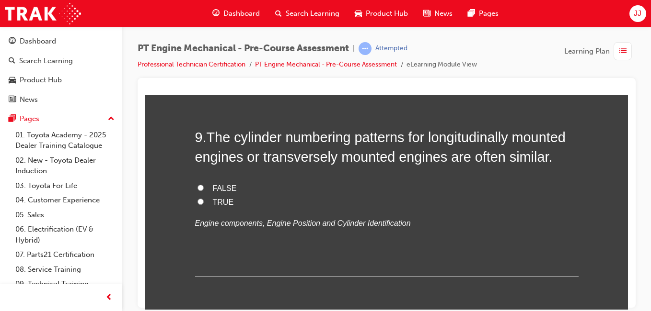
click at [218, 198] on span "TRUE" at bounding box center [223, 202] width 21 height 8
click at [204, 198] on input "TRUE" at bounding box center [200, 201] width 6 height 6
radio input "true"
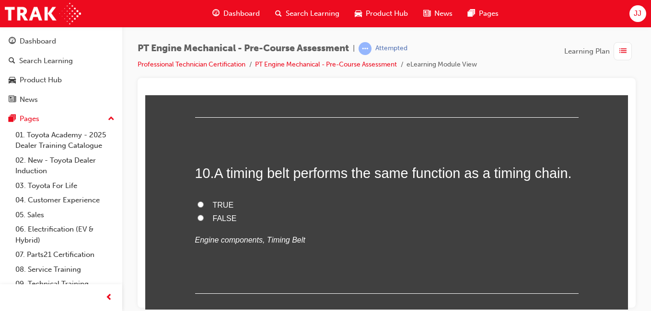
scroll to position [1796, 0]
click at [215, 200] on span "TRUE" at bounding box center [223, 204] width 21 height 8
click at [204, 200] on input "TRUE" at bounding box center [200, 203] width 6 height 6
radio input "true"
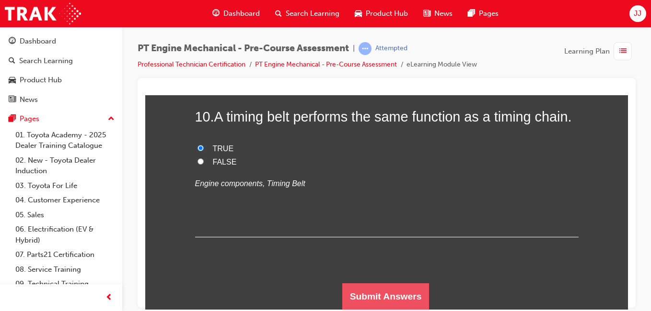
click at [371, 296] on button "Submit Answers" at bounding box center [385, 296] width 87 height 27
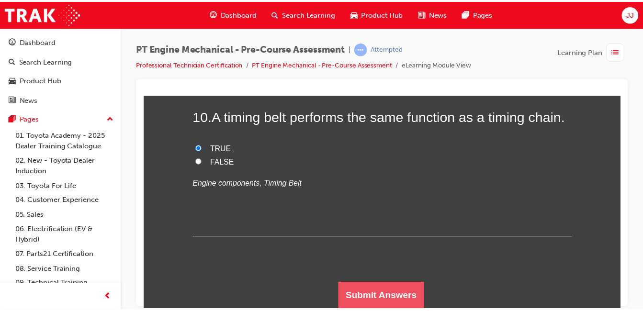
scroll to position [0, 0]
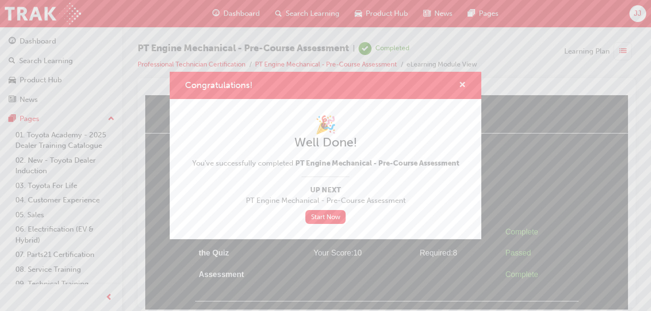
click at [461, 82] on span "cross-icon" at bounding box center [462, 85] width 7 height 9
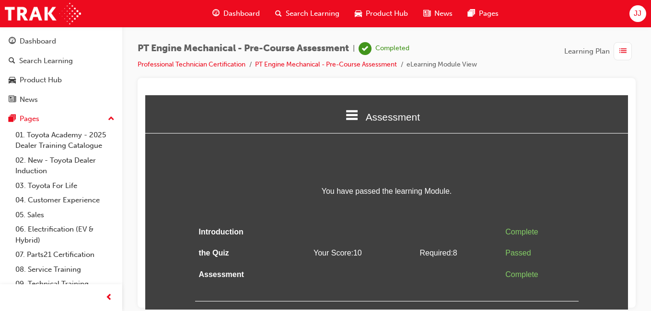
click at [230, 12] on span "Dashboard" at bounding box center [241, 13] width 36 height 11
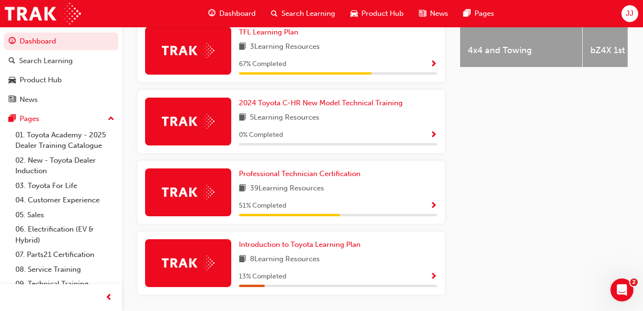
scroll to position [459, 0]
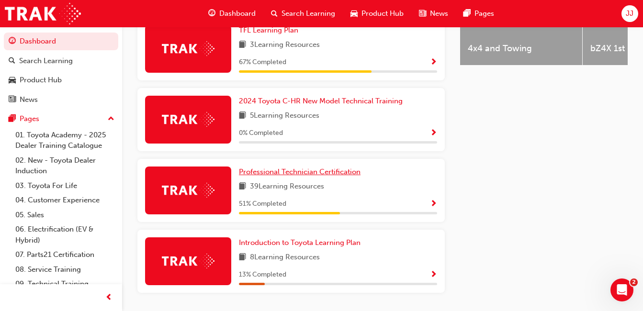
click at [320, 174] on span "Professional Technician Certification" at bounding box center [300, 172] width 122 height 9
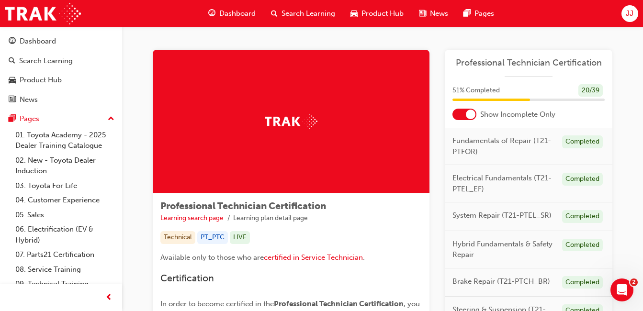
click at [458, 118] on div at bounding box center [465, 114] width 24 height 11
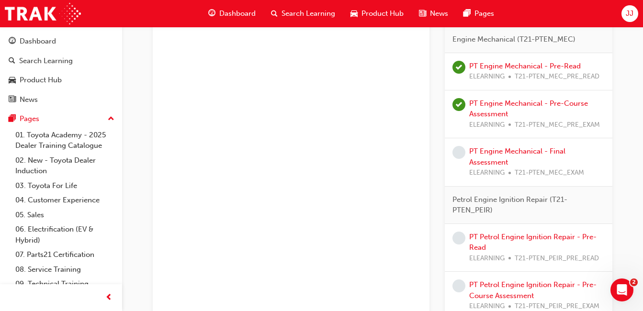
scroll to position [1131, 0]
click at [494, 154] on link "PT Engine Mechanical - Final Assessment" at bounding box center [518, 158] width 96 height 20
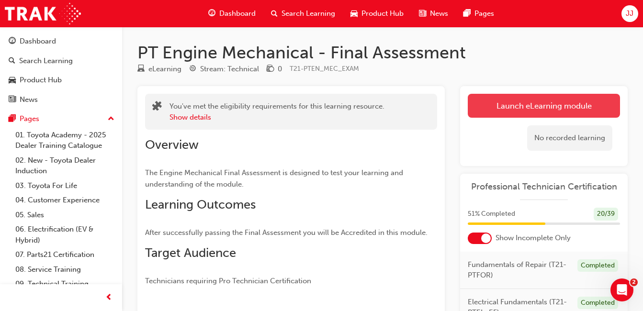
click at [513, 110] on link "Launch eLearning module" at bounding box center [544, 106] width 152 height 24
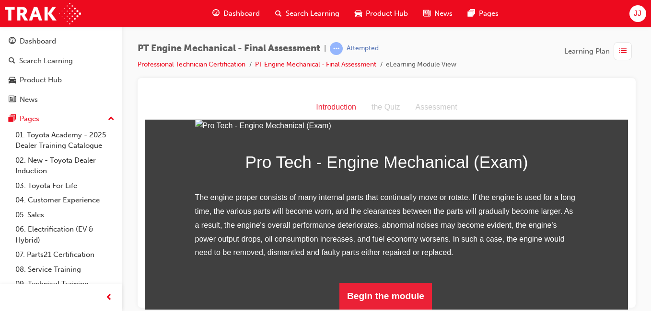
scroll to position [132, 0]
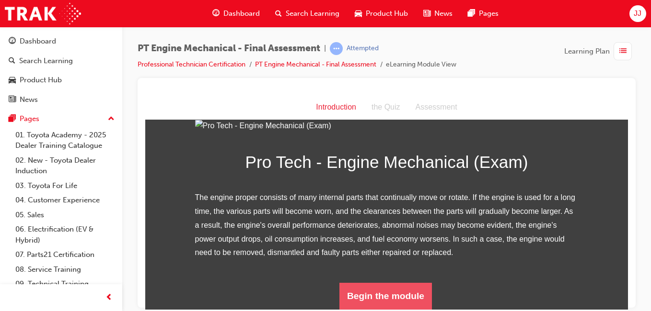
click at [374, 284] on button "Begin the module" at bounding box center [385, 296] width 92 height 27
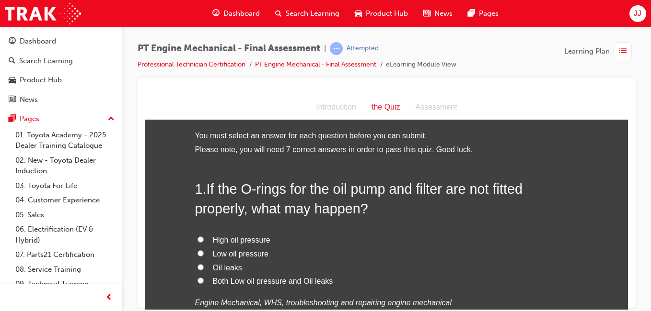
scroll to position [0, 0]
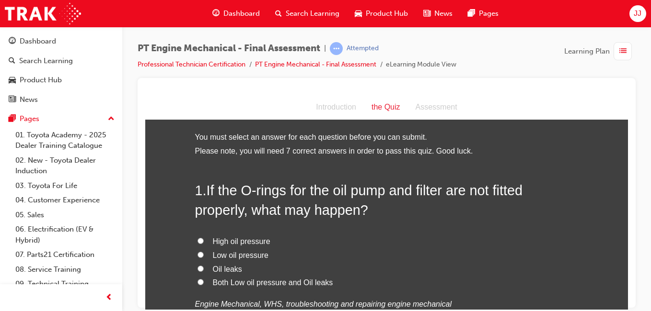
click at [240, 281] on span "Both Low oil pressure and Oil leaks" at bounding box center [273, 282] width 120 height 8
click at [204, 281] on input "Both Low oil pressure and Oil leaks" at bounding box center [200, 282] width 6 height 6
radio input "true"
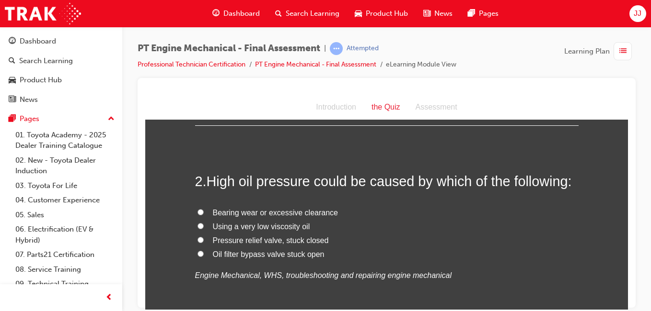
scroll to position [246, 0]
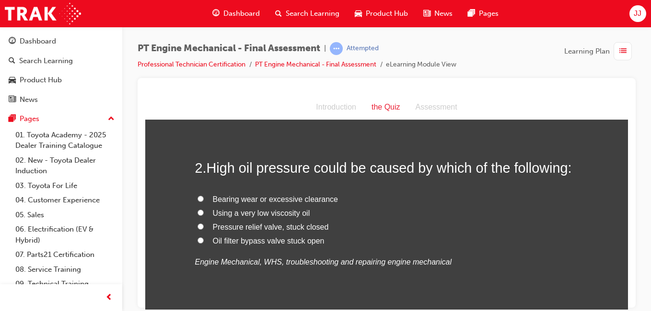
click at [245, 224] on span "Pressure relief valve, stuck closed" at bounding box center [271, 227] width 116 height 8
click at [204, 224] on input "Pressure relief valve, stuck closed" at bounding box center [200, 226] width 6 height 6
radio input "true"
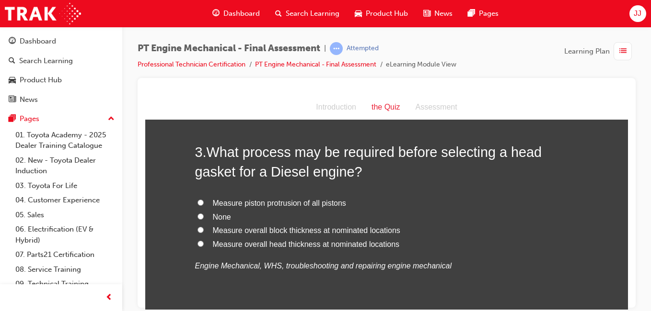
scroll to position [466, 0]
click at [249, 203] on span "Measure piston protrusion of all pistons" at bounding box center [279, 202] width 133 height 8
click at [204, 203] on input "Measure piston protrusion of all pistons" at bounding box center [200, 202] width 6 height 6
radio input "true"
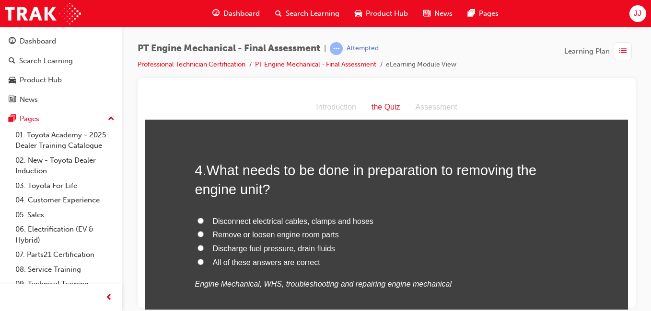
scroll to position [671, 0]
click at [290, 261] on span "All of these answers are correct" at bounding box center [266, 262] width 107 height 8
click at [204, 261] on input "All of these answers are correct" at bounding box center [200, 261] width 6 height 6
radio input "true"
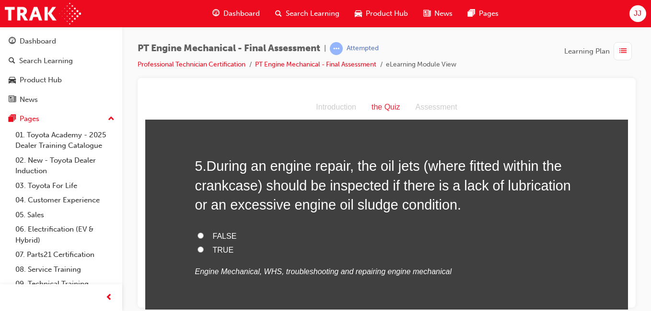
scroll to position [898, 0]
click at [218, 245] on span "TRUE" at bounding box center [223, 249] width 21 height 8
click at [204, 246] on input "TRUE" at bounding box center [200, 249] width 6 height 6
radio input "true"
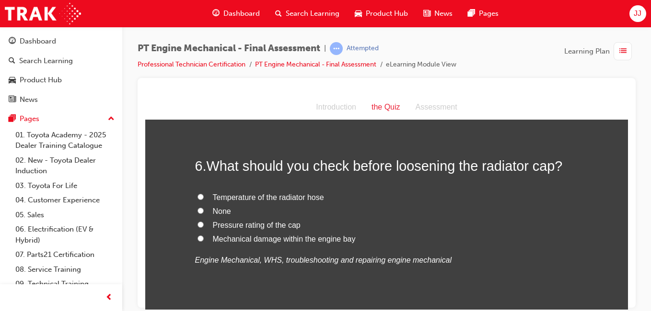
scroll to position [1107, 0]
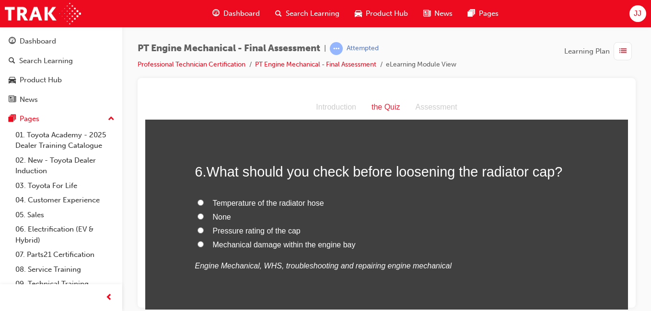
click at [274, 199] on span "Temperature of the radiator hose" at bounding box center [268, 203] width 111 height 8
click at [204, 199] on input "Temperature of the radiator hose" at bounding box center [200, 202] width 6 height 6
radio input "true"
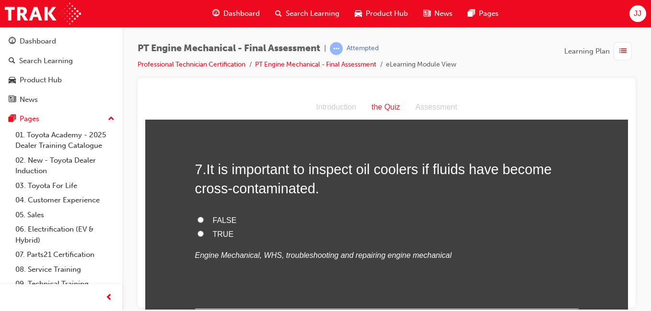
scroll to position [1323, 0]
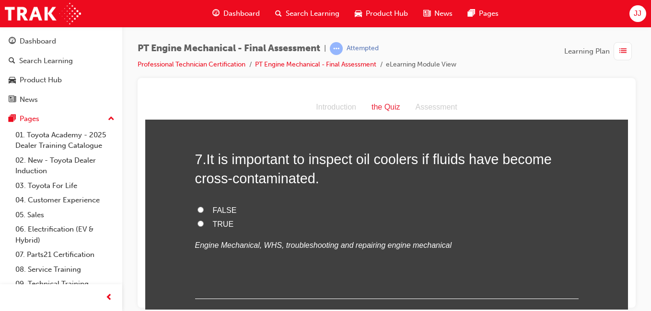
click at [213, 225] on span "TRUE" at bounding box center [223, 224] width 21 height 8
click at [204, 225] on input "TRUE" at bounding box center [200, 223] width 6 height 6
radio input "true"
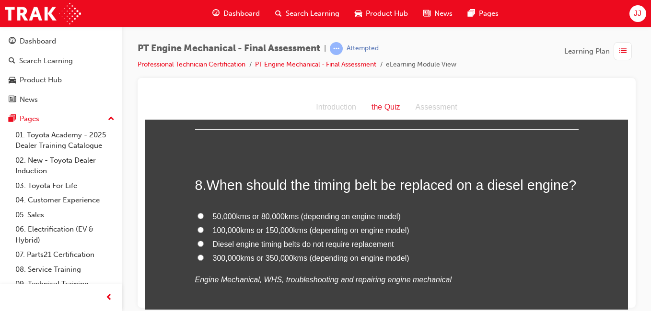
scroll to position [1491, 0]
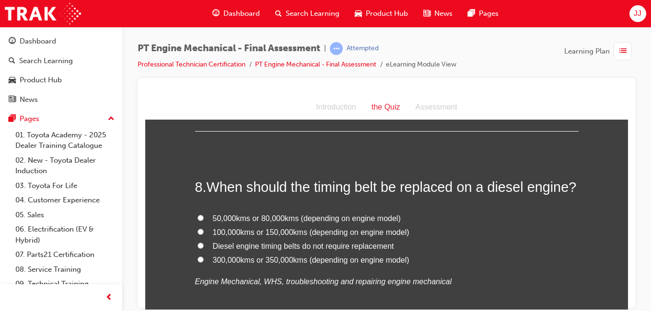
click at [252, 232] on span "100,000kms or 150,000kms (depending on engine model)" at bounding box center [311, 232] width 196 height 8
click at [204, 232] on input "100,000kms or 150,000kms (depending on engine model)" at bounding box center [200, 232] width 6 height 6
radio input "true"
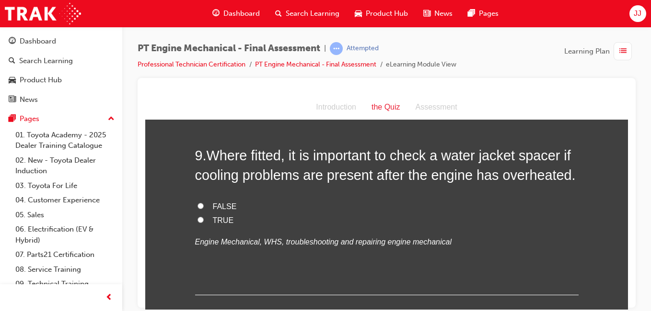
scroll to position [1725, 0]
click at [213, 218] on span "TRUE" at bounding box center [223, 221] width 21 height 8
click at [204, 218] on input "TRUE" at bounding box center [200, 220] width 6 height 6
radio input "true"
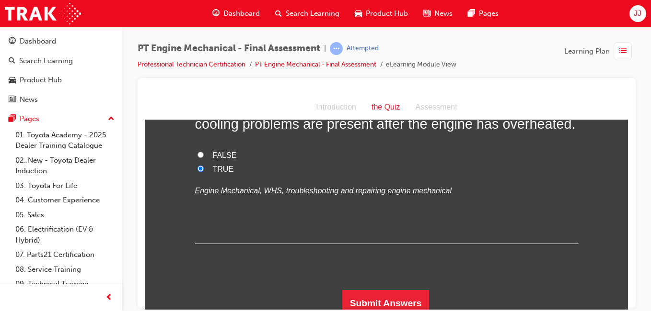
scroll to position [1784, 0]
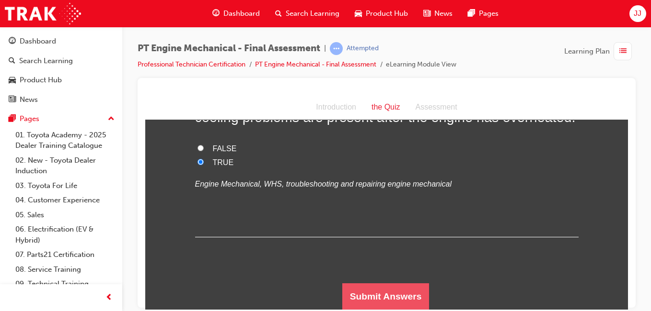
click at [358, 290] on button "Submit Answers" at bounding box center [385, 296] width 87 height 27
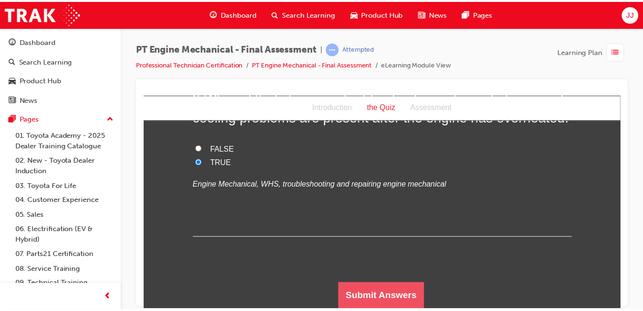
scroll to position [0, 0]
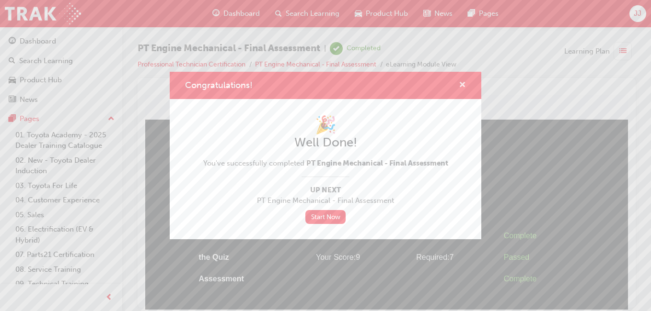
click at [462, 81] on span "cross-icon" at bounding box center [462, 85] width 7 height 9
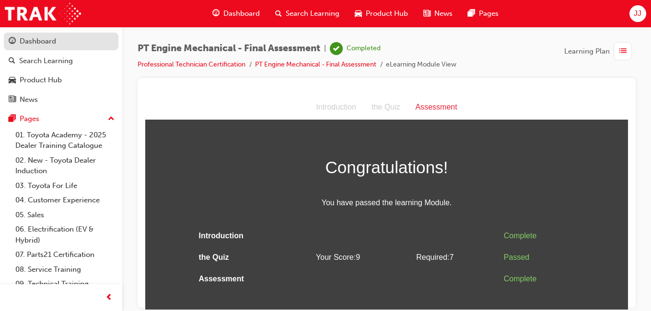
click at [69, 41] on div "Dashboard" at bounding box center [61, 41] width 105 height 12
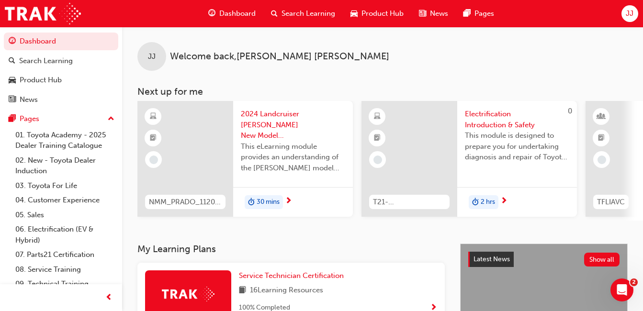
click at [250, 10] on span "Dashboard" at bounding box center [237, 13] width 36 height 11
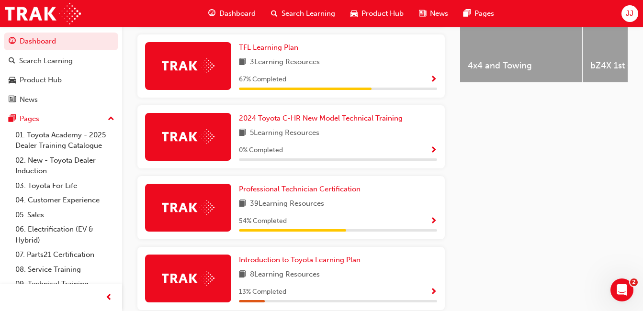
scroll to position [435, 0]
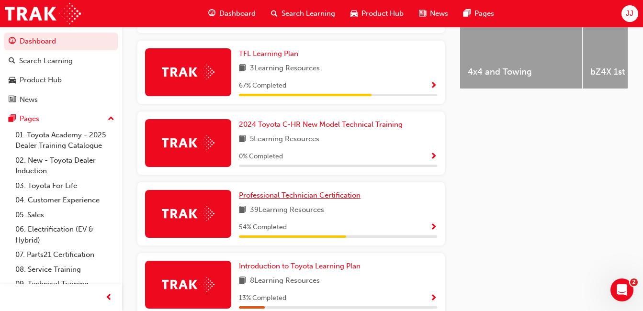
click at [340, 199] on span "Professional Technician Certification" at bounding box center [300, 195] width 122 height 9
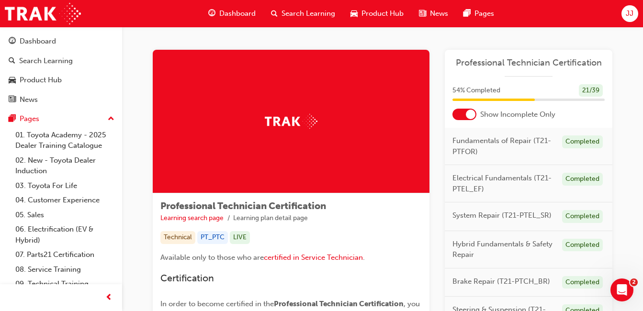
click at [465, 115] on div at bounding box center [465, 114] width 24 height 11
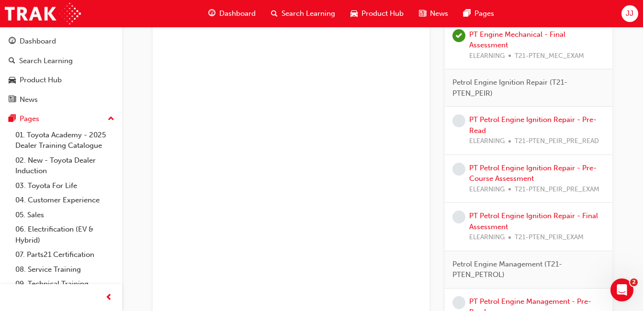
scroll to position [1261, 0]
click at [509, 120] on link "PT Petrol Engine Ignition Repair - Pre-Read" at bounding box center [533, 125] width 127 height 20
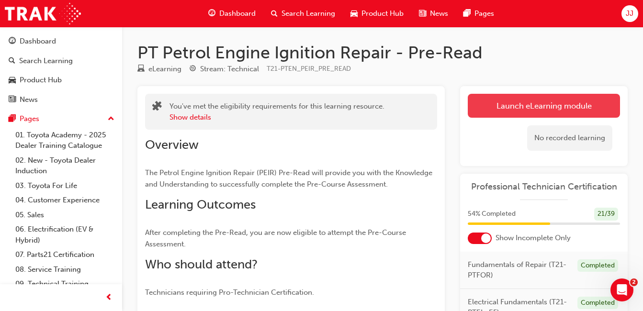
click at [513, 97] on link "Launch eLearning module" at bounding box center [544, 106] width 152 height 24
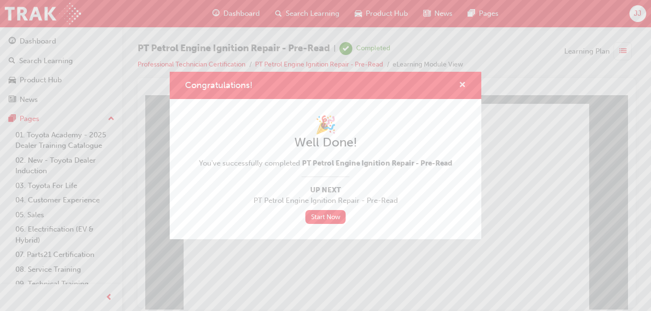
click at [460, 81] on span "cross-icon" at bounding box center [462, 85] width 7 height 9
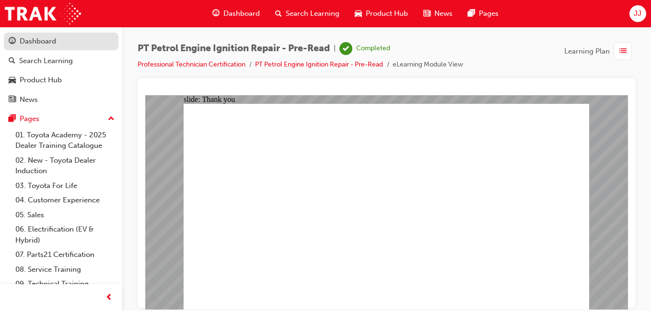
click at [78, 48] on link "Dashboard" at bounding box center [61, 42] width 115 height 18
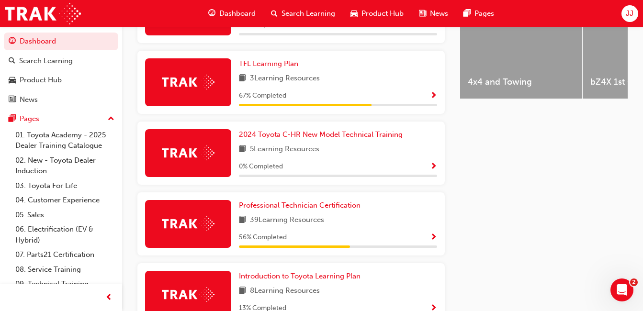
scroll to position [440, 0]
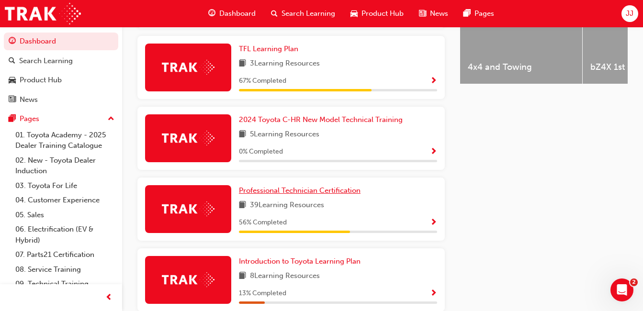
click at [309, 193] on span "Professional Technician Certification" at bounding box center [300, 190] width 122 height 9
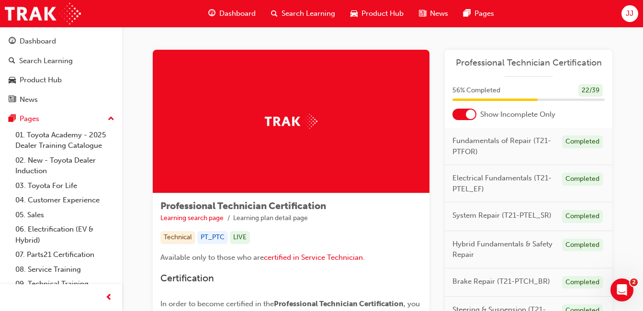
click at [461, 118] on div at bounding box center [465, 114] width 24 height 11
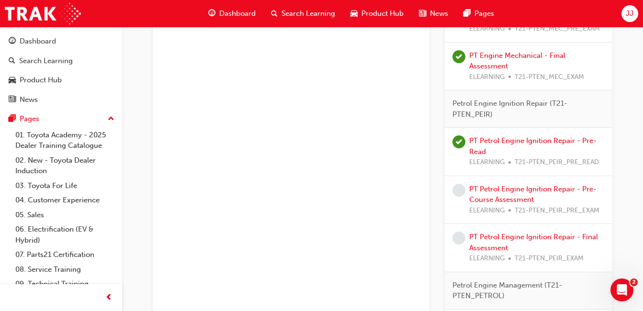
scroll to position [1241, 0]
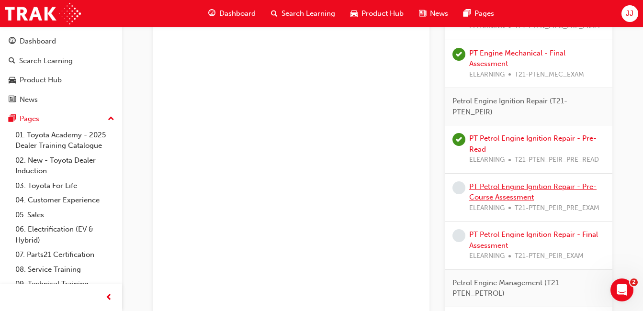
click at [493, 184] on link "PT Petrol Engine Ignition Repair - Pre-Course Assessment" at bounding box center [533, 193] width 127 height 20
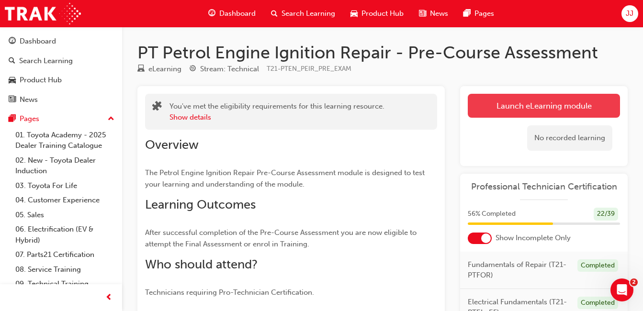
click at [513, 108] on link "Launch eLearning module" at bounding box center [544, 106] width 152 height 24
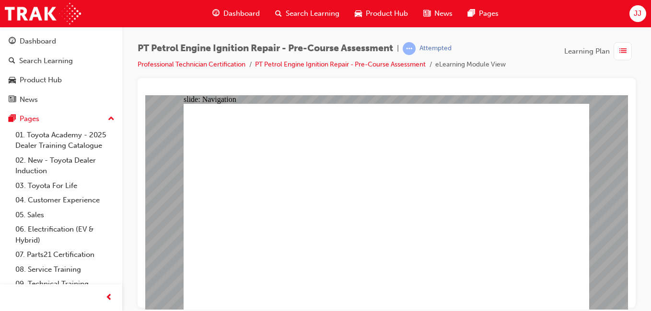
radio input "true"
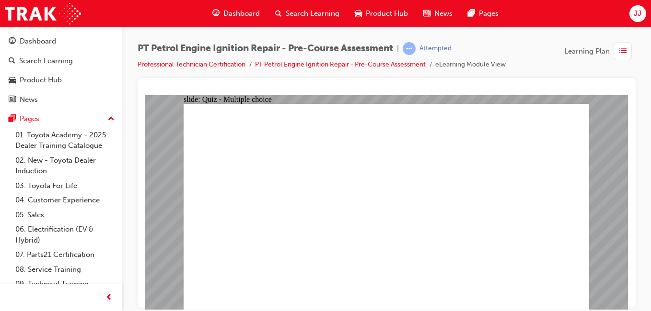
radio input "true"
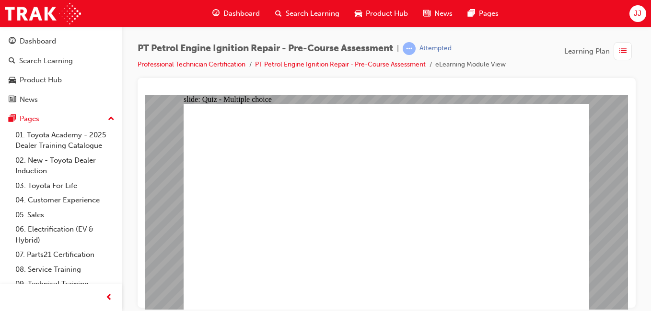
radio input "true"
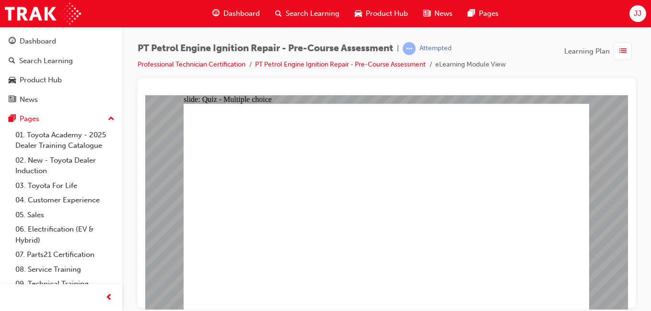
radio input "true"
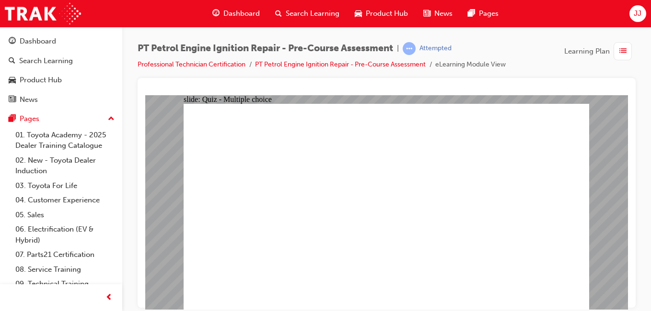
radio input "true"
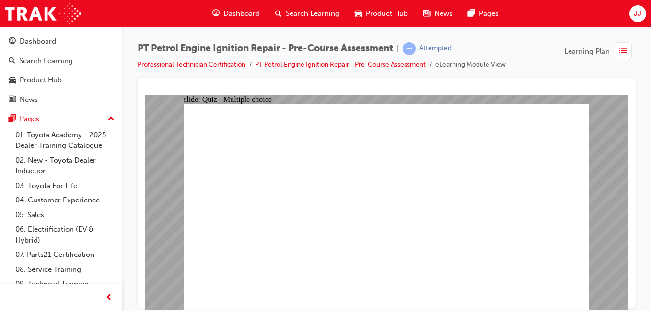
radio input "true"
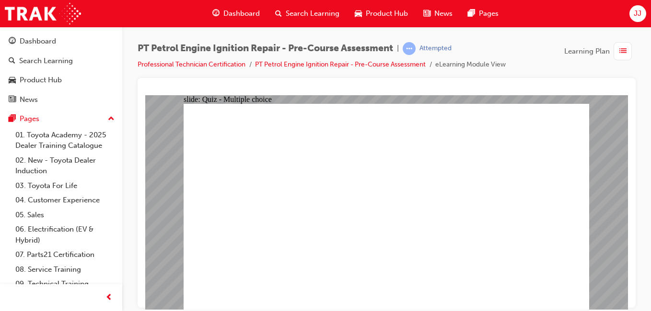
click at [42, 43] on div "Dashboard" at bounding box center [38, 41] width 36 height 11
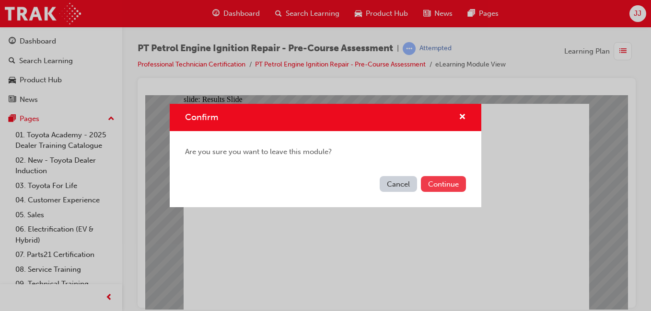
click at [449, 187] on button "Continue" at bounding box center [443, 184] width 45 height 16
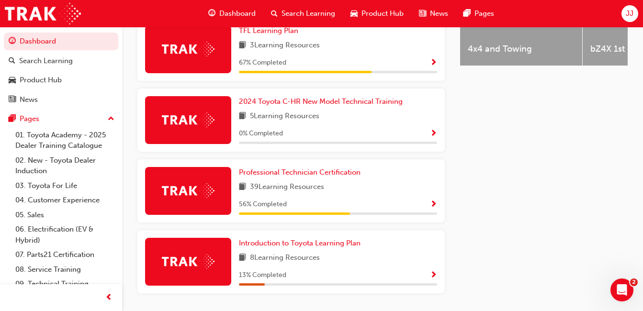
scroll to position [459, 0]
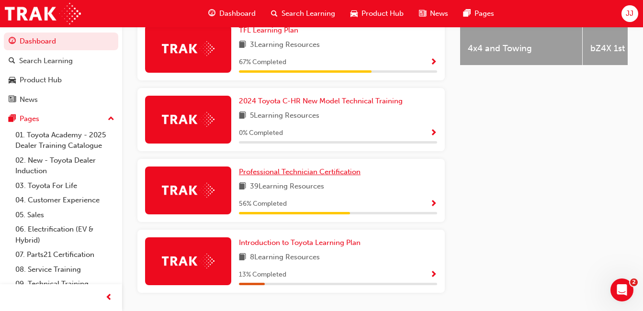
click at [344, 174] on span "Professional Technician Certification" at bounding box center [300, 172] width 122 height 9
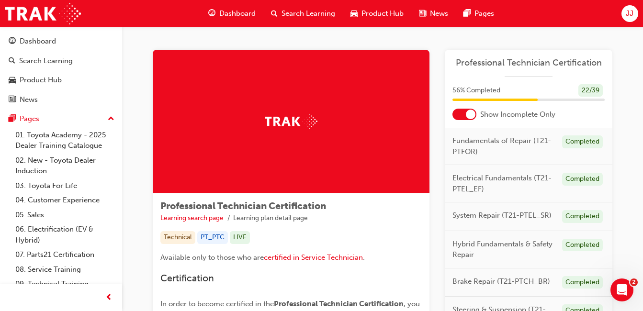
click at [470, 111] on div at bounding box center [471, 115] width 10 height 10
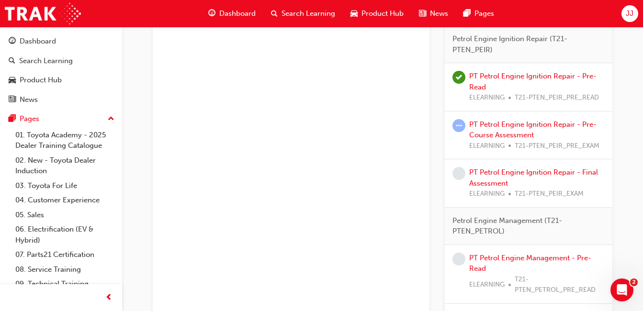
scroll to position [1287, 0]
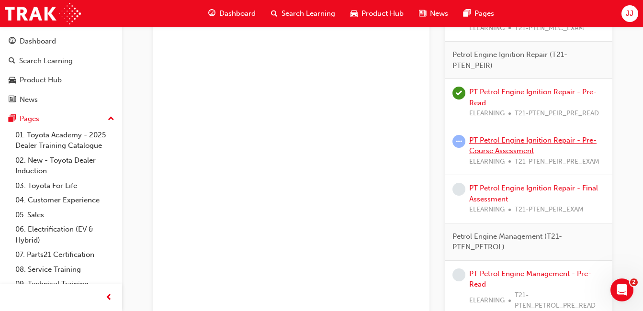
click at [525, 142] on link "PT Petrol Engine Ignition Repair - Pre-Course Assessment" at bounding box center [533, 146] width 127 height 20
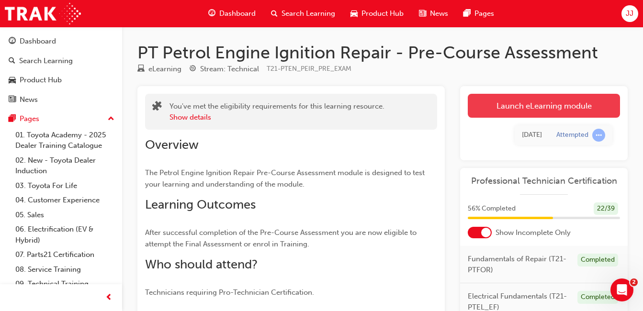
click at [537, 104] on link "Launch eLearning module" at bounding box center [544, 106] width 152 height 24
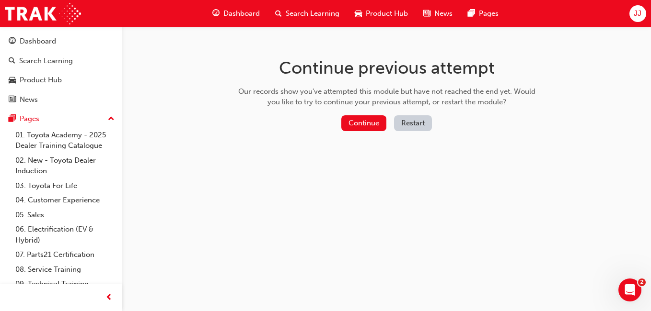
click at [416, 124] on button "Restart" at bounding box center [413, 123] width 38 height 16
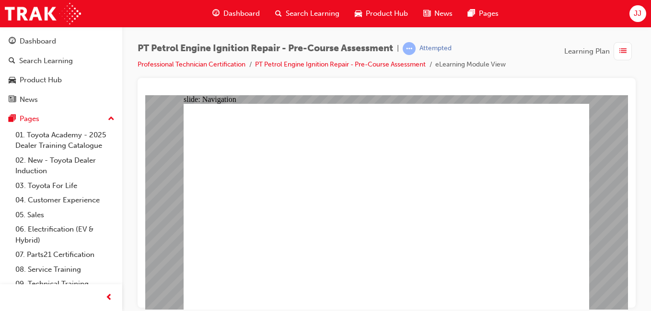
radio input "true"
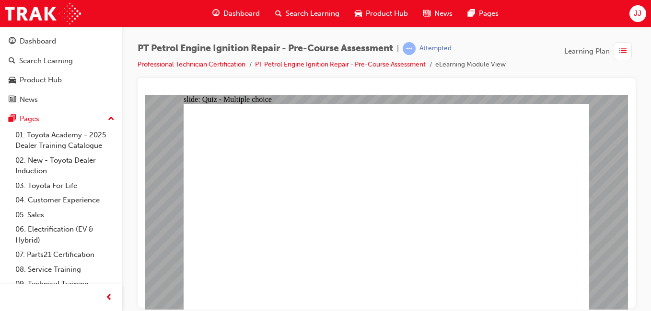
radio input "true"
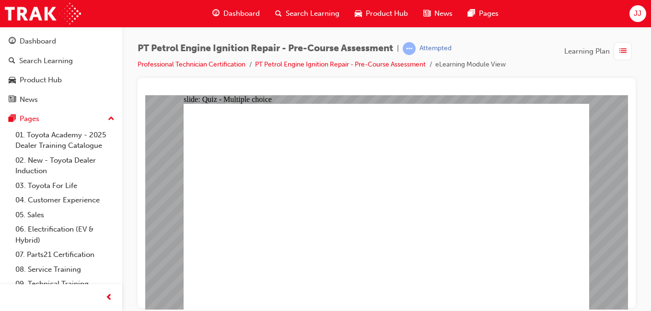
radio input "true"
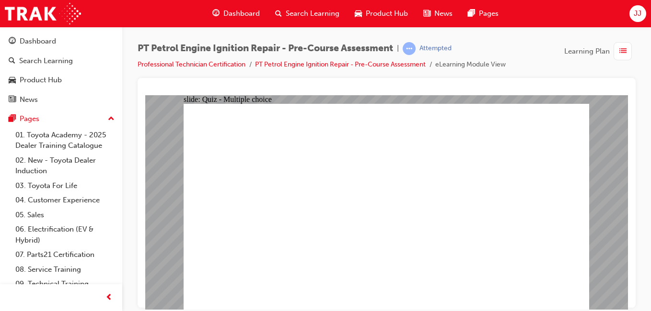
radio input "true"
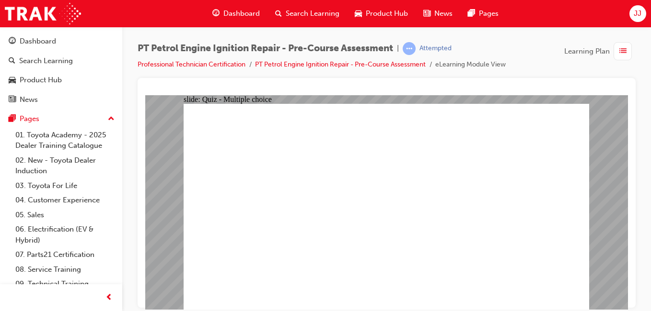
radio input "true"
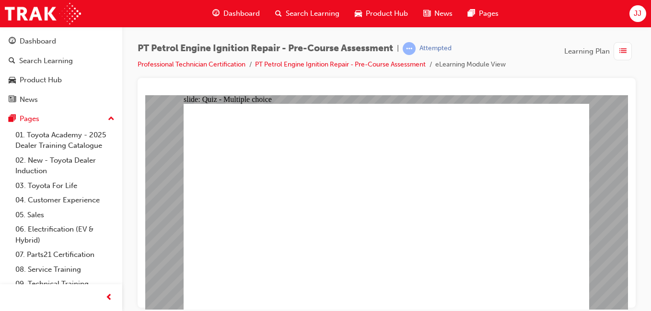
radio input "true"
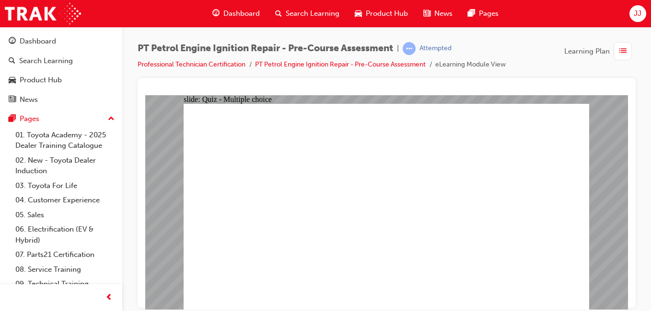
radio input "true"
click at [52, 38] on div "Dashboard" at bounding box center [38, 41] width 36 height 11
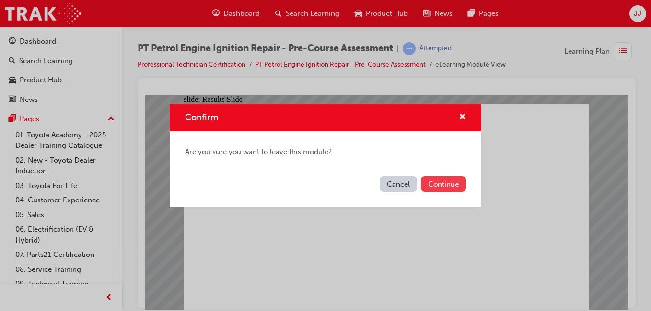
click at [451, 184] on button "Continue" at bounding box center [443, 184] width 45 height 16
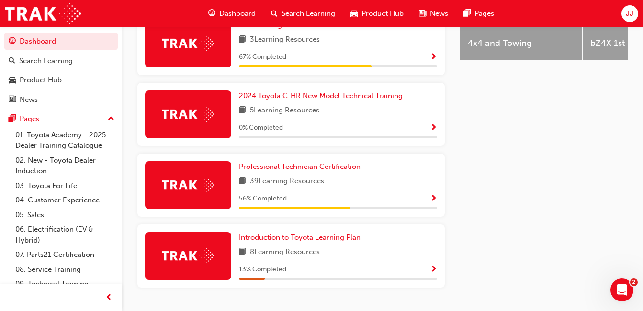
scroll to position [466, 0]
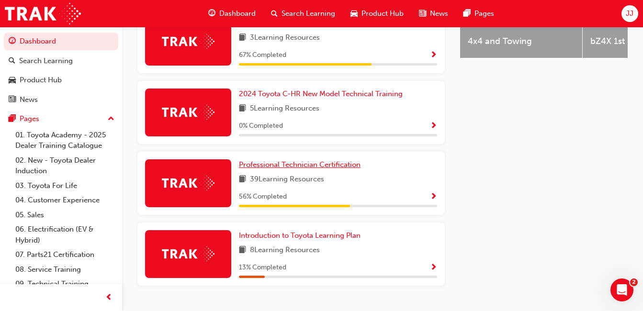
click at [323, 169] on span "Professional Technician Certification" at bounding box center [300, 165] width 122 height 9
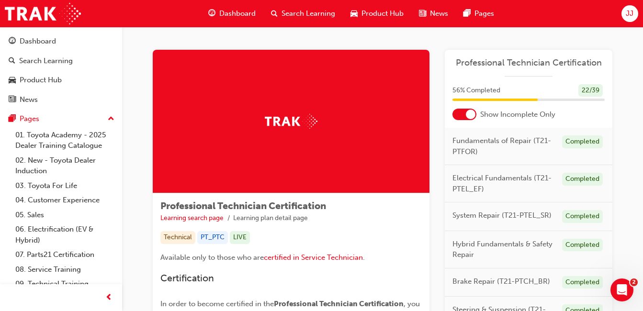
click at [468, 109] on div at bounding box center [465, 114] width 24 height 11
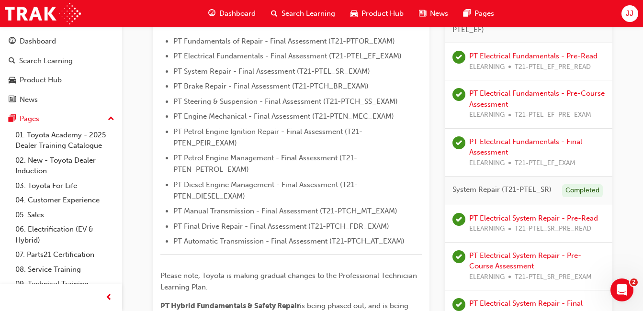
scroll to position [293, 0]
click at [225, 11] on span "Dashboard" at bounding box center [237, 13] width 36 height 11
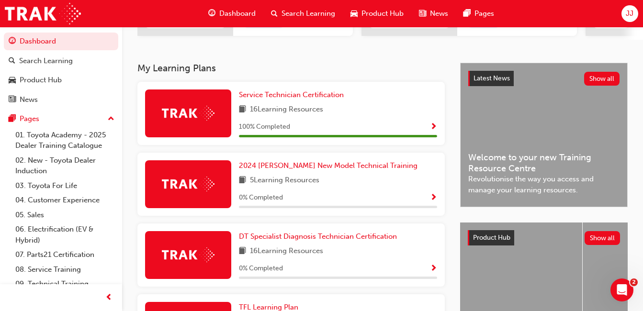
scroll to position [178, 0]
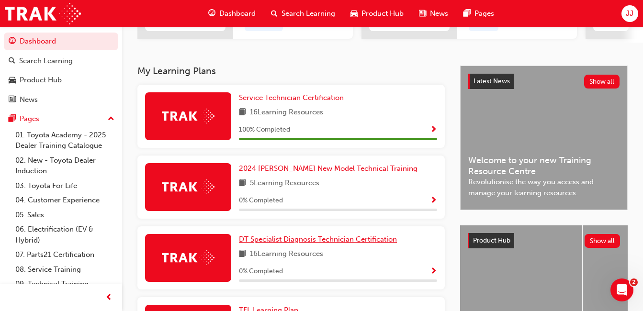
click at [288, 239] on link "DT Specialist Diagnosis Technician Certification" at bounding box center [320, 239] width 162 height 11
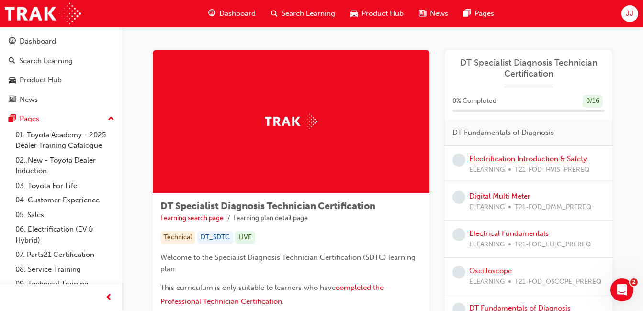
click at [488, 160] on link "Electrification Introduction & Safety" at bounding box center [529, 159] width 118 height 9
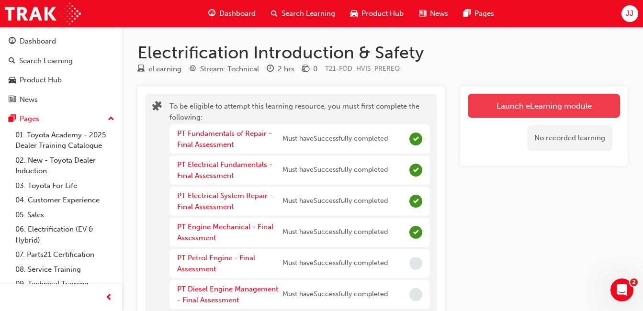
click at [504, 105] on button "Launch eLearning module" at bounding box center [544, 106] width 152 height 24
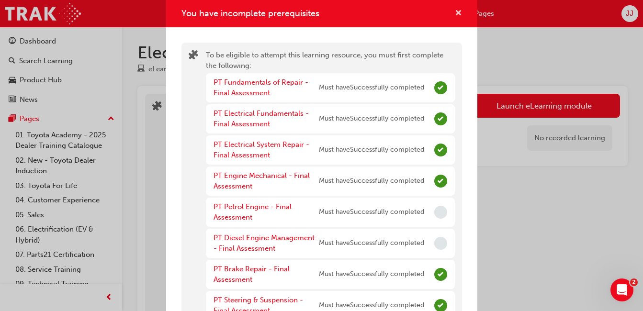
click at [455, 10] on span "cross-icon" at bounding box center [458, 14] width 7 height 9
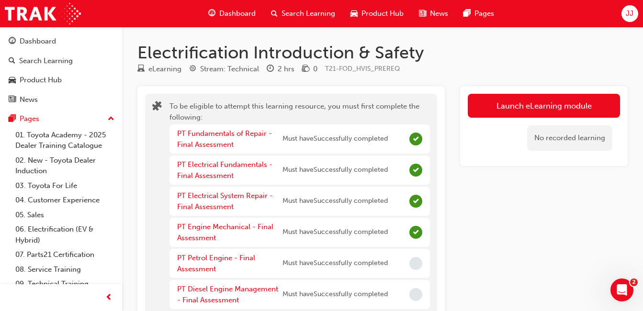
click at [239, 16] on span "Dashboard" at bounding box center [237, 13] width 36 height 11
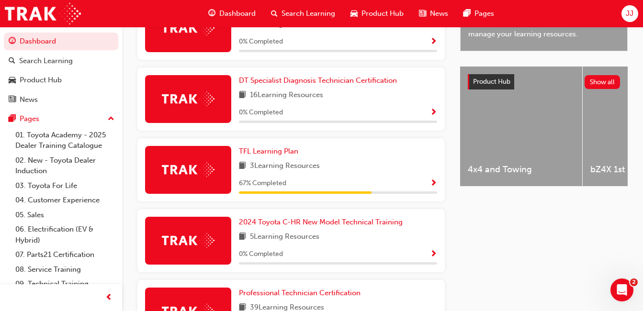
scroll to position [317, 0]
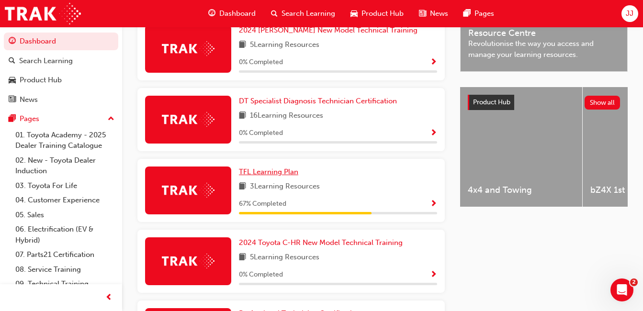
click at [291, 173] on span "TFL Learning Plan" at bounding box center [268, 172] width 59 height 9
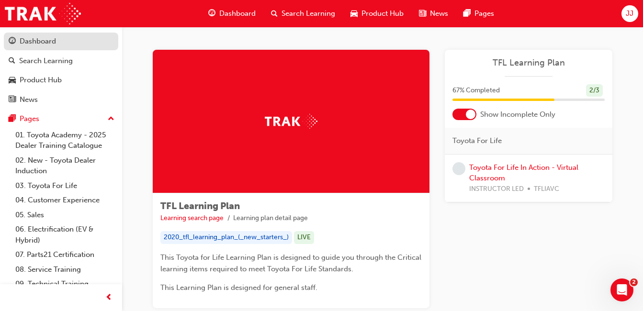
click at [48, 44] on div "Dashboard" at bounding box center [38, 41] width 36 height 11
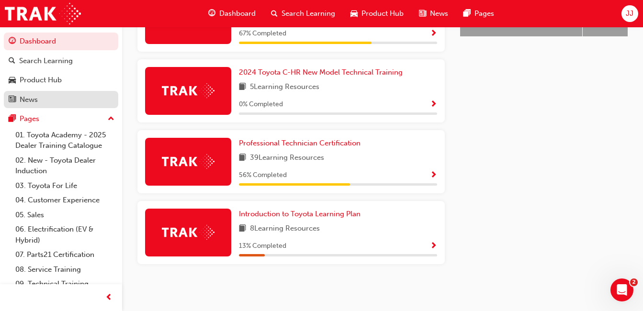
click at [41, 101] on div "News" at bounding box center [61, 100] width 105 height 12
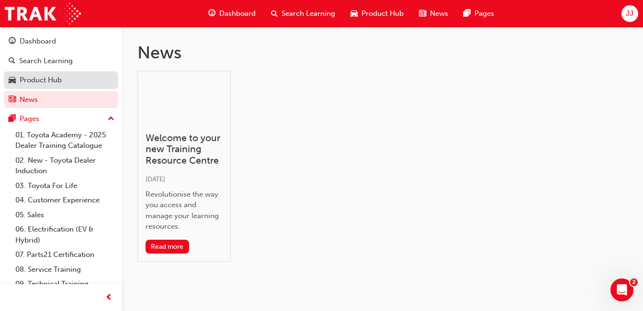
click at [65, 76] on div "Product Hub" at bounding box center [61, 80] width 105 height 12
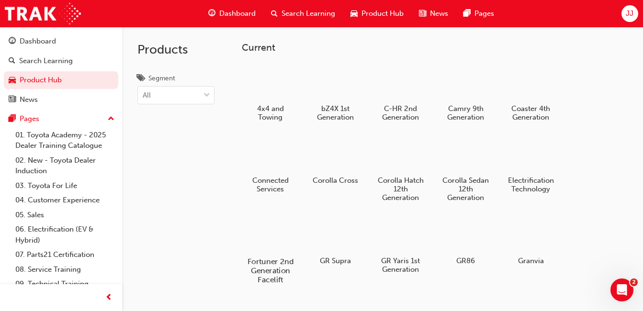
click at [261, 241] on div at bounding box center [270, 234] width 53 height 38
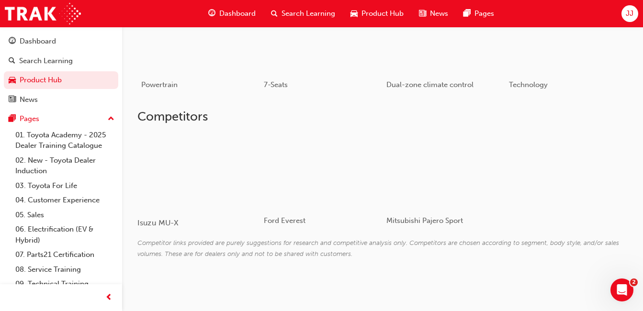
scroll to position [619, 0]
click at [229, 162] on div at bounding box center [195, 172] width 115 height 76
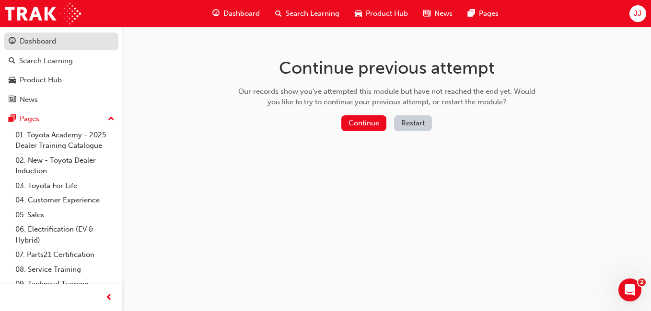
click at [75, 37] on div "Dashboard" at bounding box center [61, 41] width 105 height 12
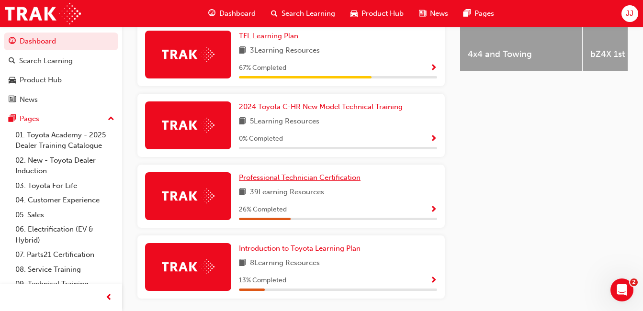
scroll to position [491, 0]
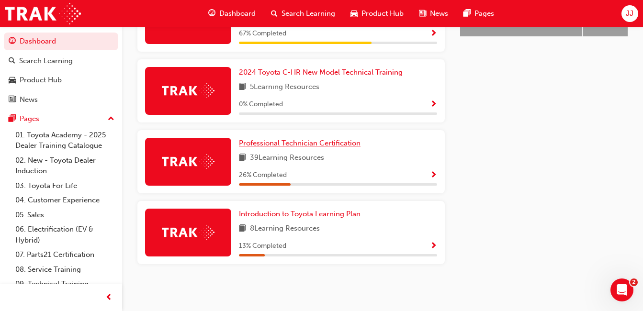
click at [295, 139] on span "Professional Technician Certification" at bounding box center [300, 143] width 122 height 9
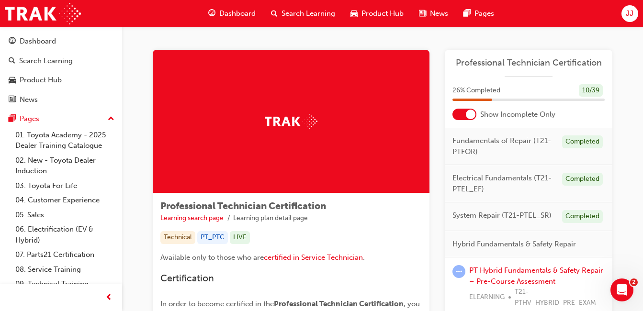
click at [461, 118] on div at bounding box center [465, 114] width 24 height 11
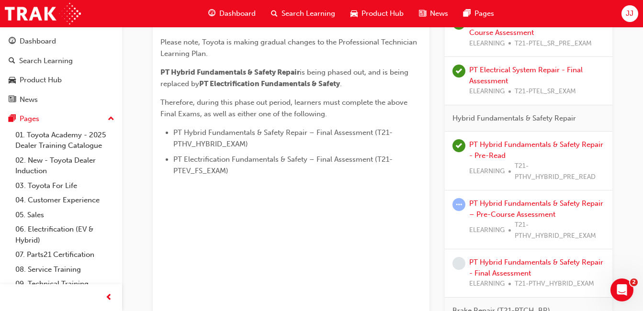
scroll to position [518, 0]
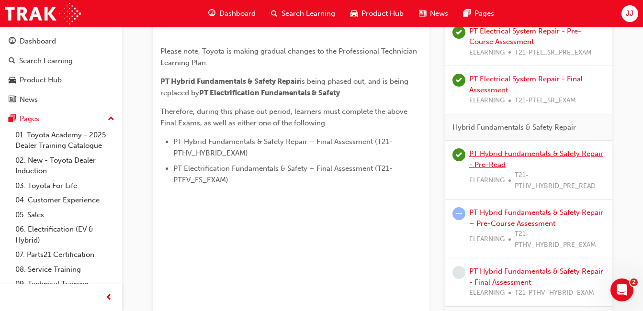
click at [489, 157] on link "PT Hybrid Fundamentals & Safety Repair - Pre-Read" at bounding box center [537, 159] width 134 height 20
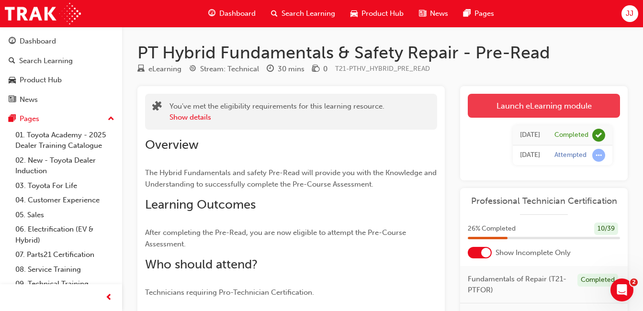
click at [496, 104] on link "Launch eLearning module" at bounding box center [544, 106] width 152 height 24
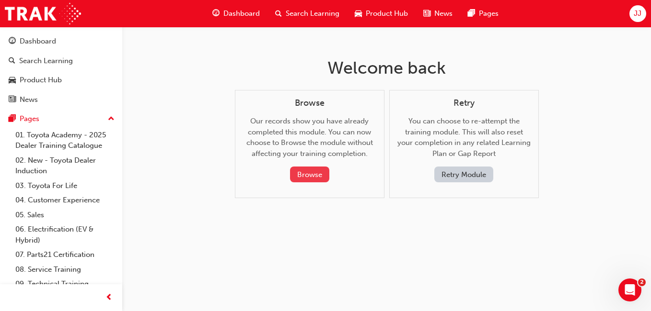
click at [304, 174] on button "Browse" at bounding box center [309, 175] width 39 height 16
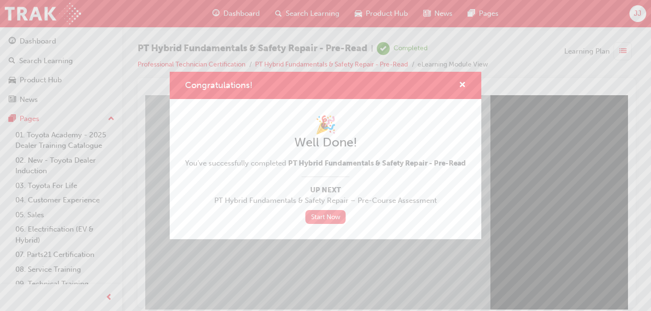
click at [328, 221] on link "Start Now" at bounding box center [325, 217] width 40 height 14
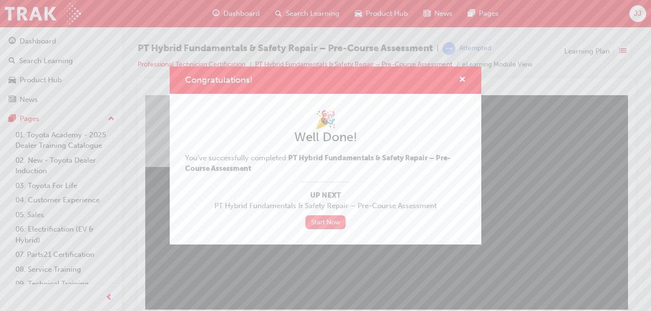
click at [332, 221] on link "Start Now" at bounding box center [325, 223] width 40 height 14
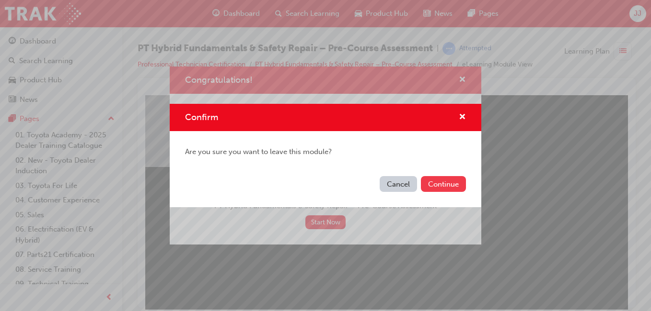
click at [443, 185] on button "Continue" at bounding box center [443, 184] width 45 height 16
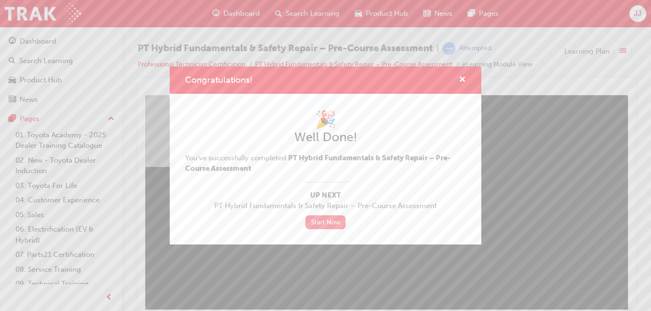
click at [334, 219] on link "Start Now" at bounding box center [325, 223] width 40 height 14
click at [463, 80] on span "cross-icon" at bounding box center [462, 80] width 7 height 9
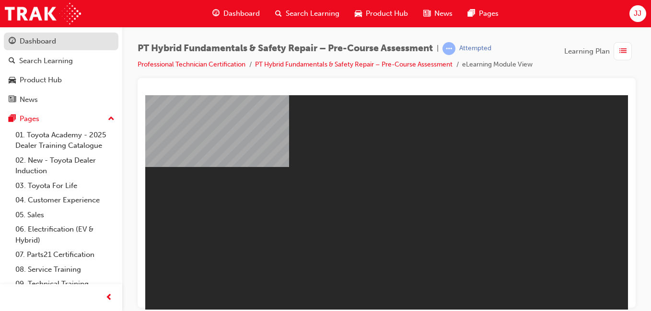
click at [44, 45] on div "Dashboard" at bounding box center [38, 41] width 36 height 11
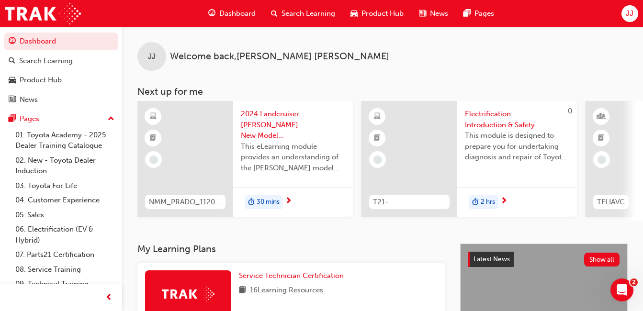
scroll to position [491, 0]
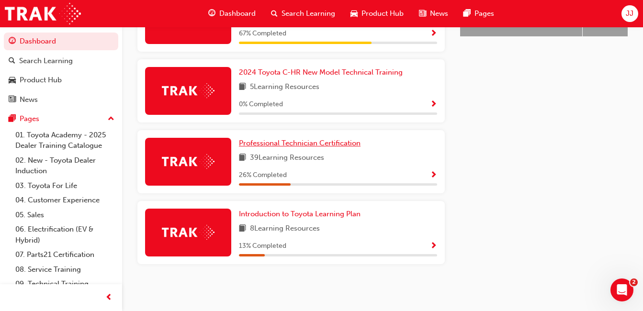
click at [310, 139] on span "Professional Technician Certification" at bounding box center [300, 143] width 122 height 9
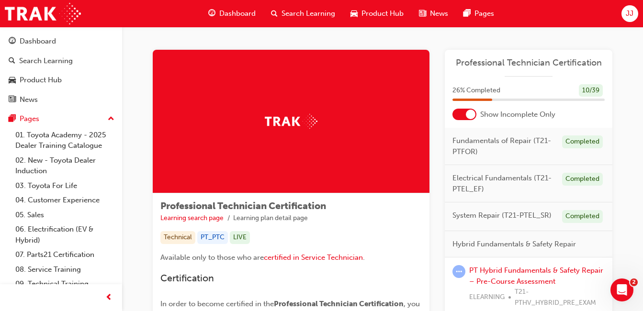
click at [467, 115] on div at bounding box center [471, 115] width 10 height 10
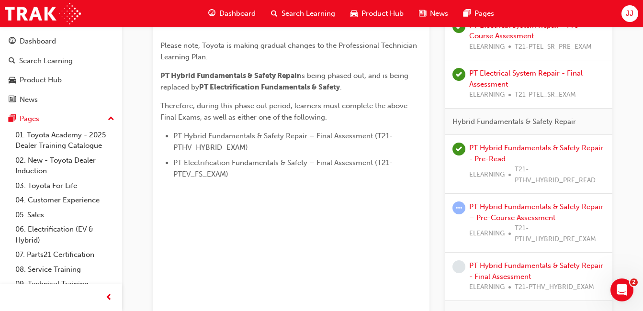
scroll to position [522, 0]
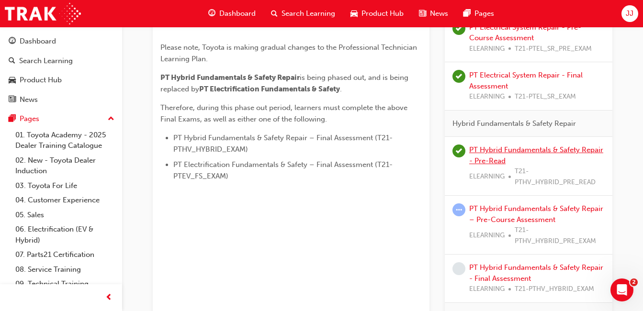
click at [502, 147] on link "PT Hybrid Fundamentals & Safety Repair - Pre-Read" at bounding box center [537, 156] width 134 height 20
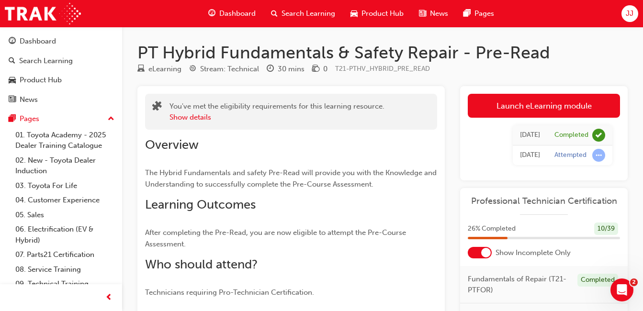
click at [539, 133] on div "Mon 12 May 2025" at bounding box center [530, 135] width 20 height 11
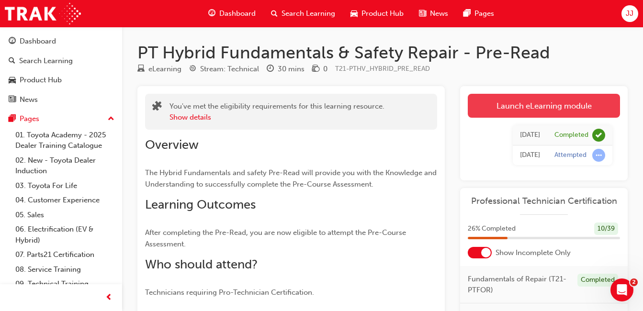
click at [516, 103] on link "Launch eLearning module" at bounding box center [544, 106] width 152 height 24
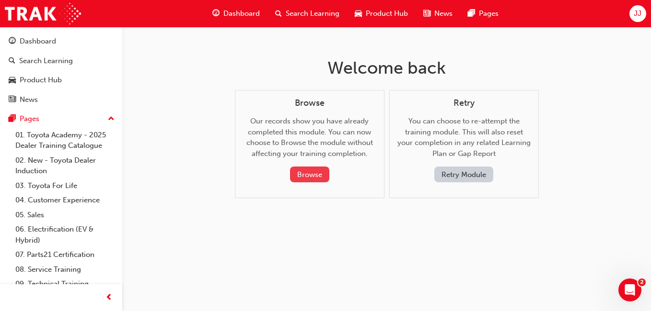
click at [309, 174] on button "Browse" at bounding box center [309, 175] width 39 height 16
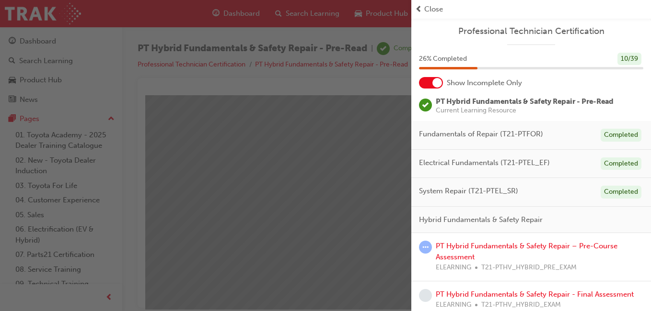
click at [429, 4] on span "Close" at bounding box center [433, 9] width 19 height 11
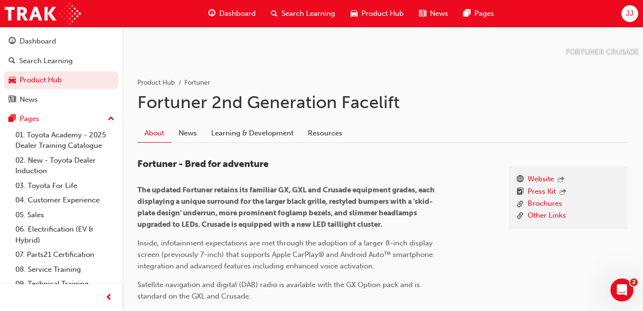
scroll to position [145, 0]
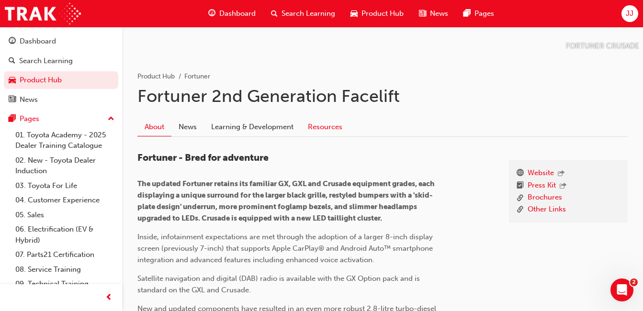
click at [316, 126] on link "Resources" at bounding box center [325, 127] width 49 height 18
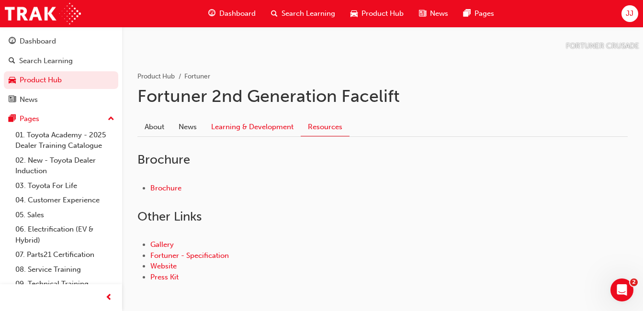
click at [274, 125] on link "Learning & Development" at bounding box center [252, 127] width 97 height 18
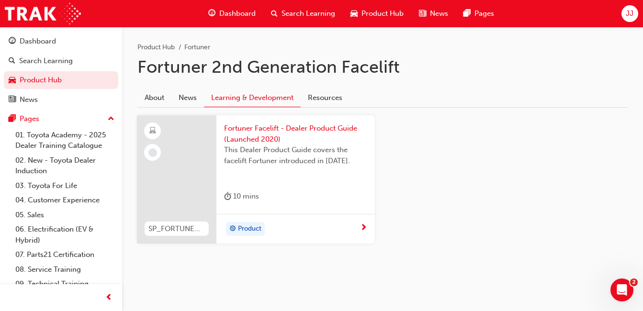
scroll to position [177, 0]
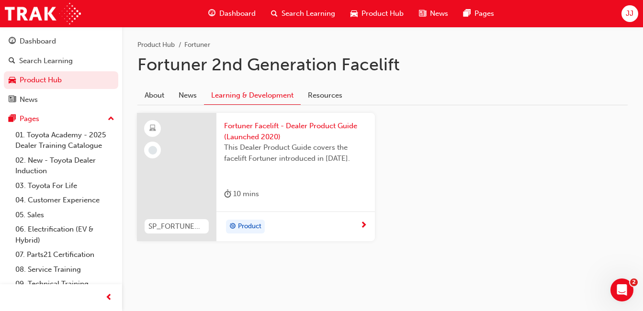
click at [268, 133] on span "Fortuner Facelift - Dealer Product Guide (Launched 2020)" at bounding box center [295, 132] width 143 height 22
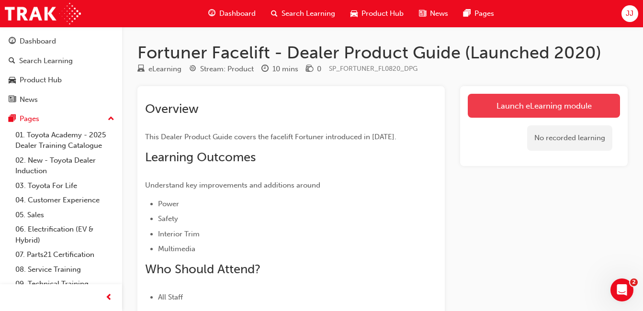
click at [523, 100] on link "Launch eLearning module" at bounding box center [544, 106] width 152 height 24
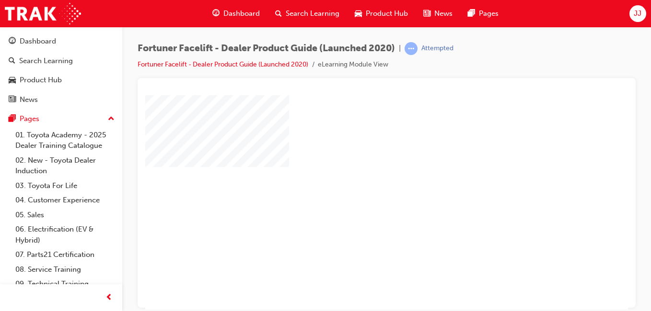
click at [359, 174] on div "play" at bounding box center [359, 174] width 0 height 0
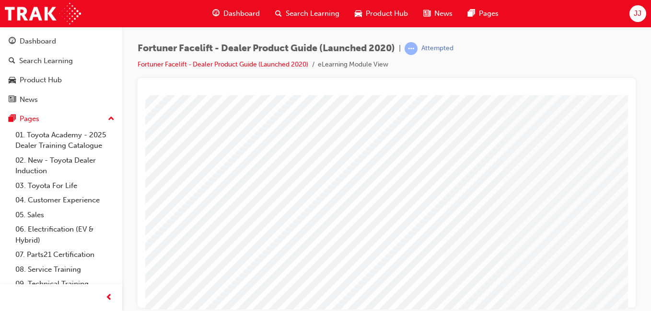
scroll to position [10, 0]
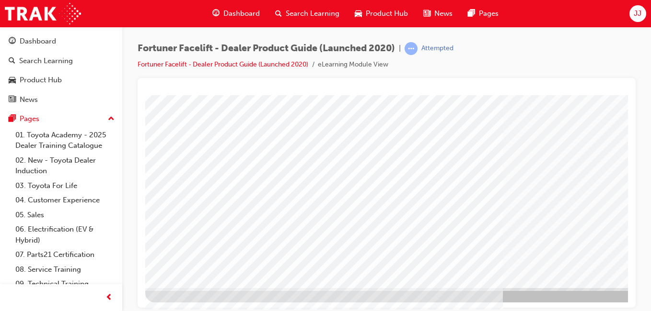
drag, startPoint x: 307, startPoint y: 264, endPoint x: 414, endPoint y: 197, distance: 125.9
click at [414, 197] on div at bounding box center [471, 115] width 652 height 345
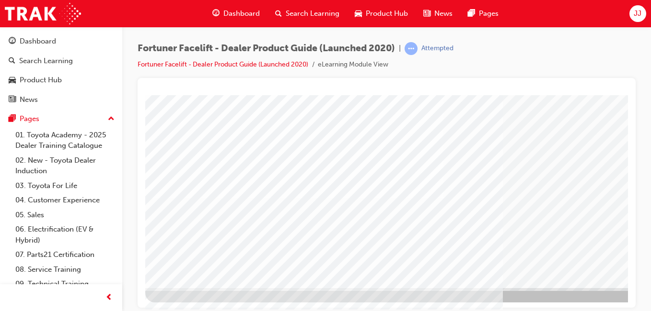
scroll to position [0, 0]
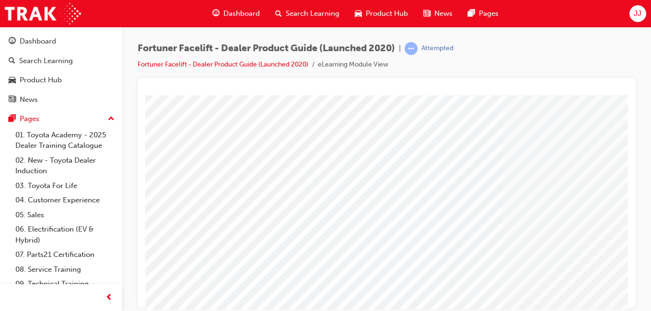
click at [346, 64] on li "eLearning Module View" at bounding box center [353, 64] width 70 height 11
click at [412, 47] on span "learningRecordVerb_ATTEMPT-icon" at bounding box center [410, 48] width 13 height 13
click at [217, 65] on link "Fortuner Facelift - Dealer Product Guide (Launched 2020)" at bounding box center [223, 64] width 171 height 8
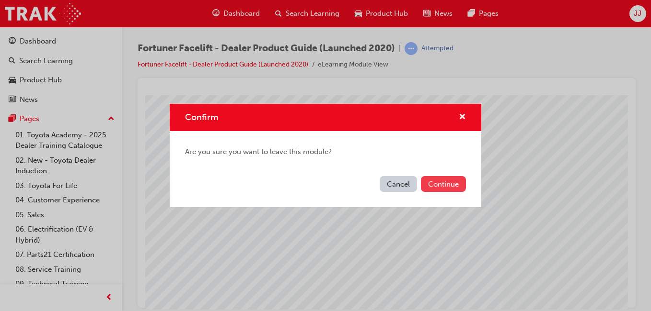
click at [453, 177] on button "Continue" at bounding box center [443, 184] width 45 height 16
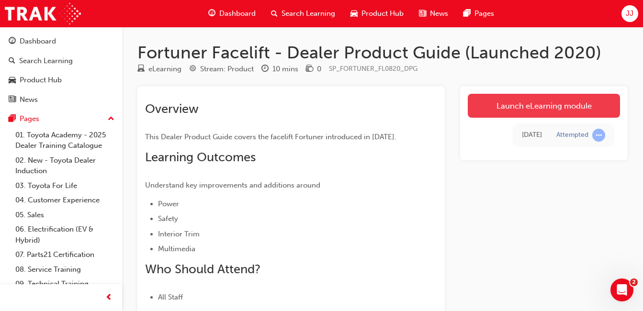
click at [500, 101] on link "Launch eLearning module" at bounding box center [544, 106] width 152 height 24
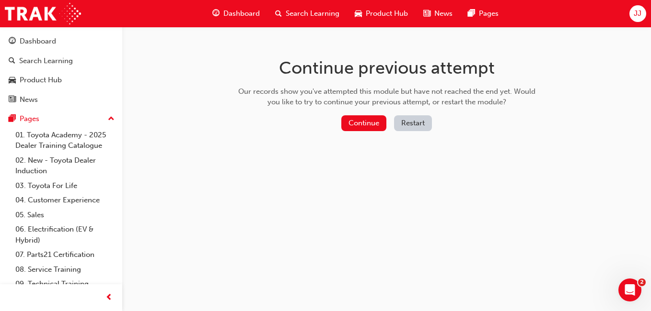
click at [402, 115] on button "Restart" at bounding box center [413, 123] width 38 height 16
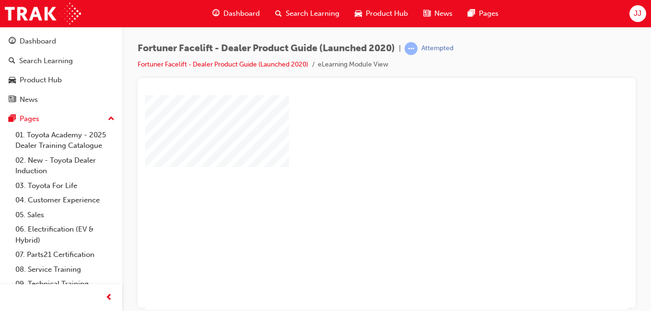
click at [359, 174] on div "play" at bounding box center [359, 174] width 0 height 0
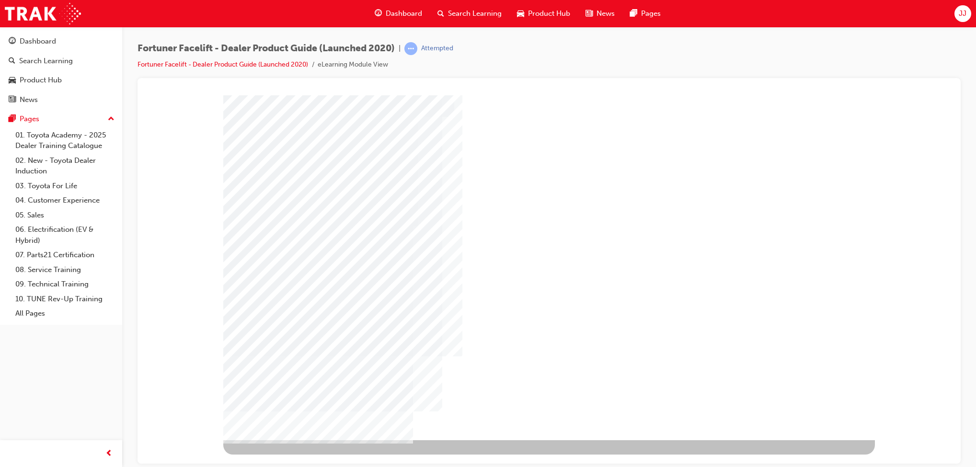
click at [284, 311] on div "NEXT Trigger this button to go to the next slide" at bounding box center [253, 465] width 60 height 17
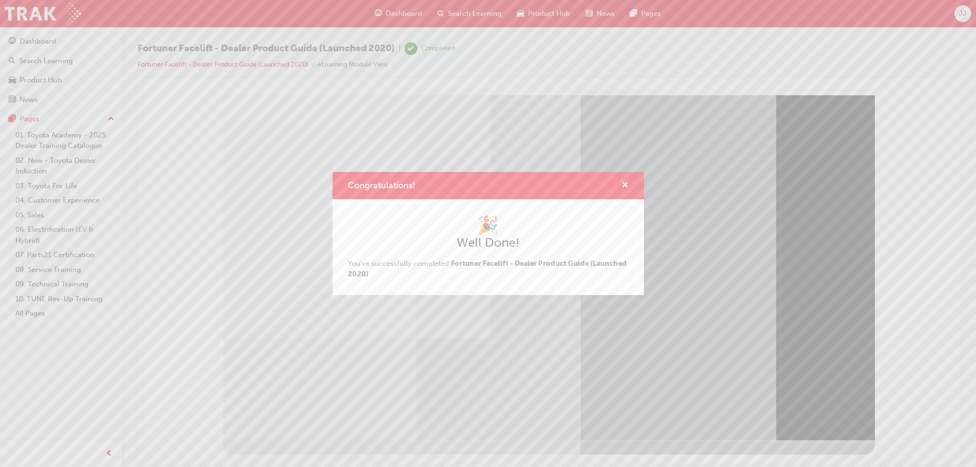
click at [285, 311] on div "Congratulations! 🎉 Well Done! You've successfully completed Fortuner Facelift -…" at bounding box center [488, 233] width 976 height 467
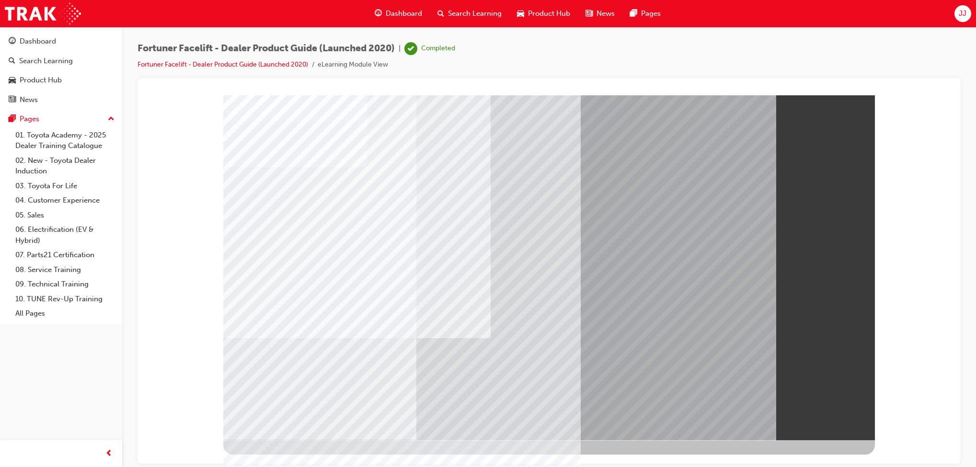
click at [34, 37] on div "Dashboard" at bounding box center [38, 41] width 36 height 11
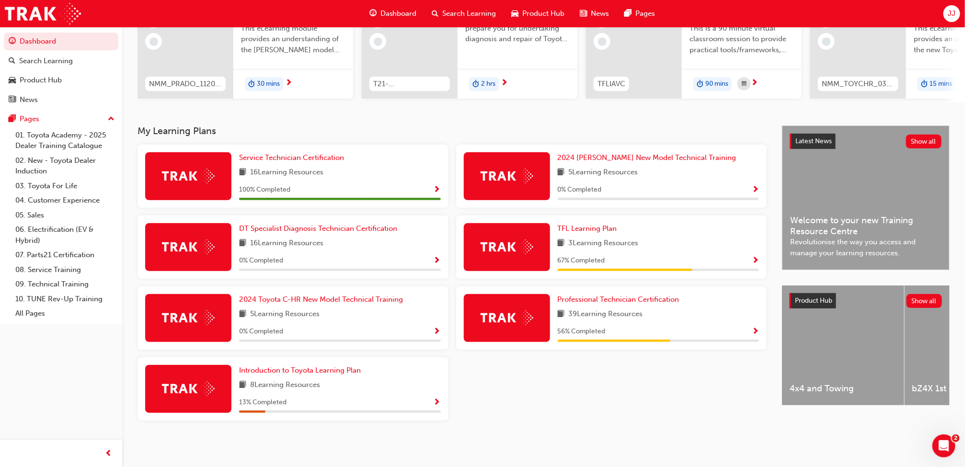
scroll to position [122, 0]
click at [38, 216] on link "05. Sales" at bounding box center [64, 215] width 107 height 15
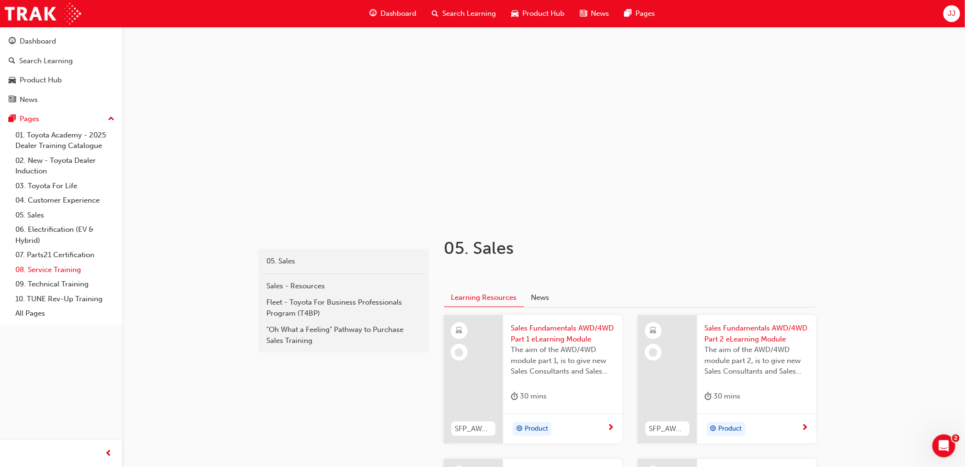
click at [36, 272] on link "08. Service Training" at bounding box center [64, 270] width 107 height 15
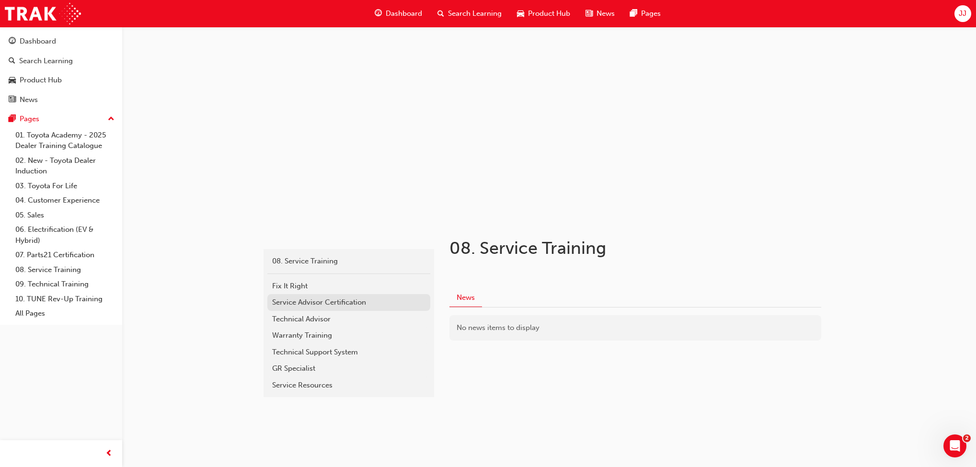
click at [312, 303] on div "Service Advisor Certification" at bounding box center [348, 302] width 153 height 11
click at [320, 311] on div "Technical Advisor" at bounding box center [348, 319] width 153 height 11
